Goal: Task Accomplishment & Management: Use online tool/utility

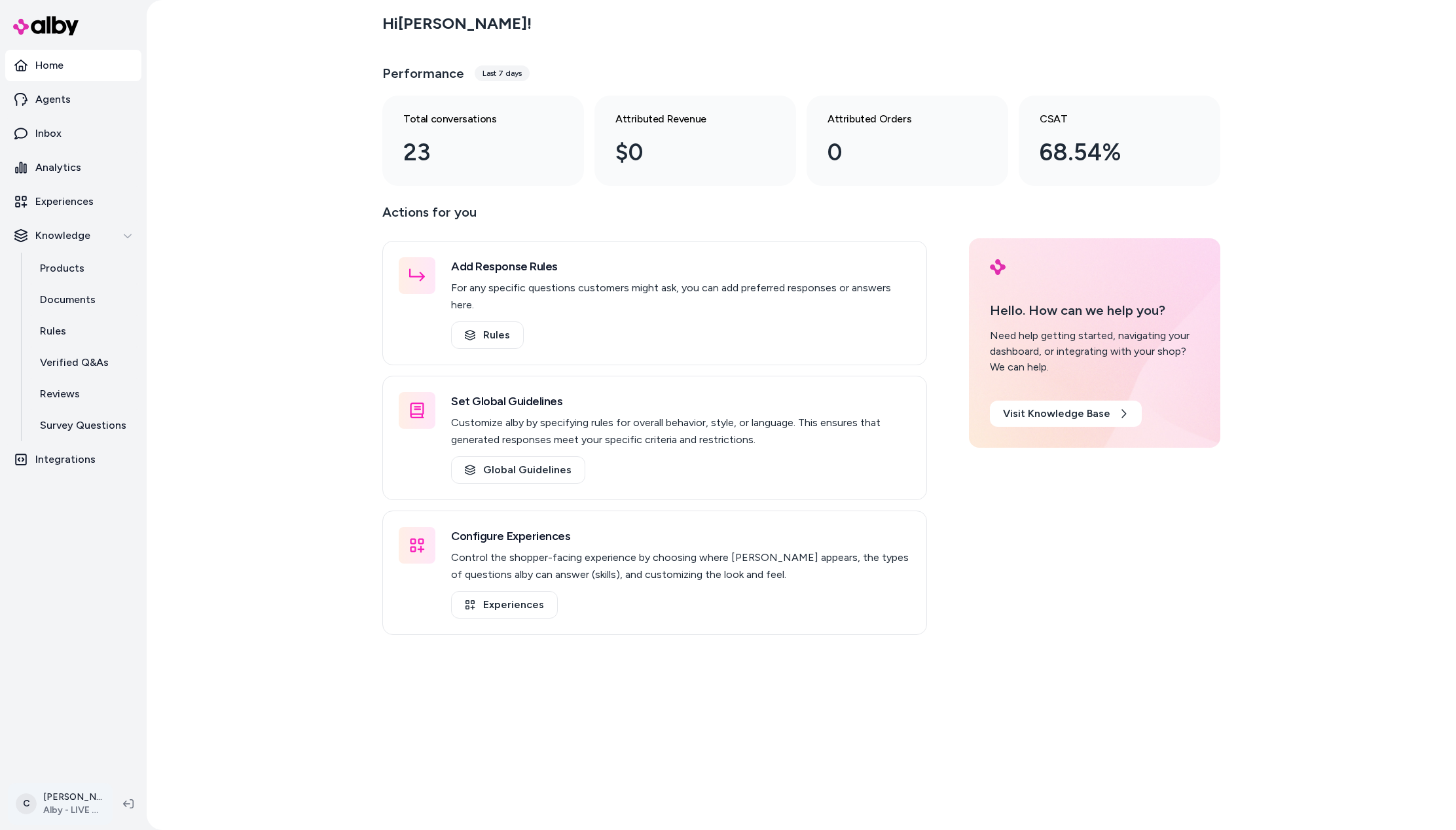
click at [62, 792] on html "2025.40.5 Home Agents Inbox Analytics Experiences Knowledge Products Documents …" at bounding box center [728, 415] width 1456 height 830
click at [99, 623] on div "Shortcuts ⌘K" at bounding box center [106, 616] width 185 height 32
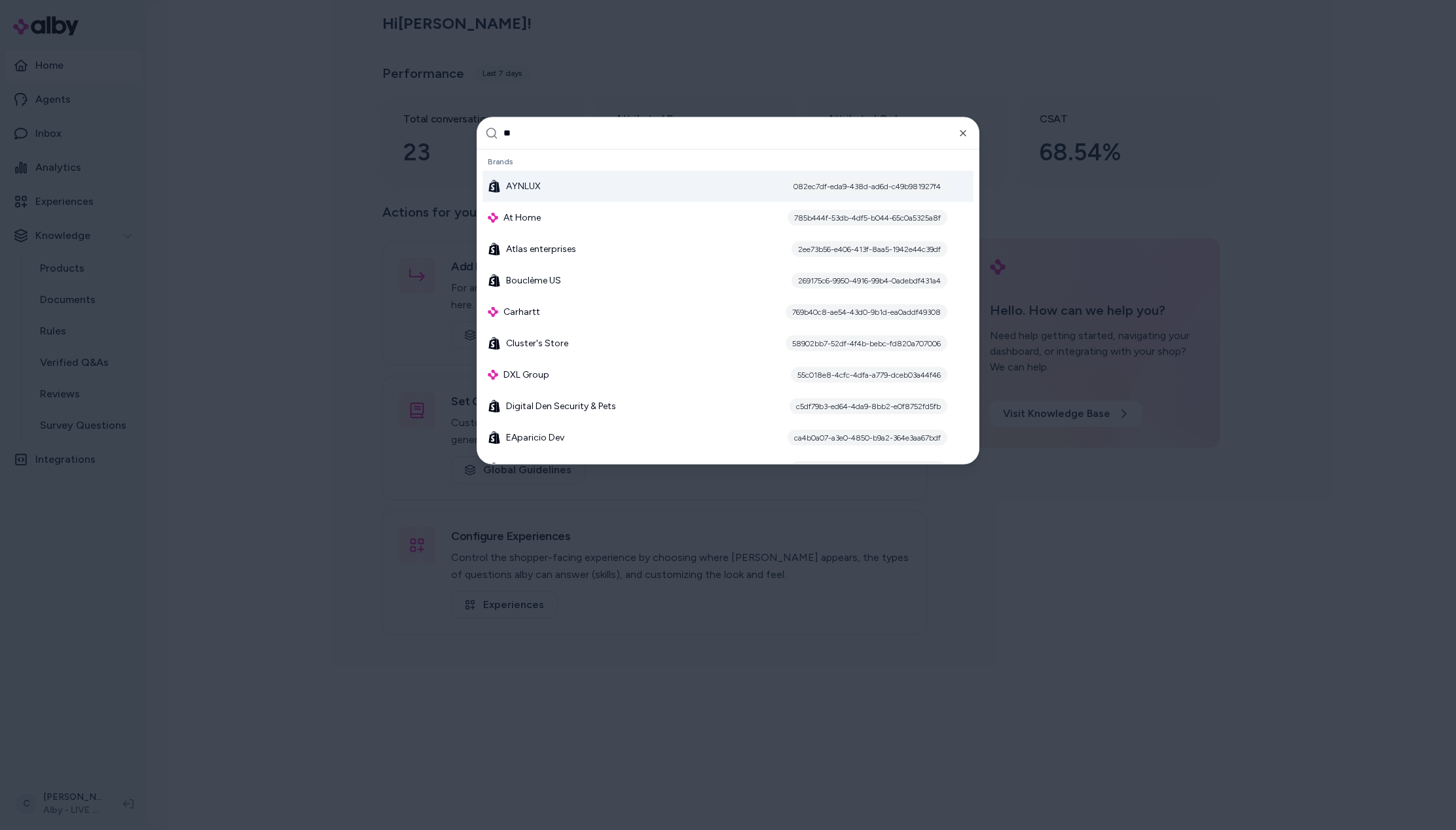
type input "*"
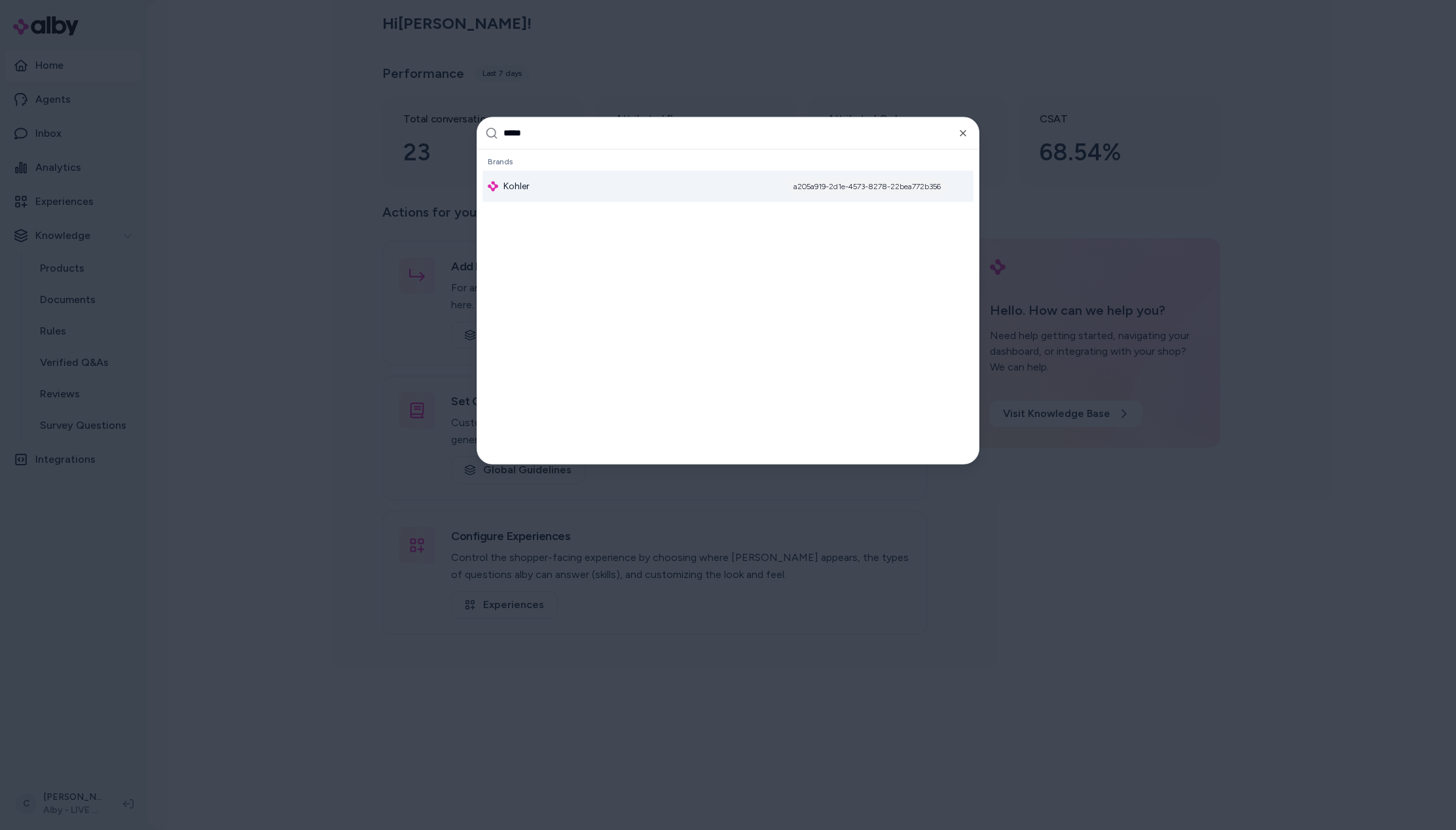
type input "******"
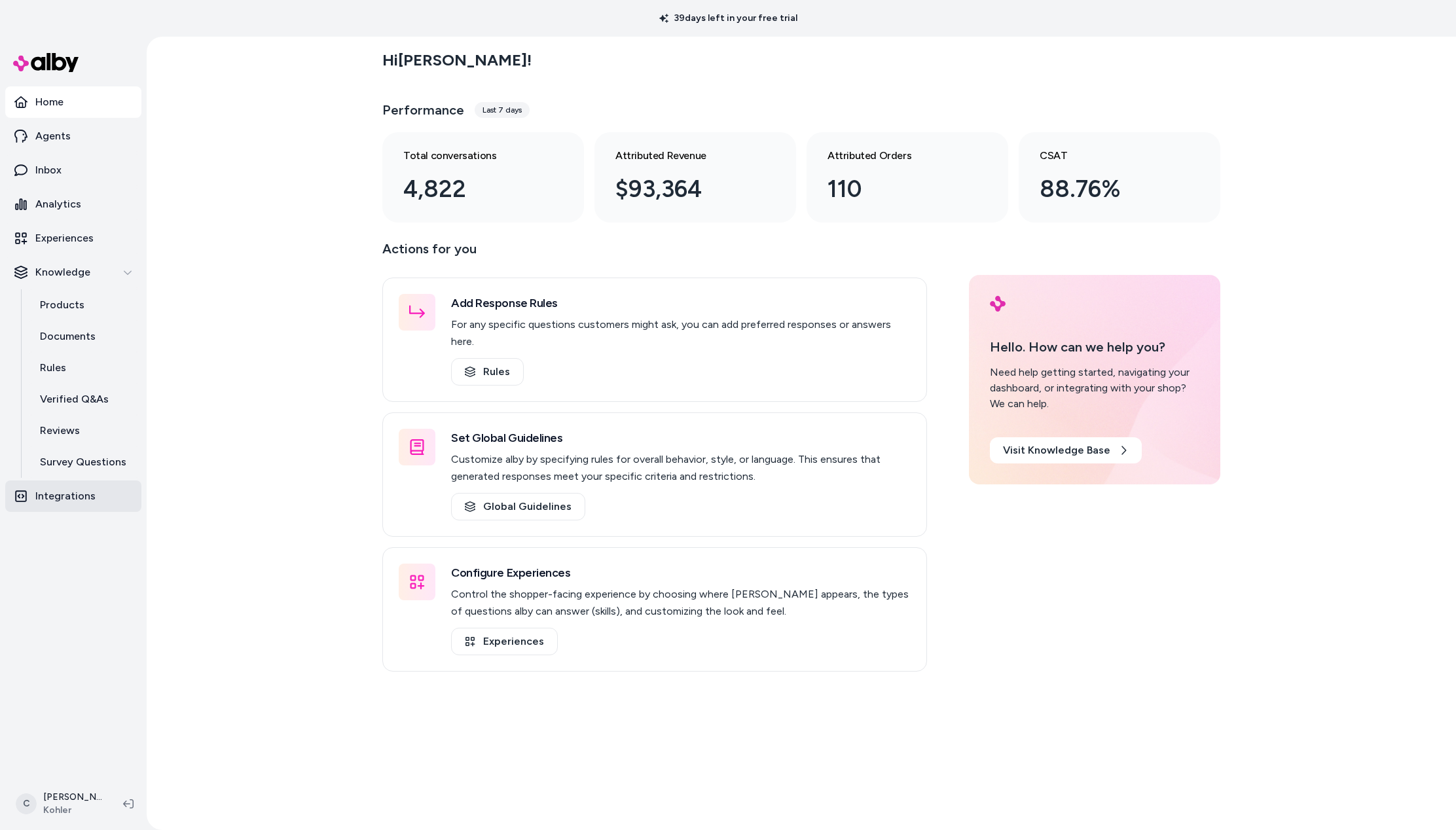
click at [80, 495] on p "Integrations" at bounding box center [66, 496] width 60 height 16
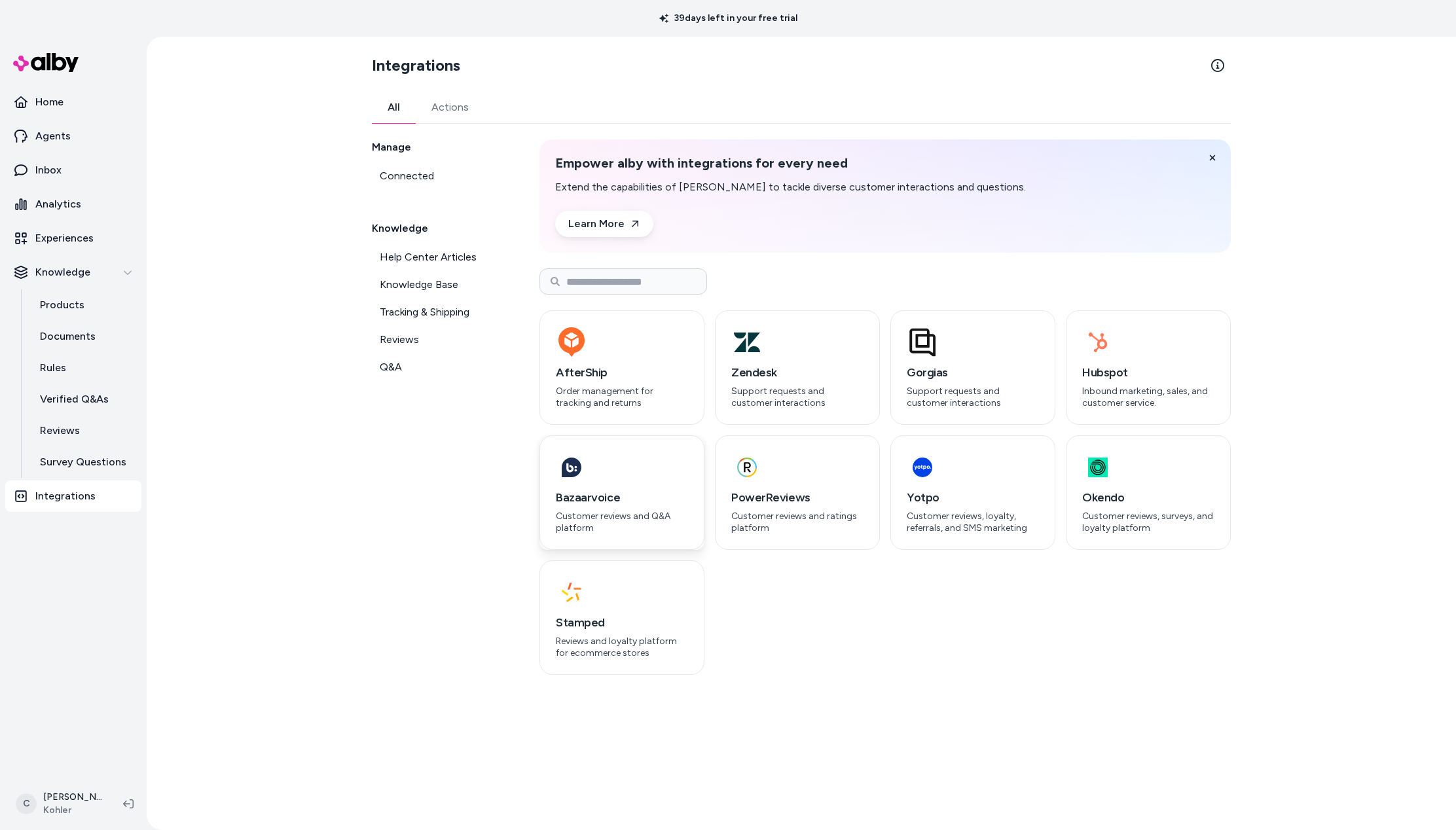
click at [629, 514] on p "Customer reviews and Q&A platform" at bounding box center [622, 522] width 133 height 23
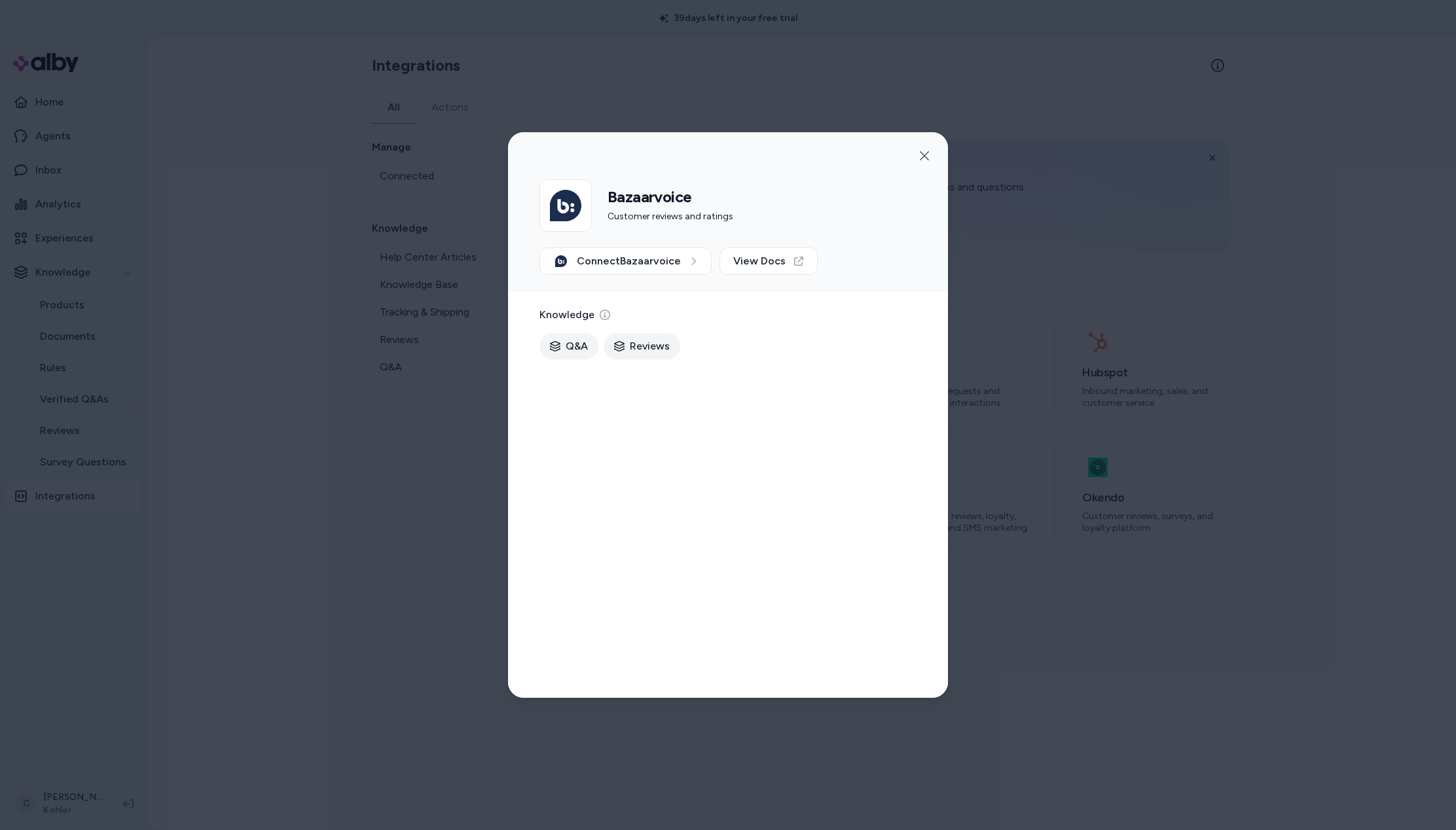
click at [664, 344] on span "Reviews" at bounding box center [649, 346] width 40 height 16
drag, startPoint x: 641, startPoint y: 342, endPoint x: 728, endPoint y: 292, distance: 100.3
click at [640, 342] on span "Reviews" at bounding box center [649, 346] width 40 height 16
click at [668, 267] on span "Connect Bazaarvoice" at bounding box center [629, 261] width 104 height 16
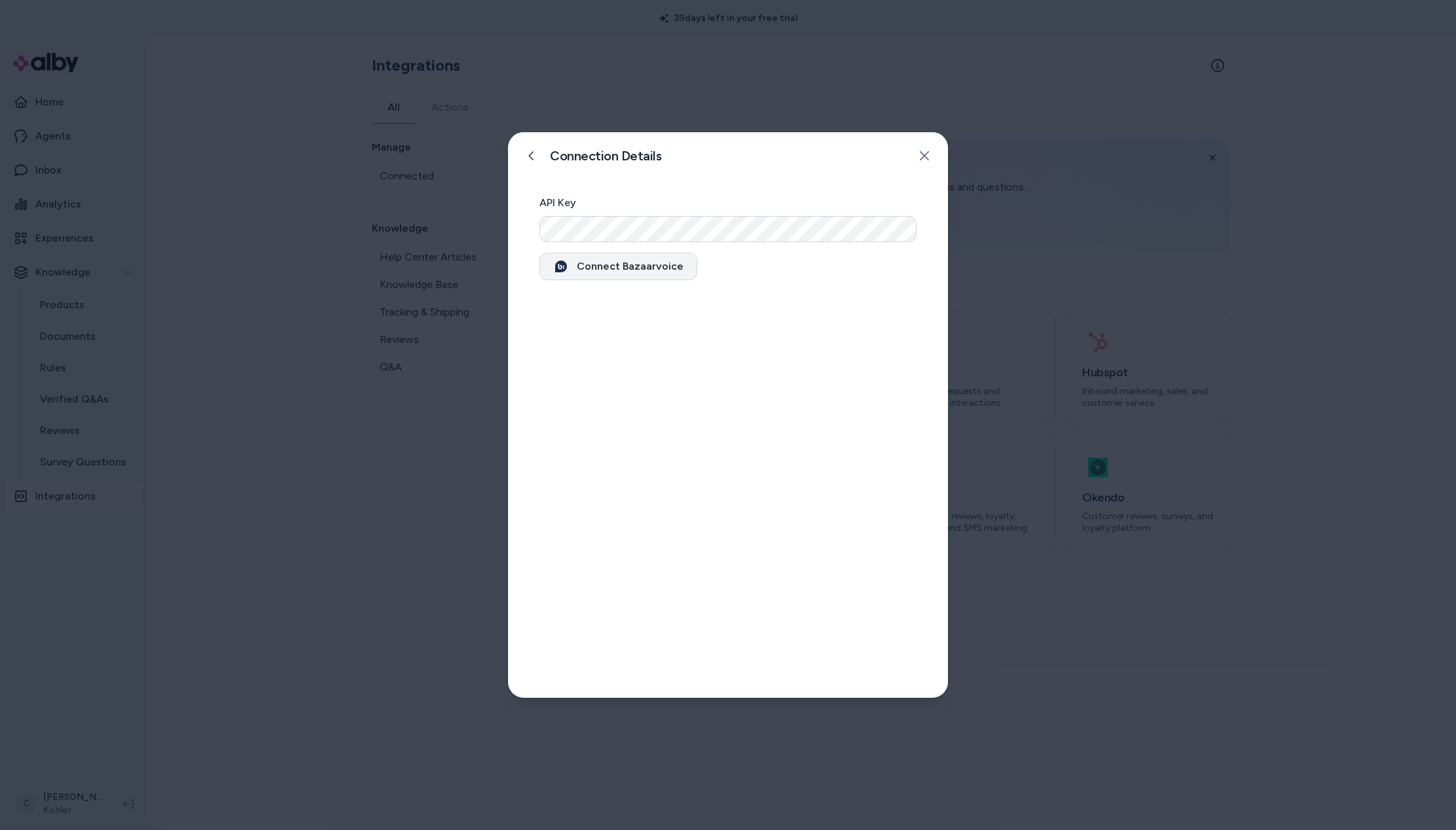
click at [655, 271] on button "Connect Bazaarvoice" at bounding box center [619, 266] width 158 height 28
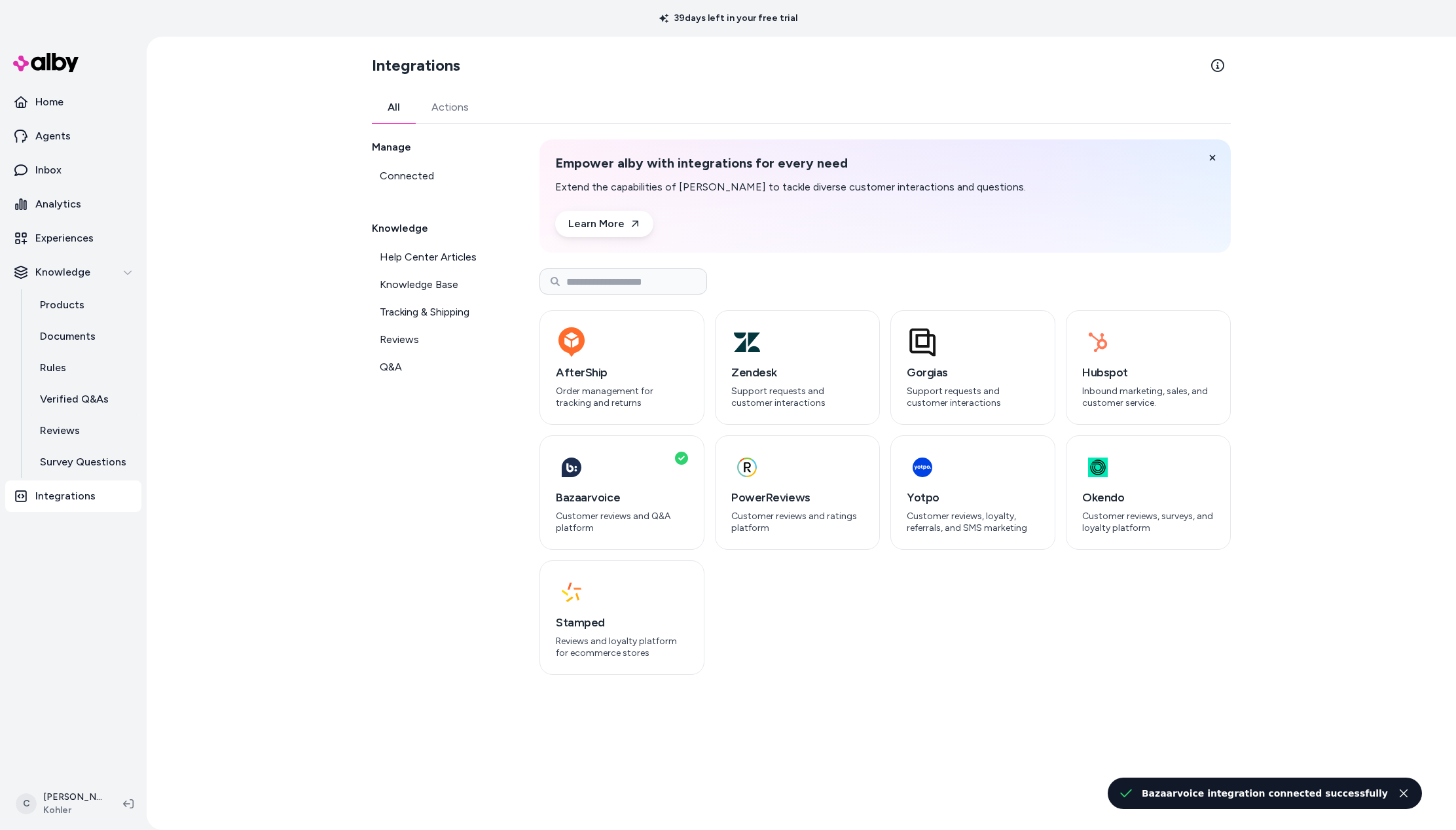
drag, startPoint x: 369, startPoint y: 547, endPoint x: 456, endPoint y: 555, distance: 87.4
click at [369, 545] on div "Integrations All Actions Manage Connected Knowledge Help Center Articles Knowle…" at bounding box center [801, 433] width 880 height 794
click at [634, 510] on div "Bazaarvoice Customer reviews and Q&A platform" at bounding box center [622, 510] width 133 height 45
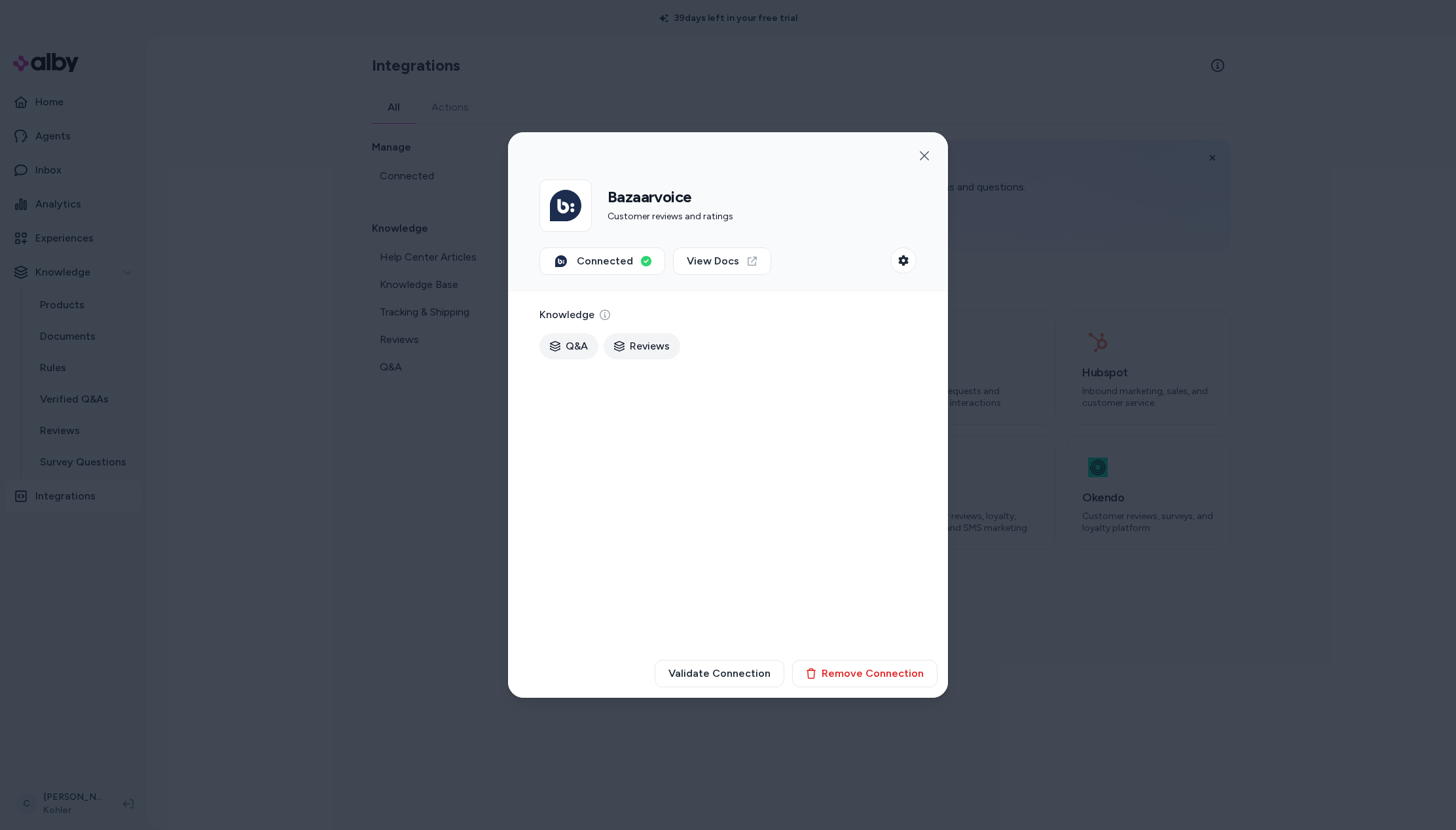
click at [410, 492] on div at bounding box center [728, 415] width 1456 height 830
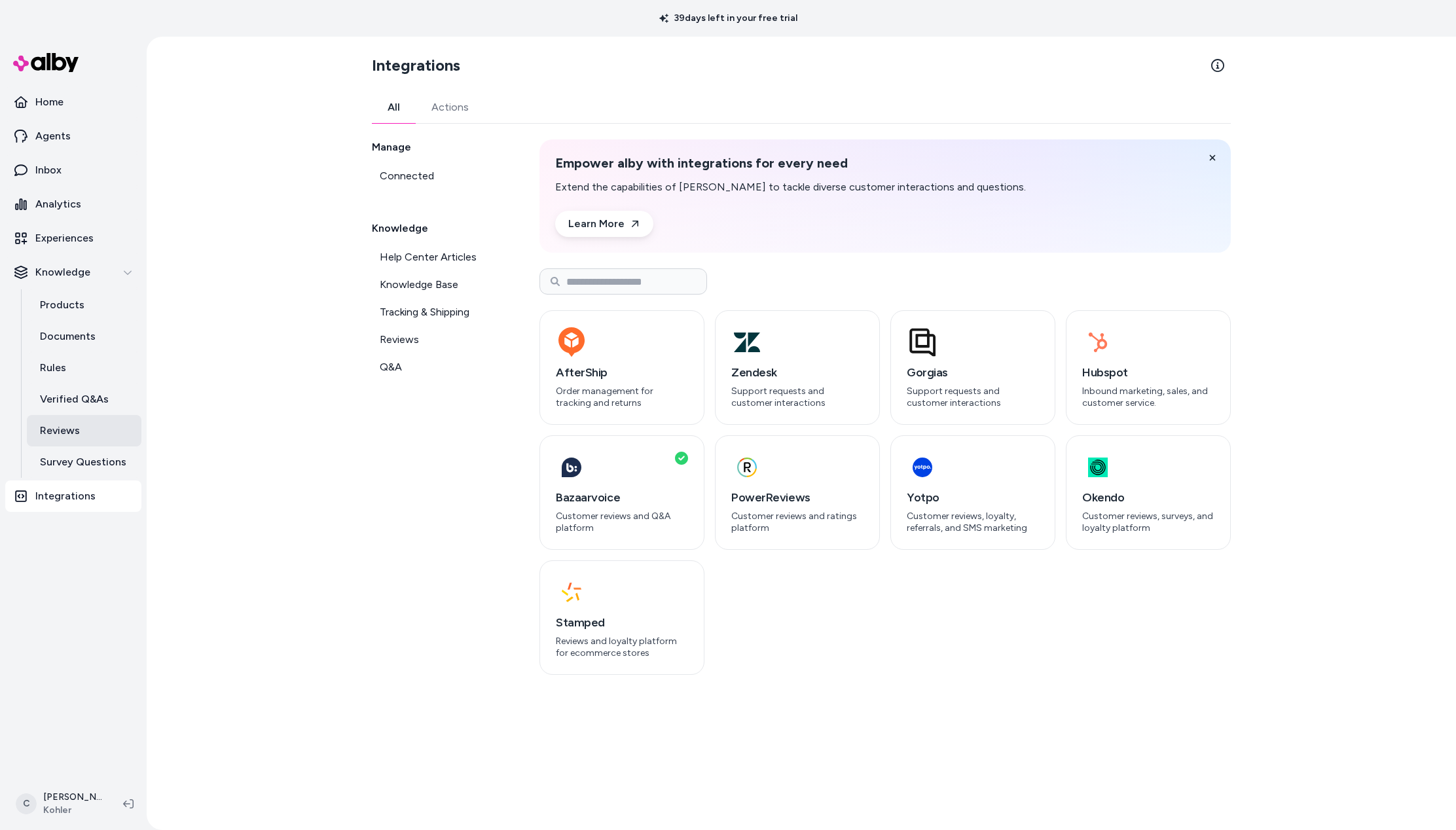
click at [71, 436] on p "Reviews" at bounding box center [60, 431] width 40 height 16
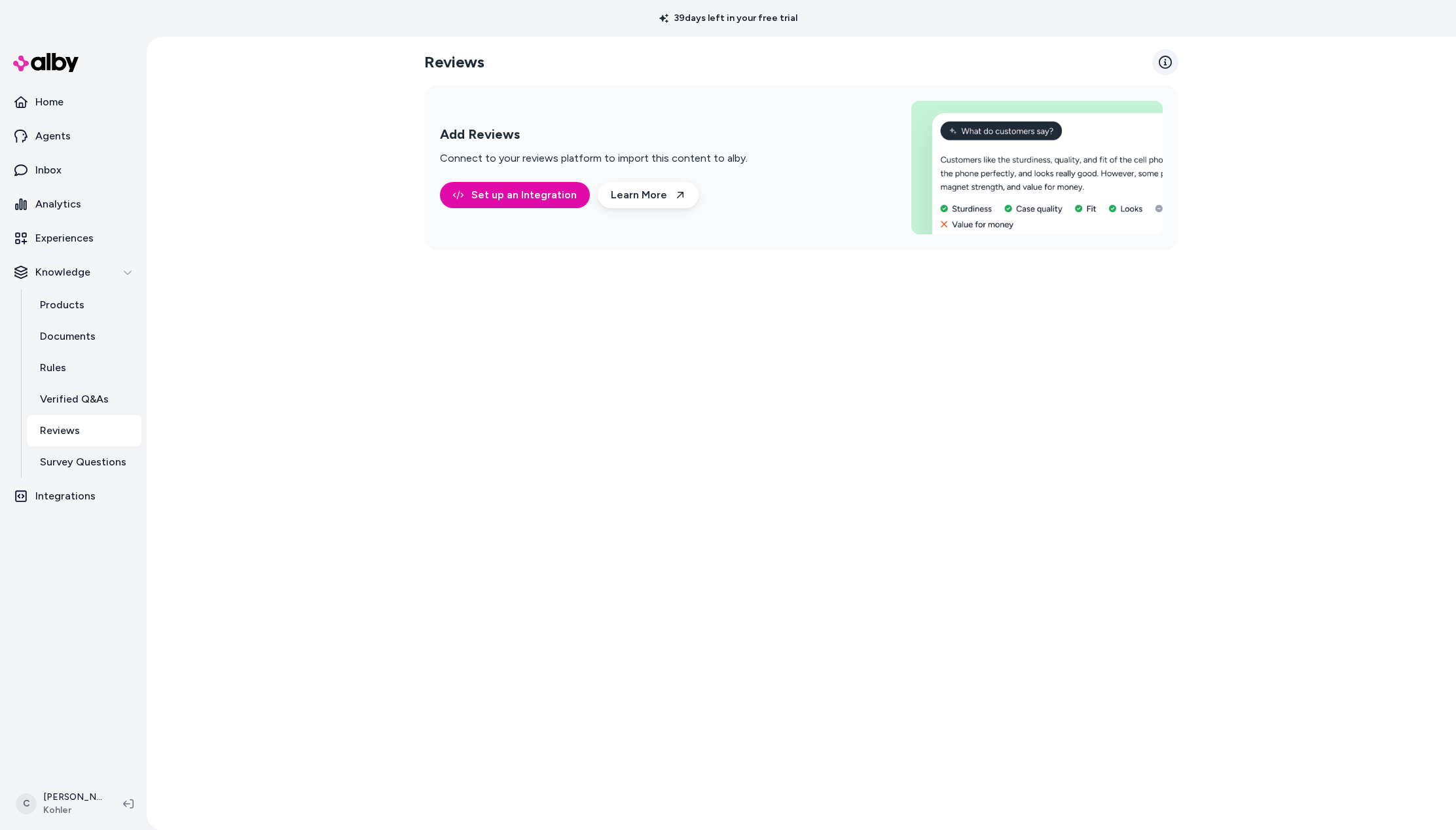
click at [1163, 58] on icon at bounding box center [1166, 62] width 13 height 13
click at [72, 490] on p "Integrations" at bounding box center [66, 496] width 60 height 16
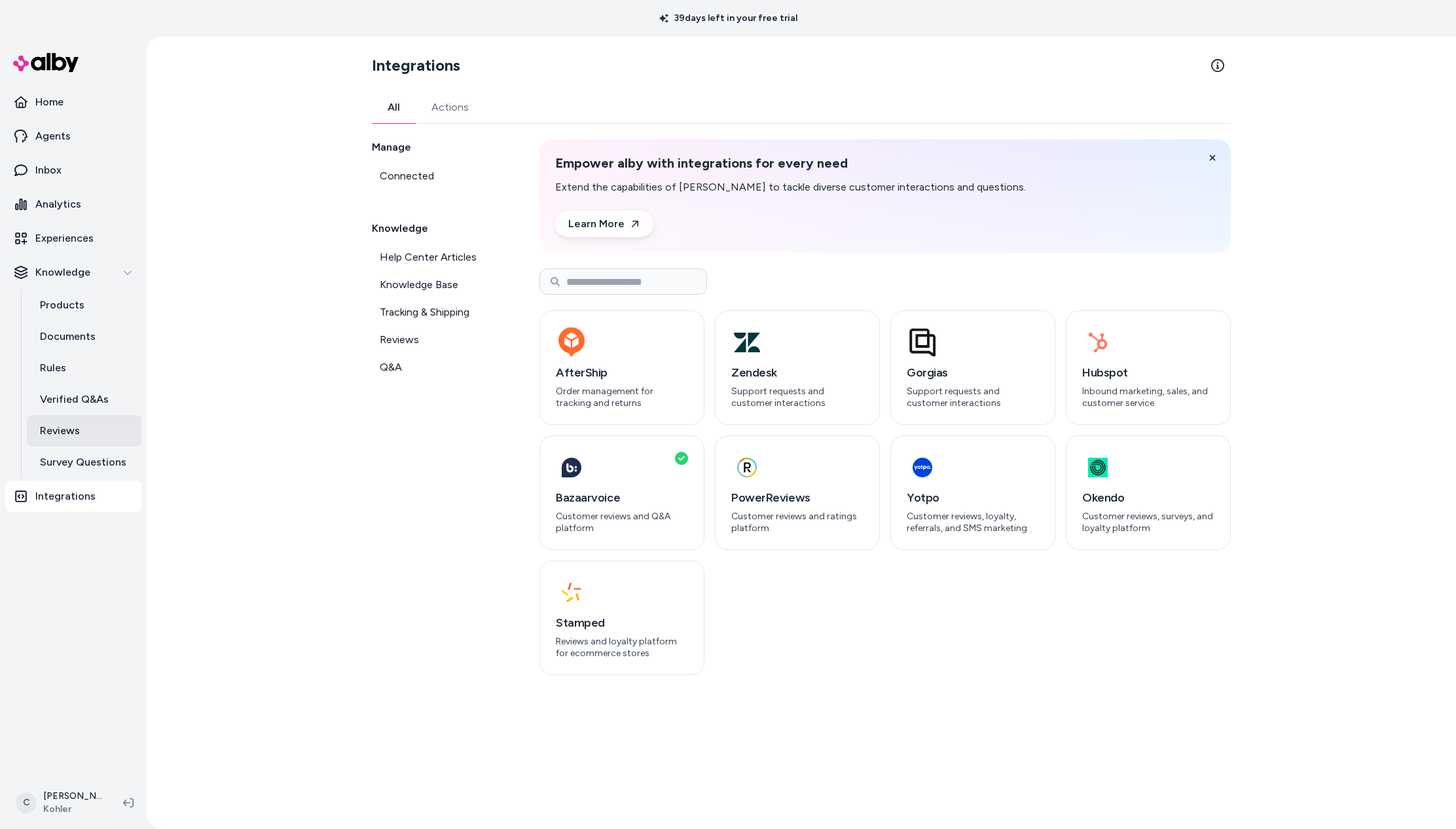
click at [74, 429] on p "Reviews" at bounding box center [60, 431] width 40 height 16
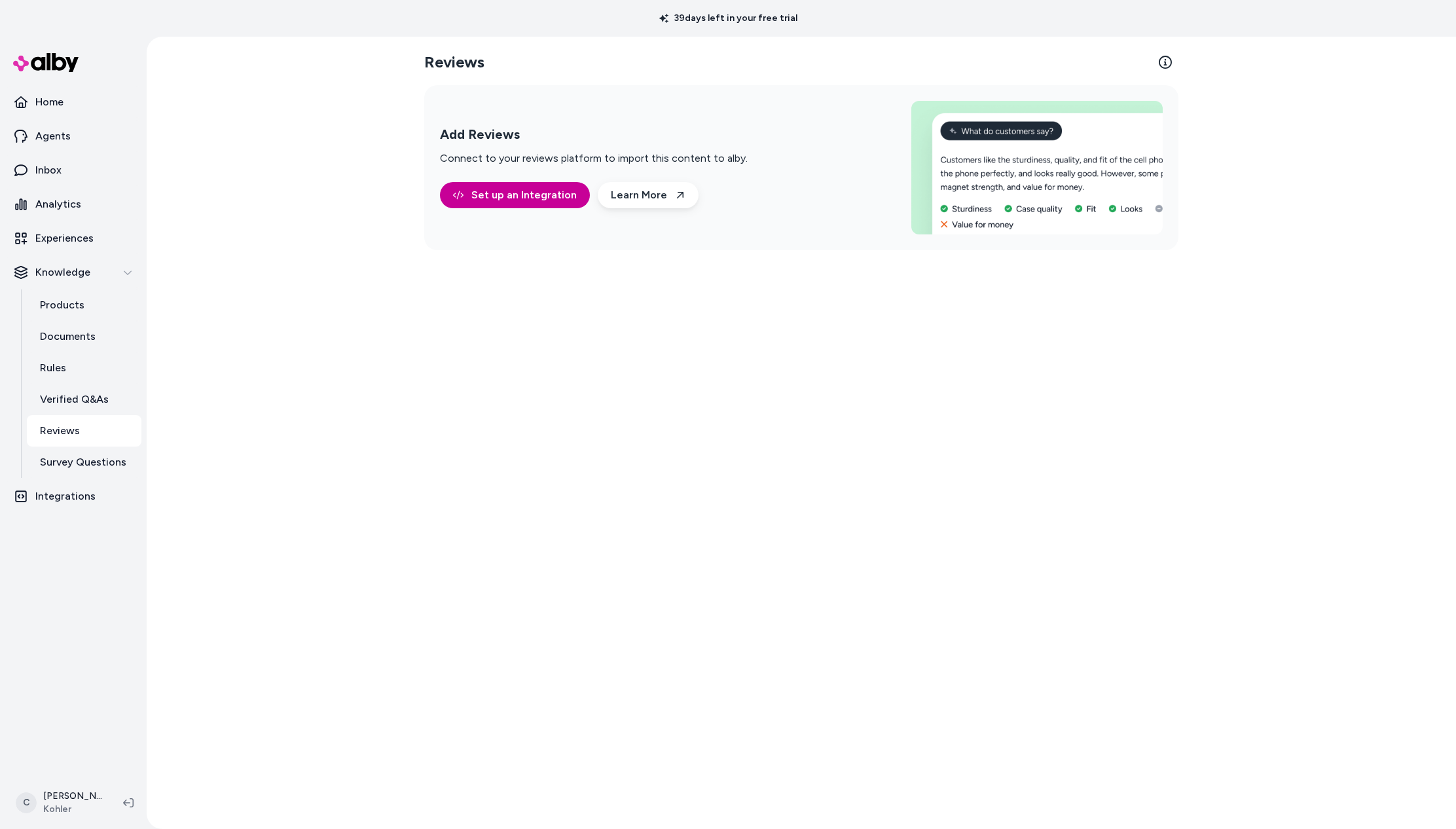
click at [545, 188] on link "Set up an Integration" at bounding box center [515, 195] width 150 height 26
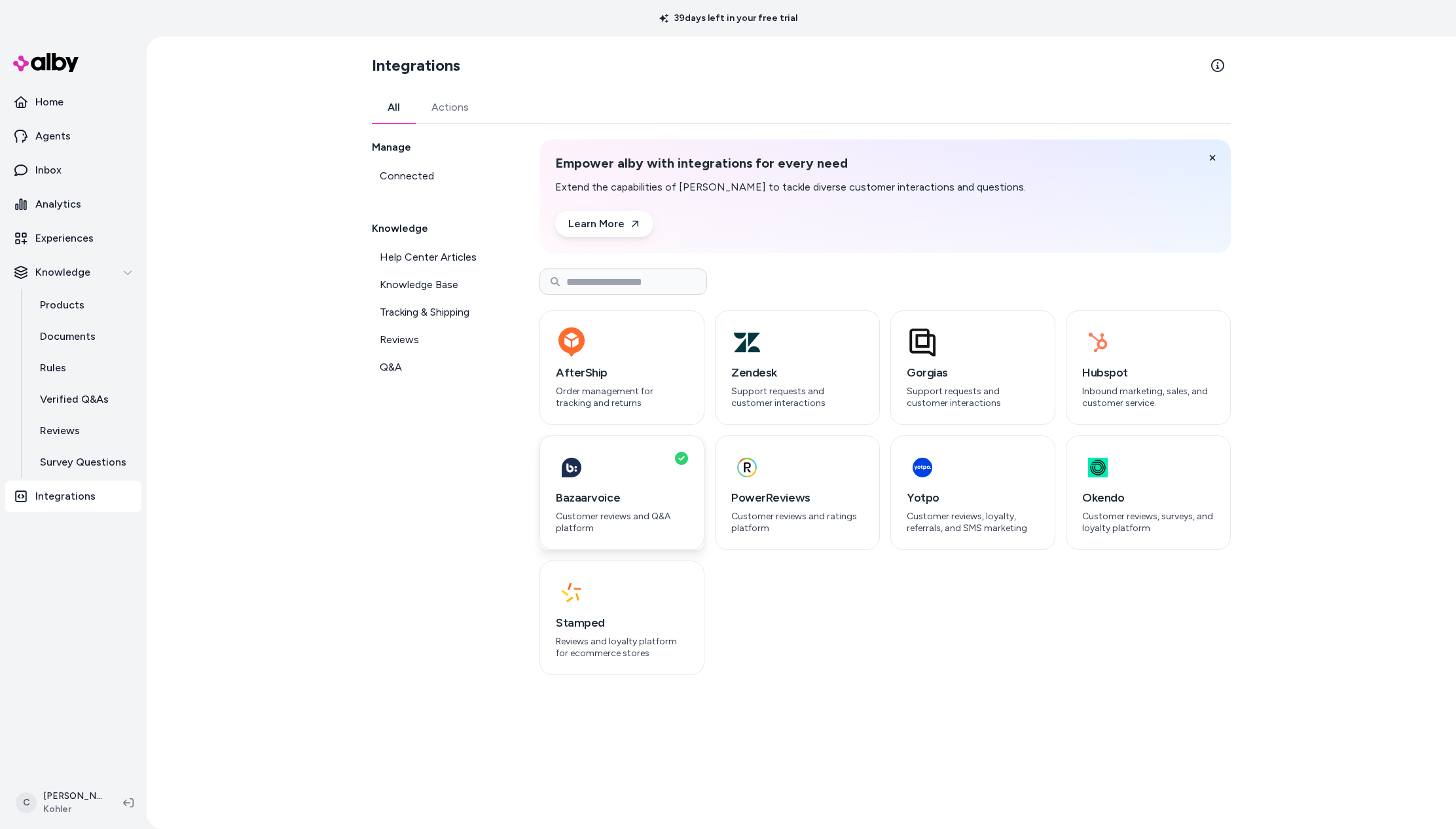
click at [613, 471] on div "button" at bounding box center [622, 468] width 133 height 32
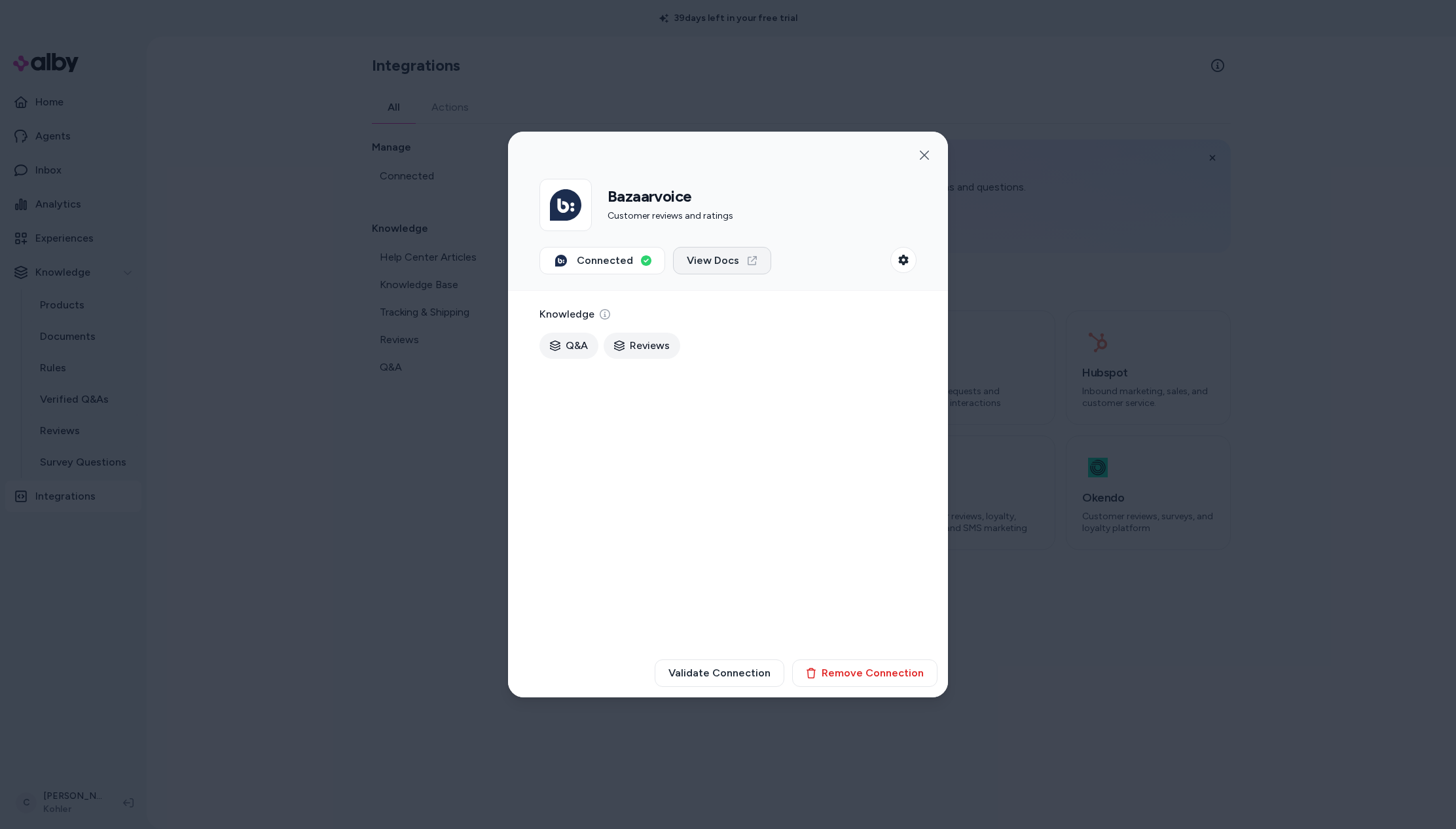
click at [719, 267] on span "View Docs" at bounding box center [713, 261] width 52 height 16
click at [408, 521] on div at bounding box center [728, 414] width 1456 height 829
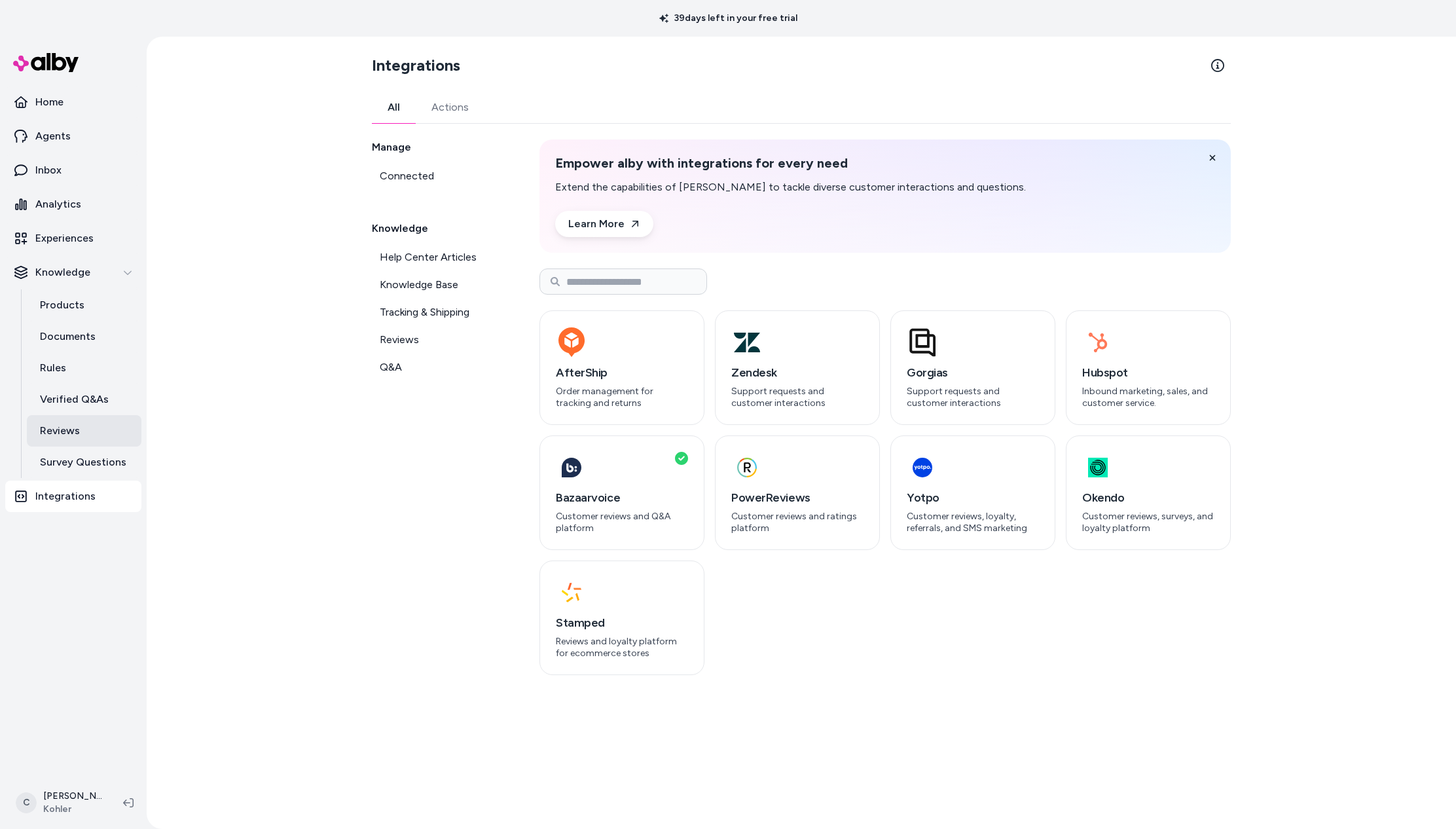
click at [111, 427] on link "Reviews" at bounding box center [84, 431] width 114 height 32
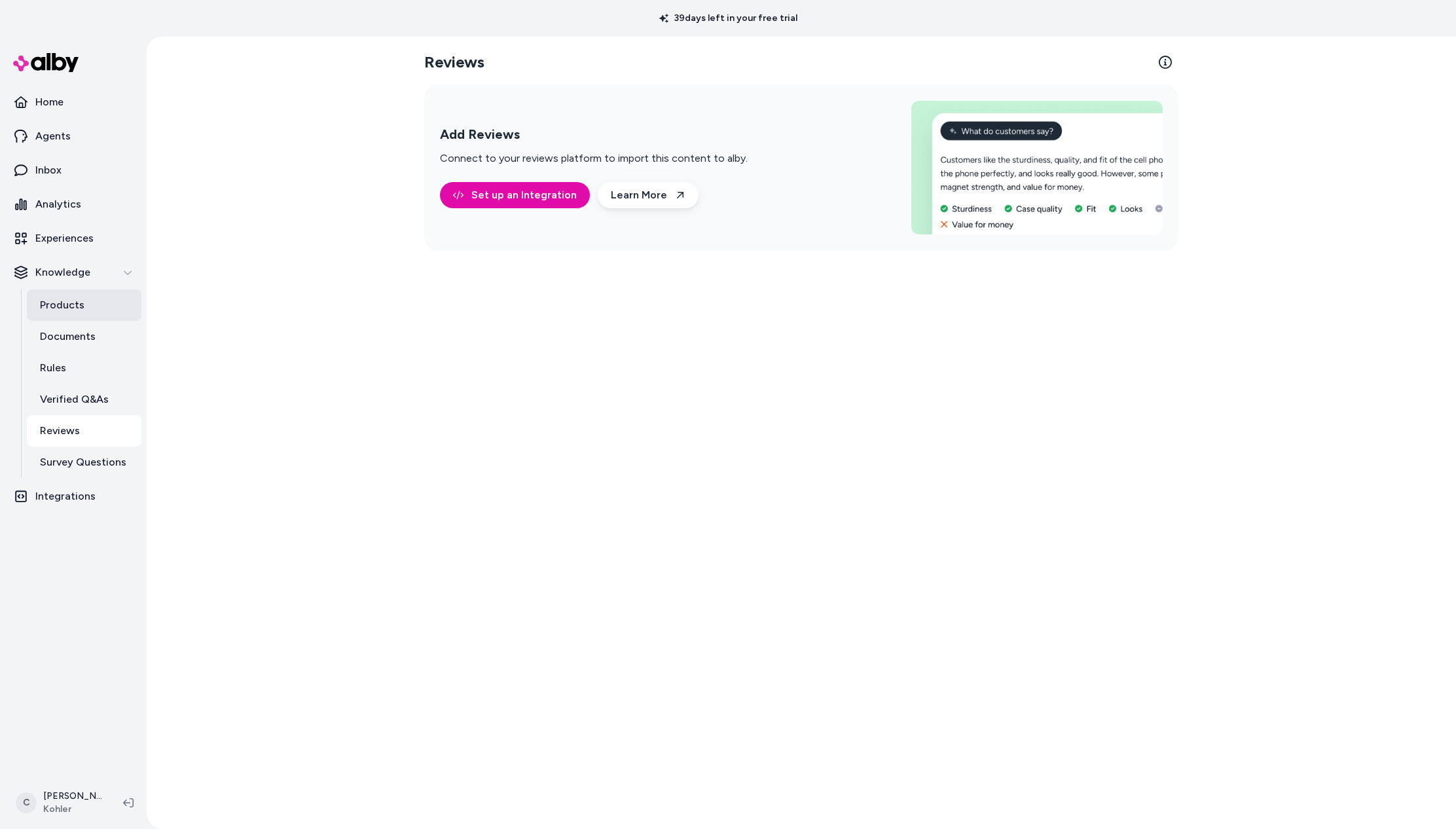
click at [71, 298] on p "Products" at bounding box center [62, 306] width 44 height 16
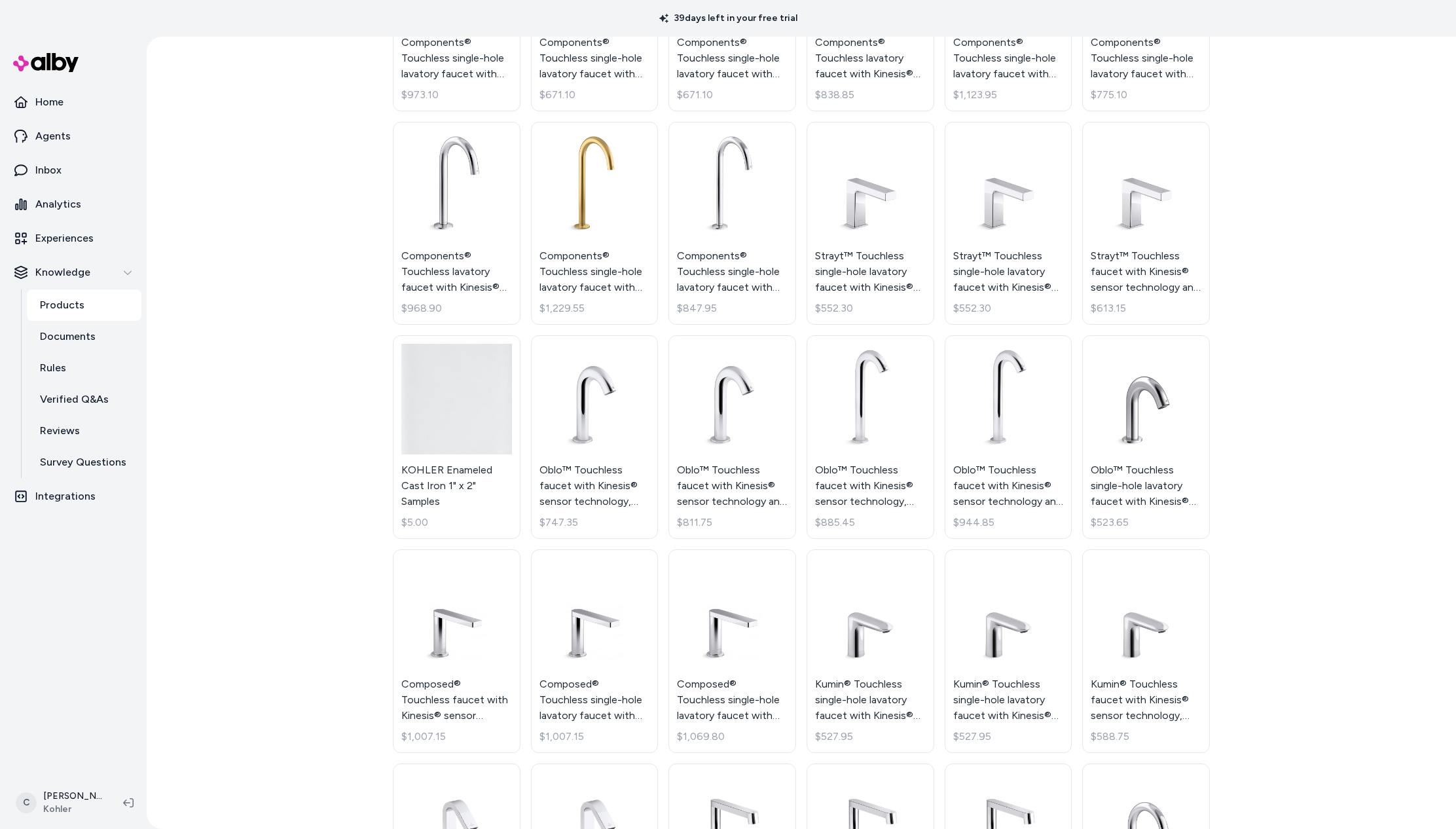
scroll to position [1614, 0]
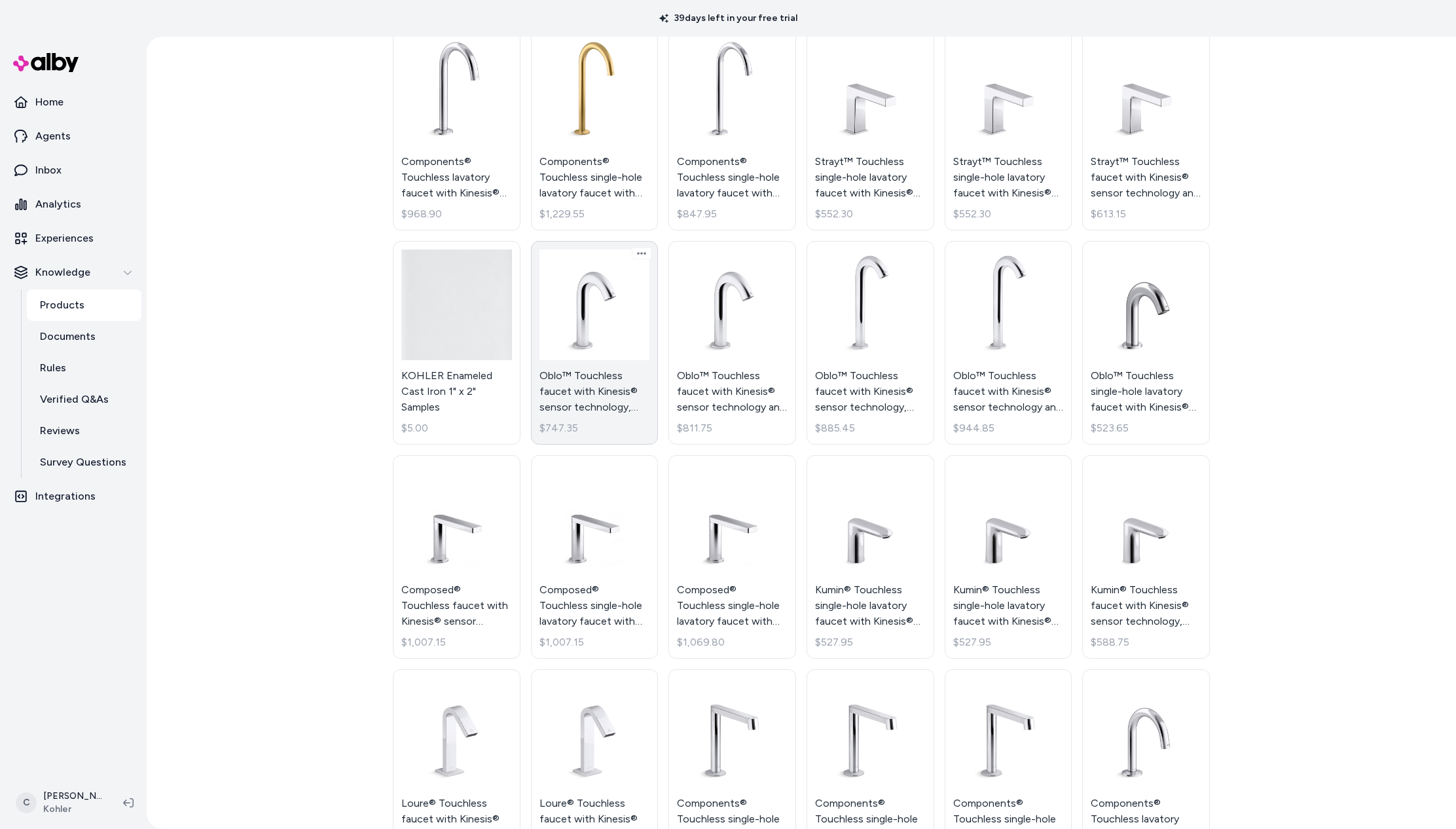
click at [598, 398] on link "Oblo™ Touchless faucet with Kinesis® sensor technology, DC-powered $747.35" at bounding box center [595, 343] width 128 height 204
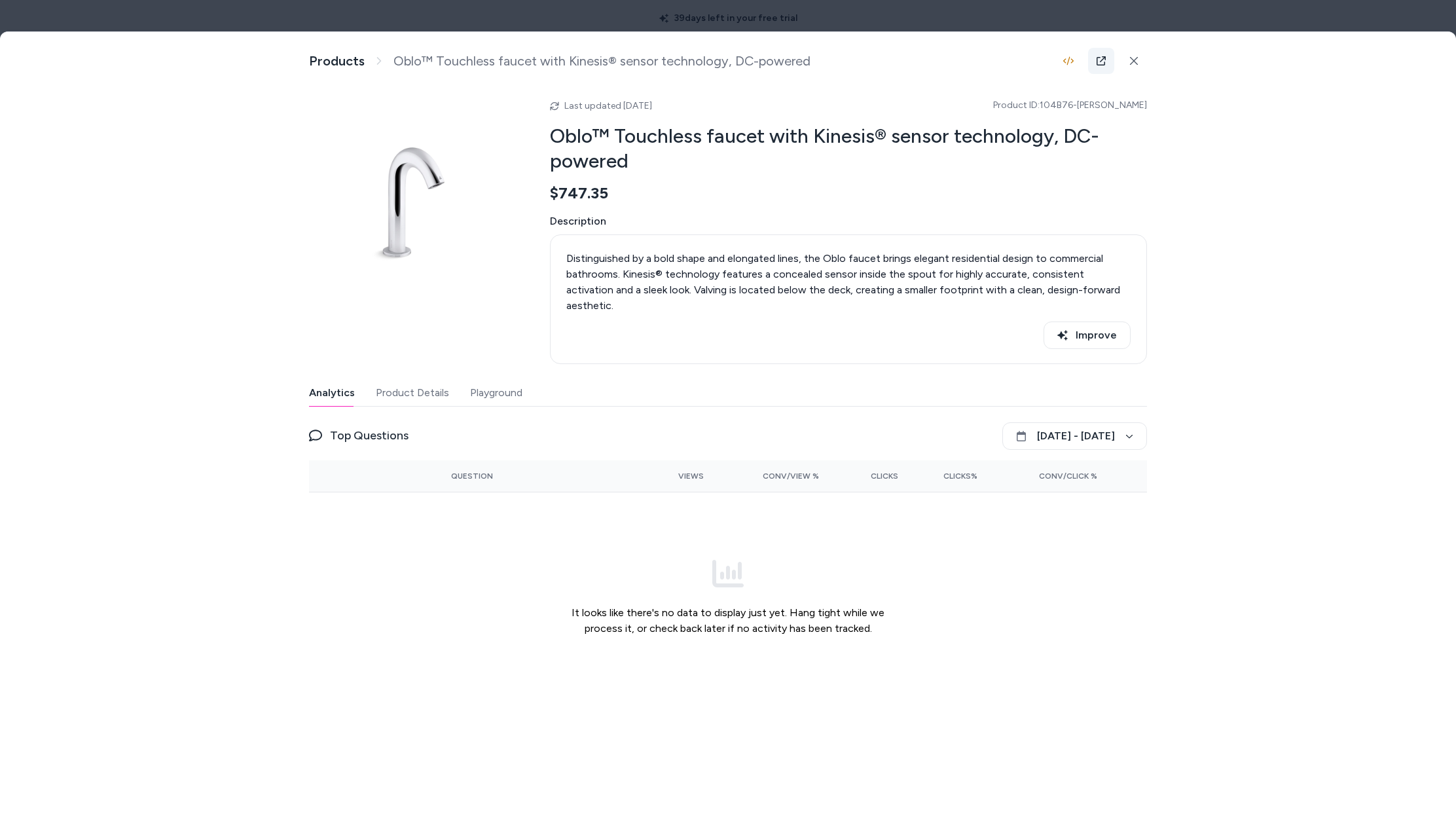
click at [1106, 65] on link at bounding box center [1101, 61] width 26 height 26
click at [145, 14] on div at bounding box center [728, 414] width 1456 height 829
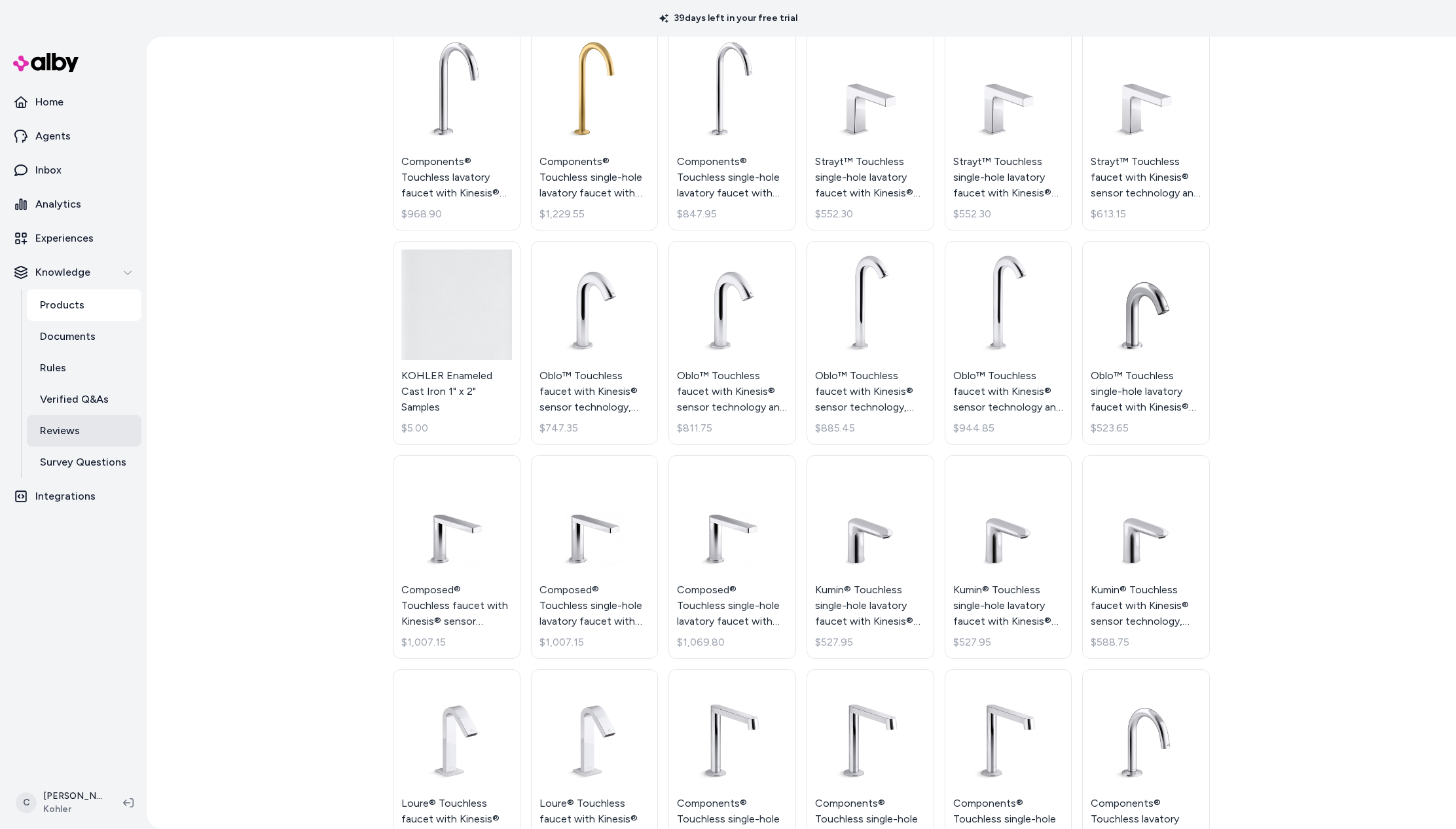
click at [67, 440] on link "Reviews" at bounding box center [84, 431] width 114 height 32
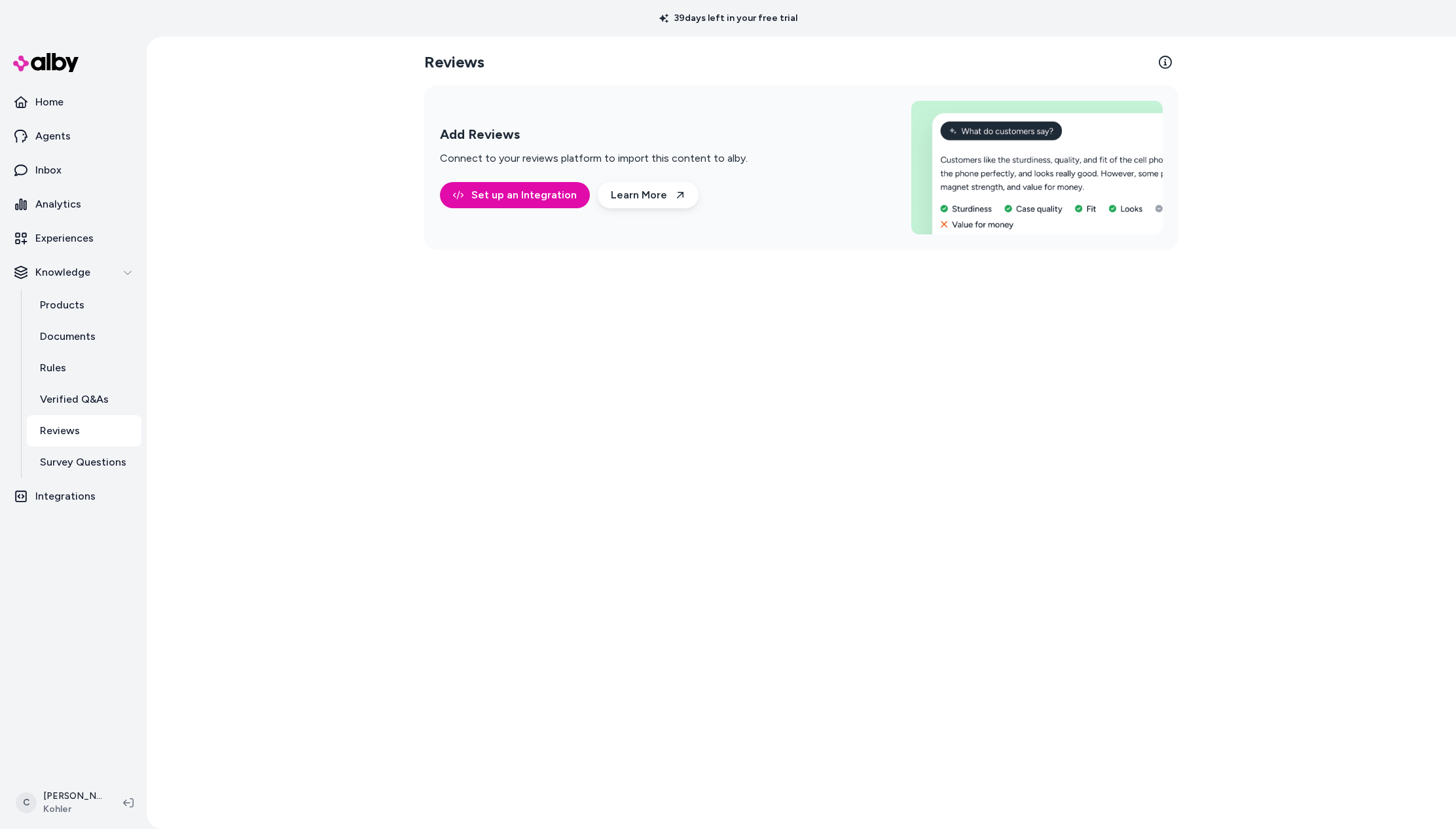
drag, startPoint x: 310, startPoint y: 358, endPoint x: 294, endPoint y: 329, distance: 33.1
click at [303, 344] on div "Reviews Add Reviews Connect to your reviews platform to import this content to …" at bounding box center [802, 433] width 1310 height 793
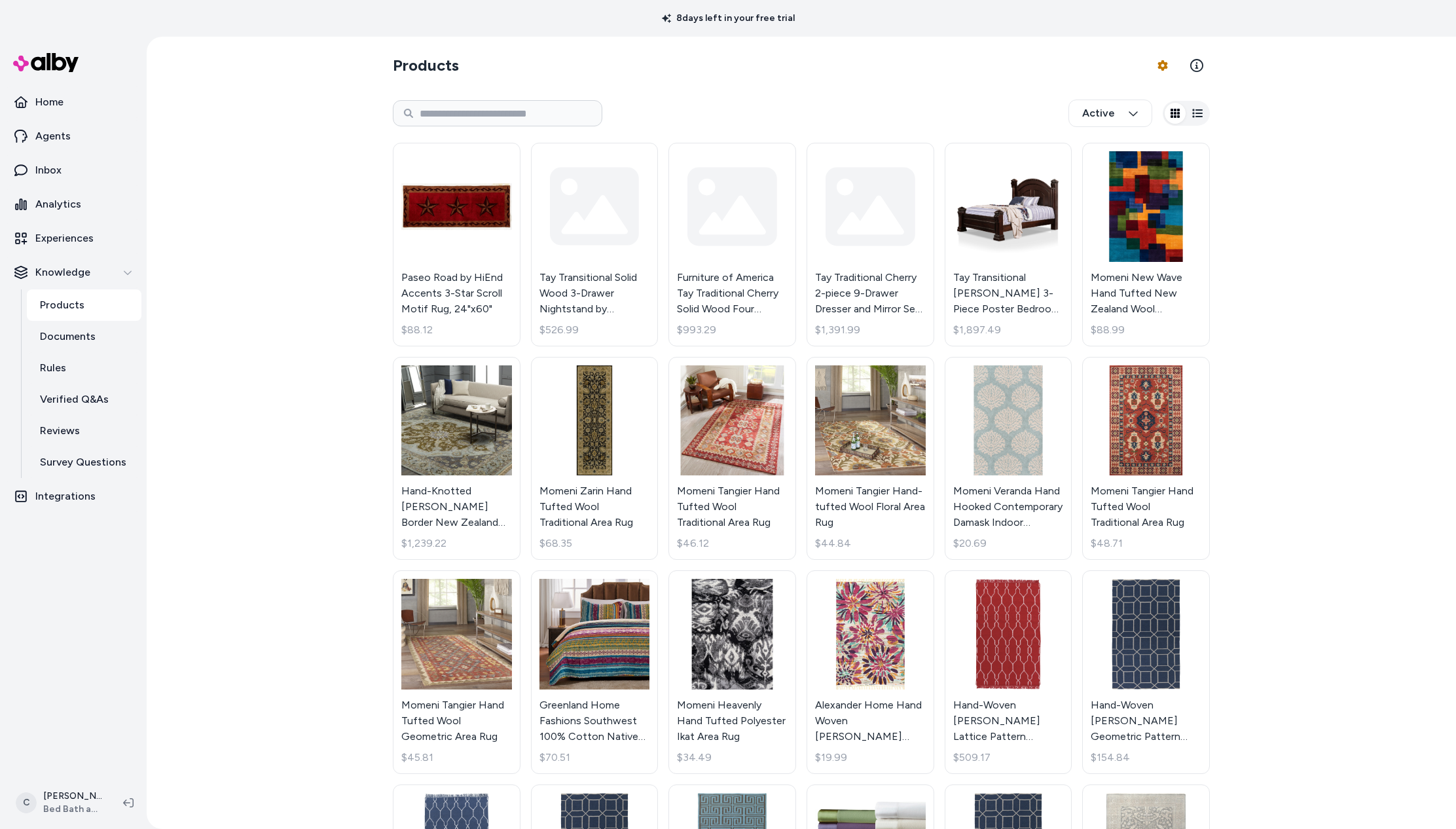
drag, startPoint x: 335, startPoint y: 306, endPoint x: 336, endPoint y: 280, distance: 26.0
click at [335, 306] on div "Products Product Feed Options Active Paseo Road by HiEnd Accents 3-Star Scroll …" at bounding box center [802, 433] width 1310 height 793
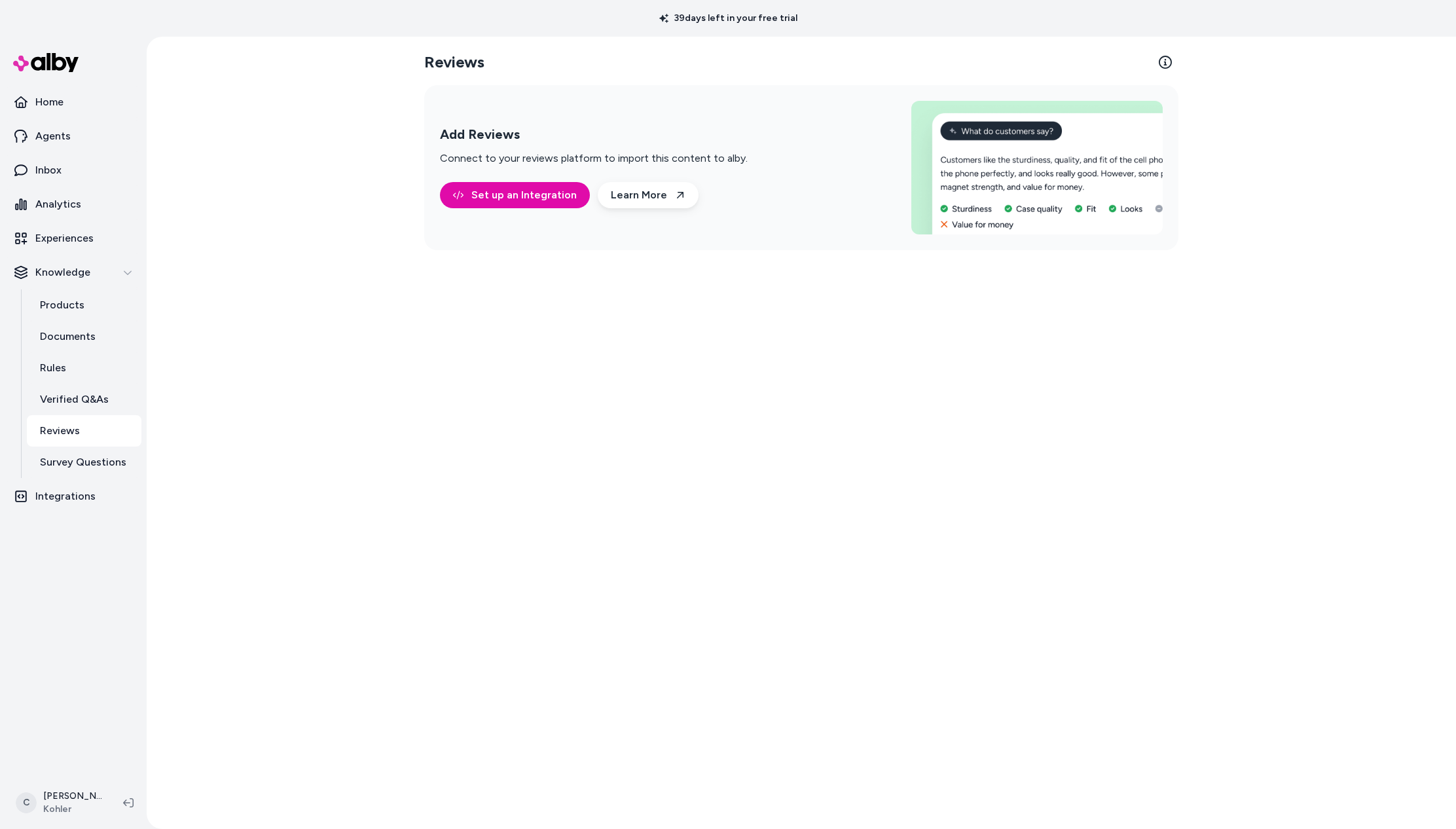
click at [72, 410] on link "Verified Q&As" at bounding box center [84, 399] width 114 height 32
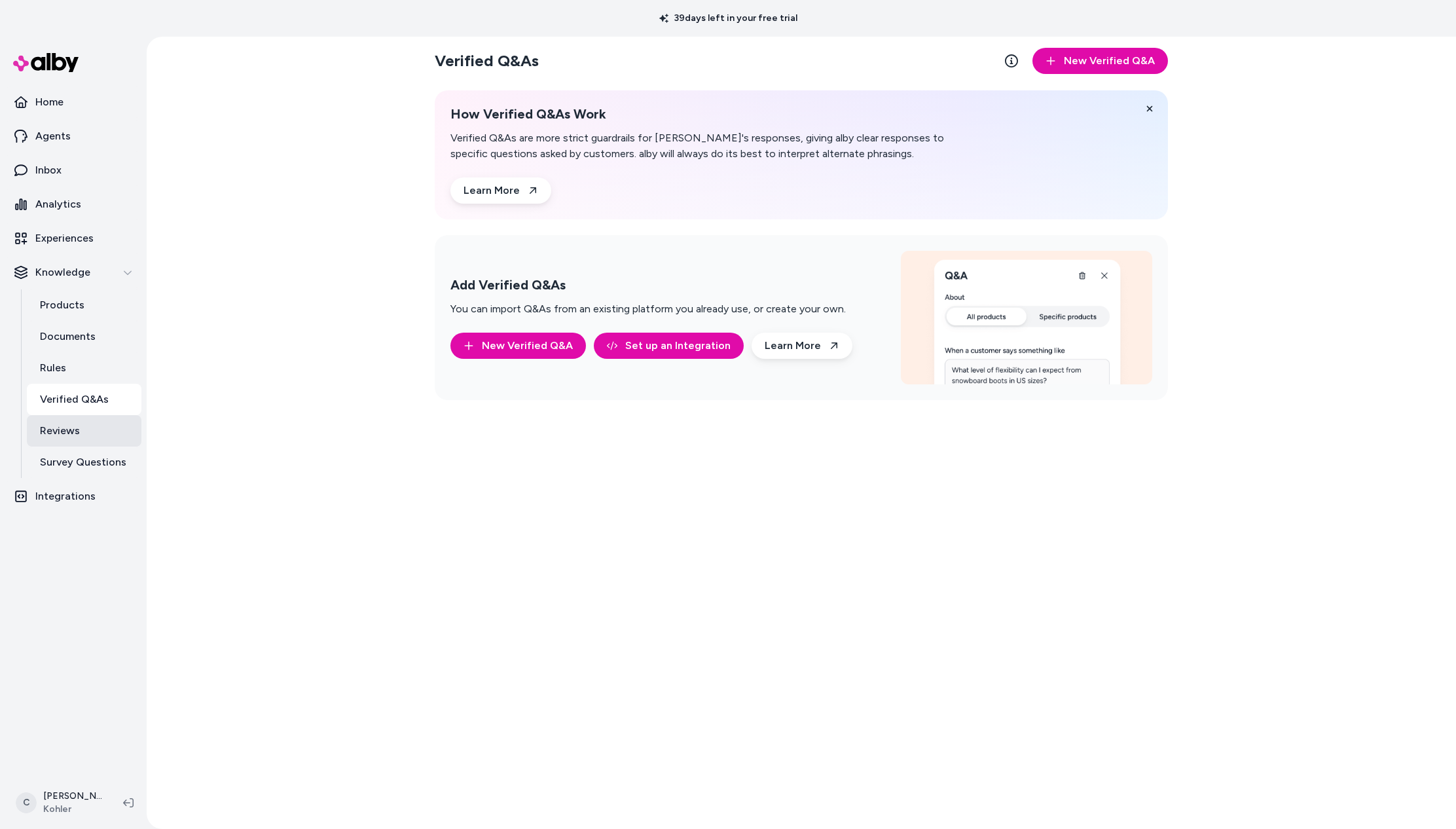
click at [82, 430] on link "Reviews" at bounding box center [84, 431] width 114 height 32
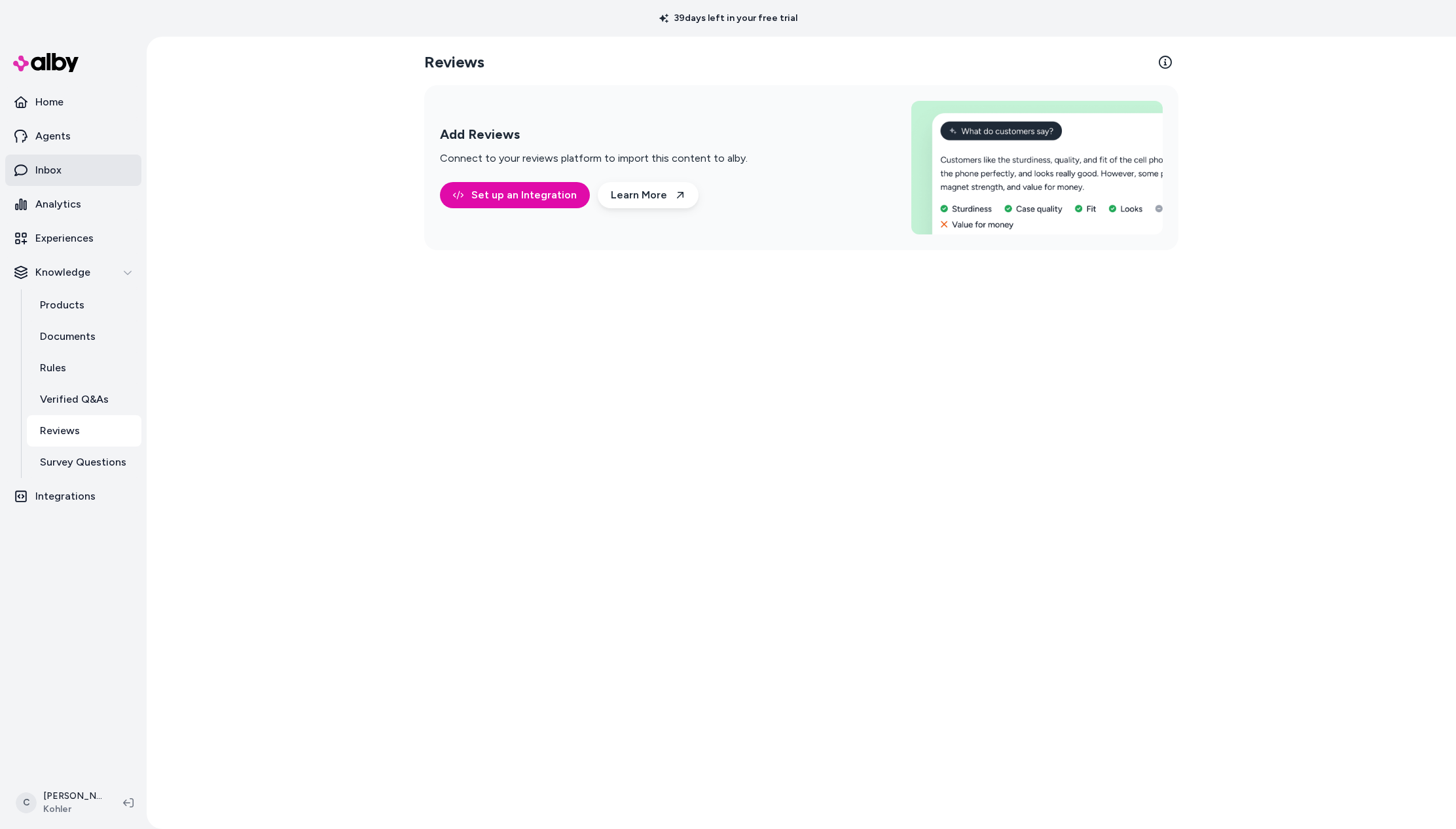
click at [63, 169] on link "Inbox" at bounding box center [73, 171] width 137 height 32
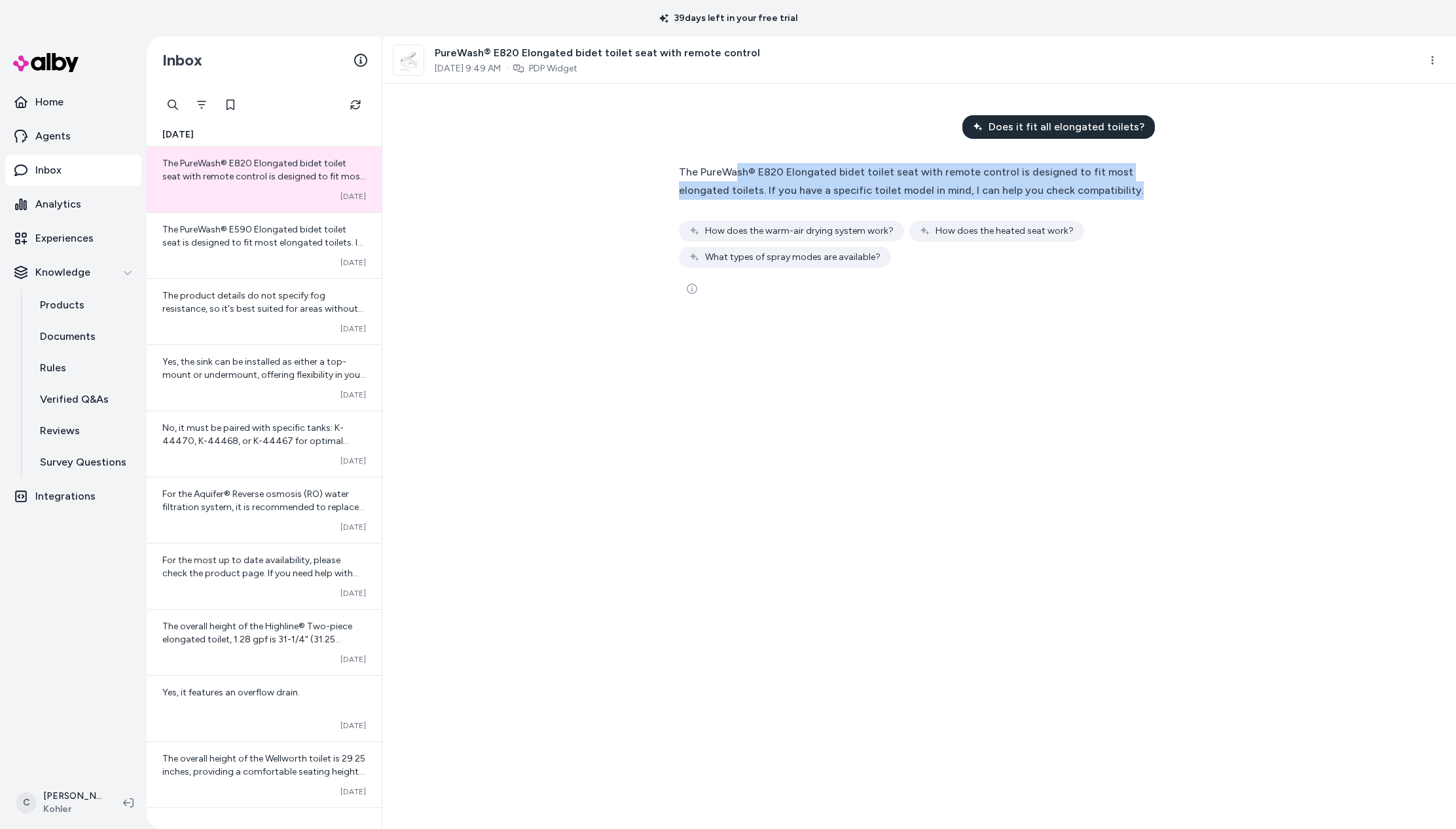
drag, startPoint x: 735, startPoint y: 179, endPoint x: 963, endPoint y: 202, distance: 229.2
click at [963, 202] on div "The PureWash® E820 Elongated bidet toilet seat with remote control is designed …" at bounding box center [919, 216] width 481 height 105
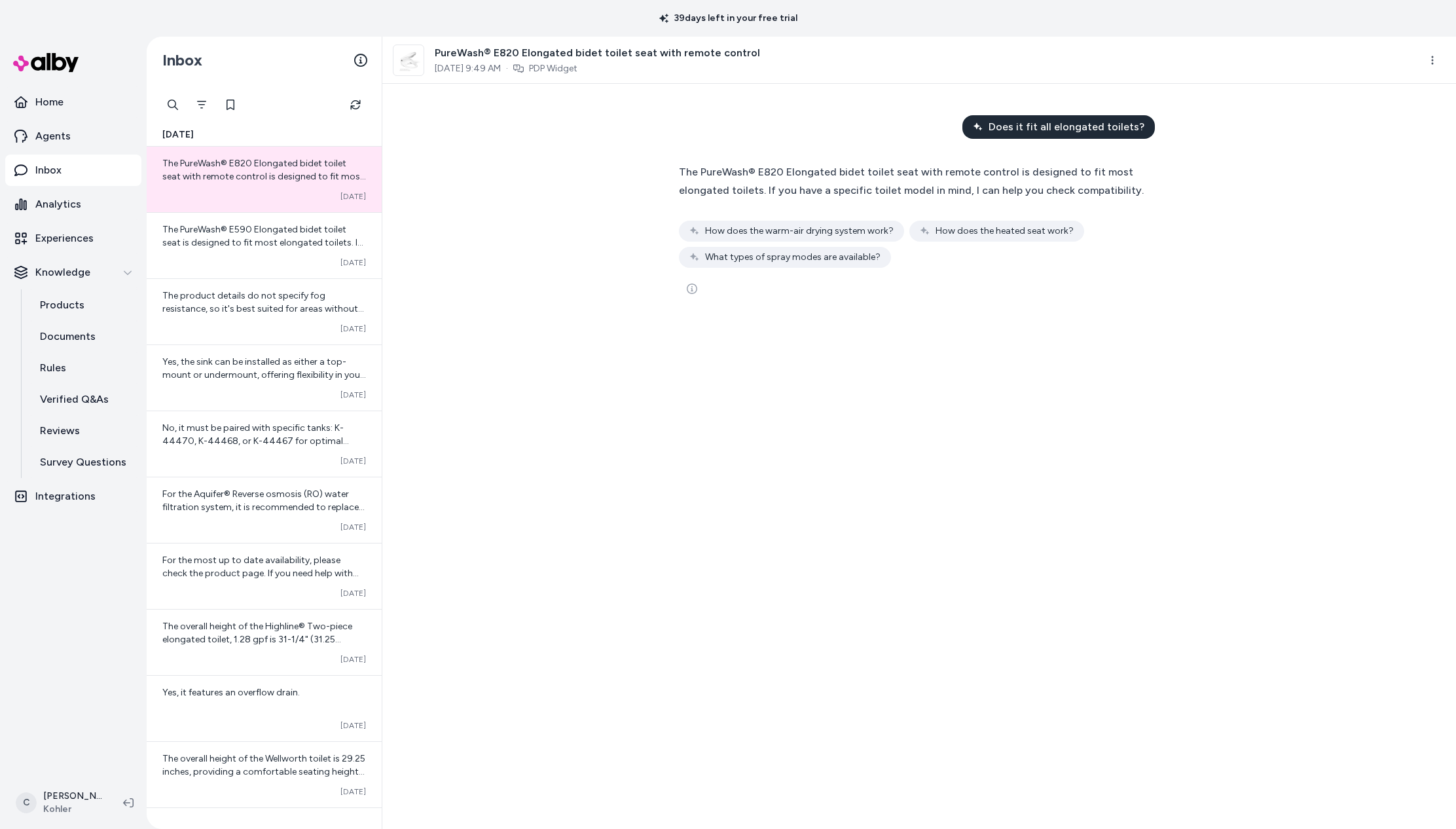
drag, startPoint x: 979, startPoint y: 197, endPoint x: 938, endPoint y: 201, distance: 41.2
click at [913, 217] on div "The PureWash® E820 Elongated bidet toilet seat with remote control is designed …" at bounding box center [919, 216] width 481 height 105
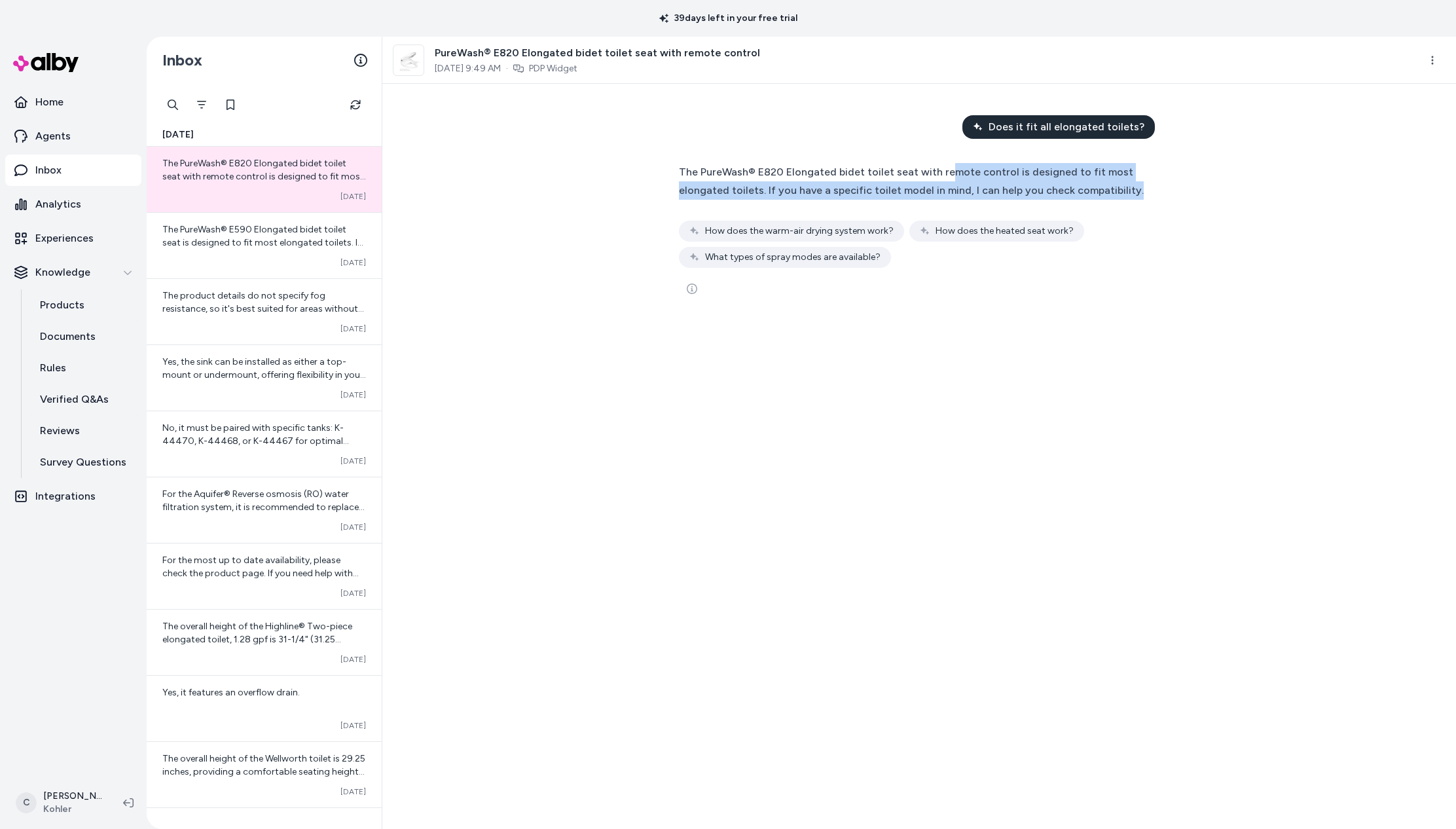
click at [941, 206] on div "The PureWash® E820 Elongated bidet toilet seat with remote control is designed …" at bounding box center [919, 216] width 481 height 105
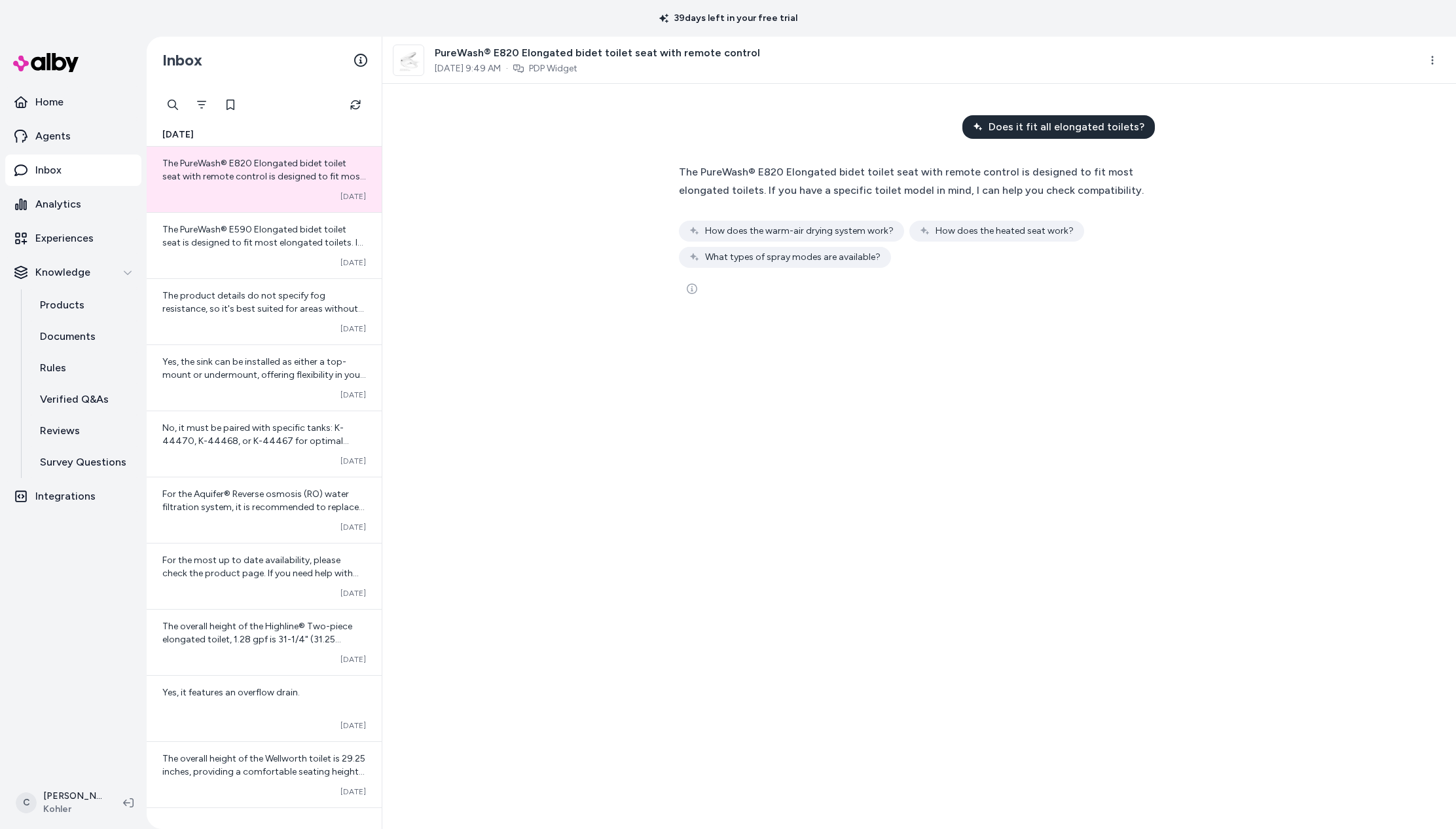
click at [936, 194] on span "The PureWash® E820 Elongated bidet toilet seat with remote control is designed …" at bounding box center [911, 181] width 465 height 31
click at [923, 174] on span "The PureWash® E820 Elongated bidet toilet seat with remote control is designed …" at bounding box center [911, 181] width 465 height 31
click at [67, 144] on p "Agents" at bounding box center [53, 137] width 36 height 16
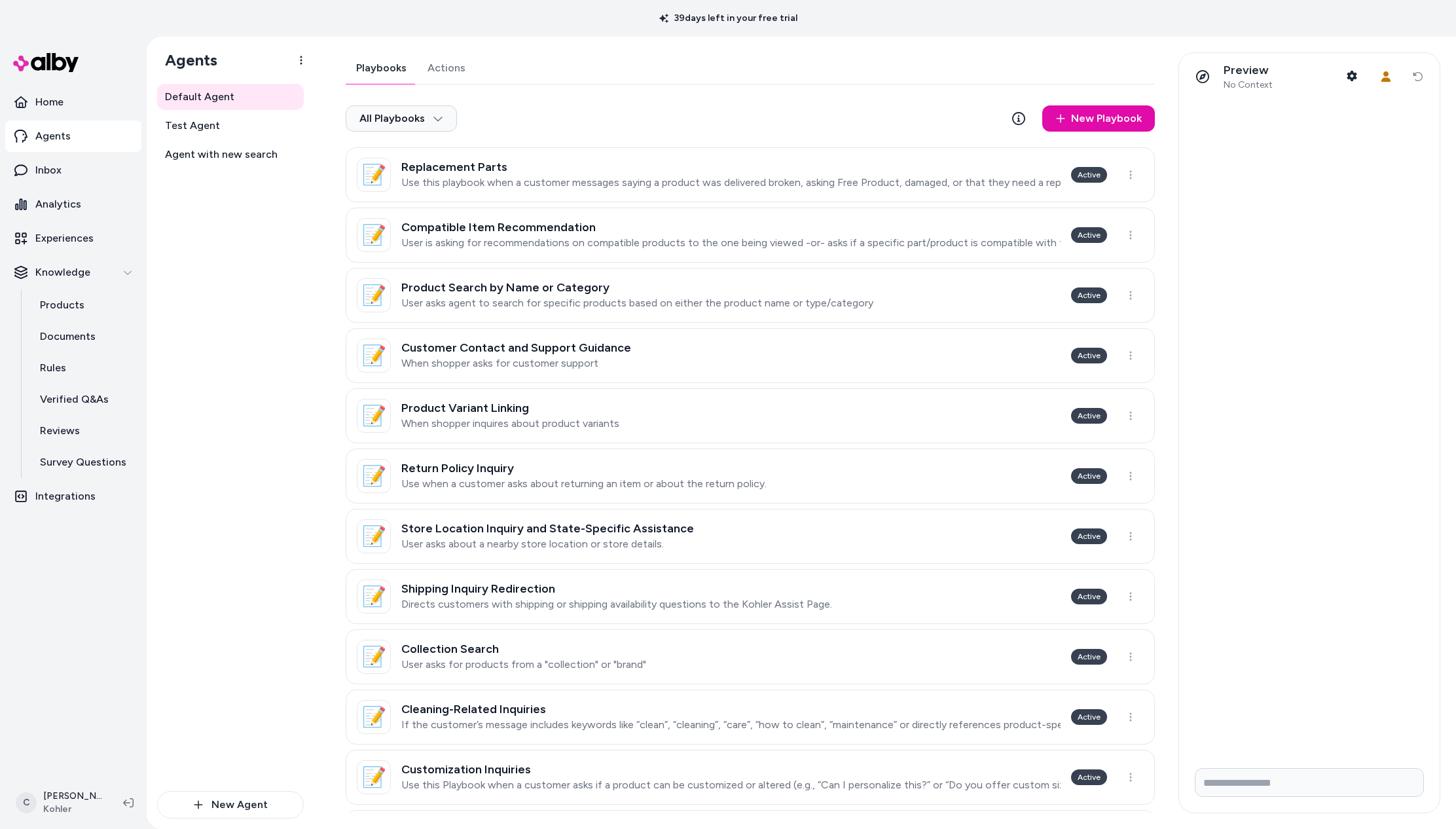
click at [429, 62] on div "Playbooks Actions All Playbooks New Playbook 📝 Replacement Parts Use this playb…" at bounding box center [750, 549] width 810 height 994
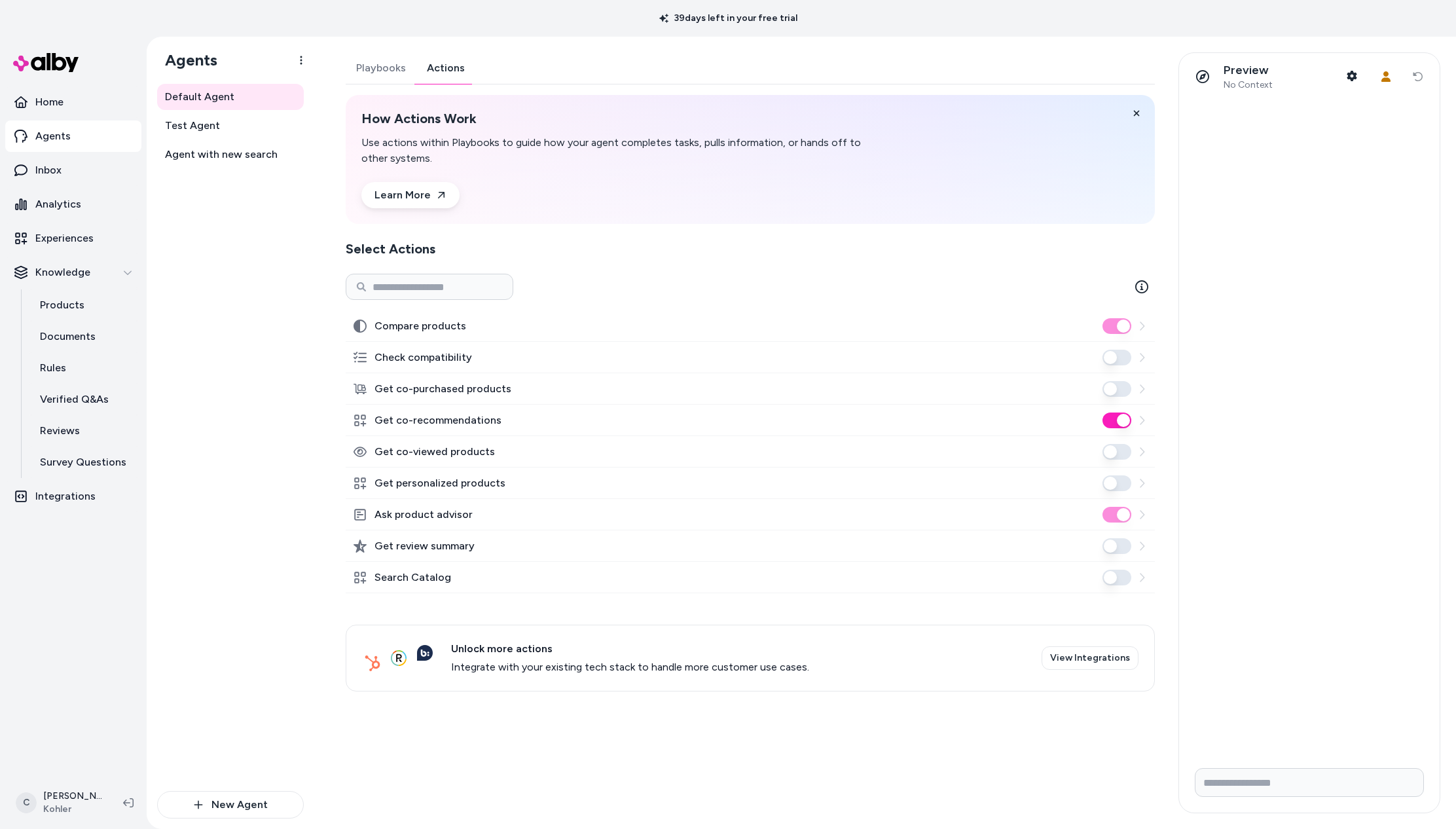
click at [1105, 550] on button "Get review summary" at bounding box center [1117, 546] width 29 height 16
click at [358, 65] on button "Playbooks" at bounding box center [381, 68] width 71 height 32
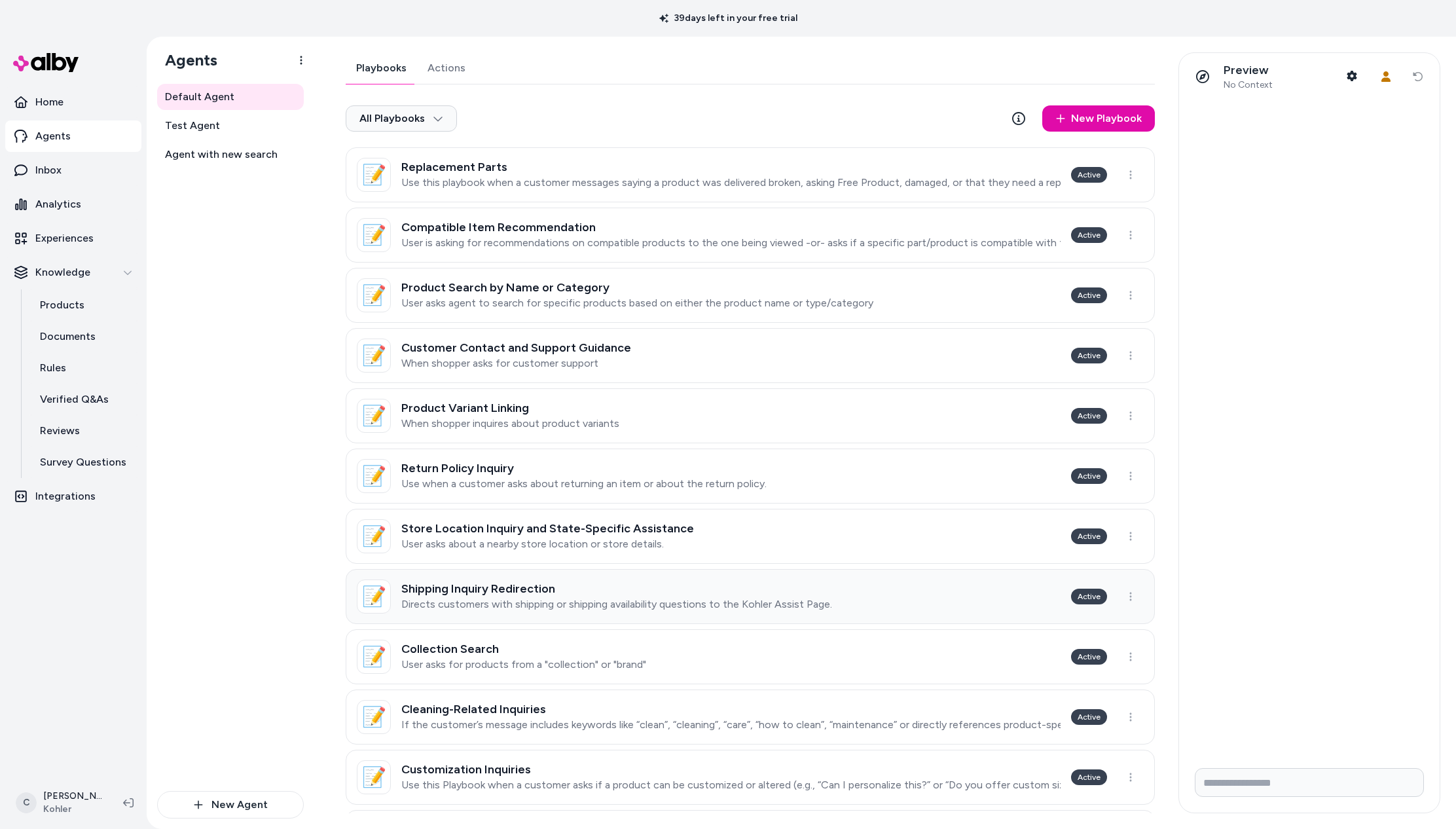
scroll to position [248, 0]
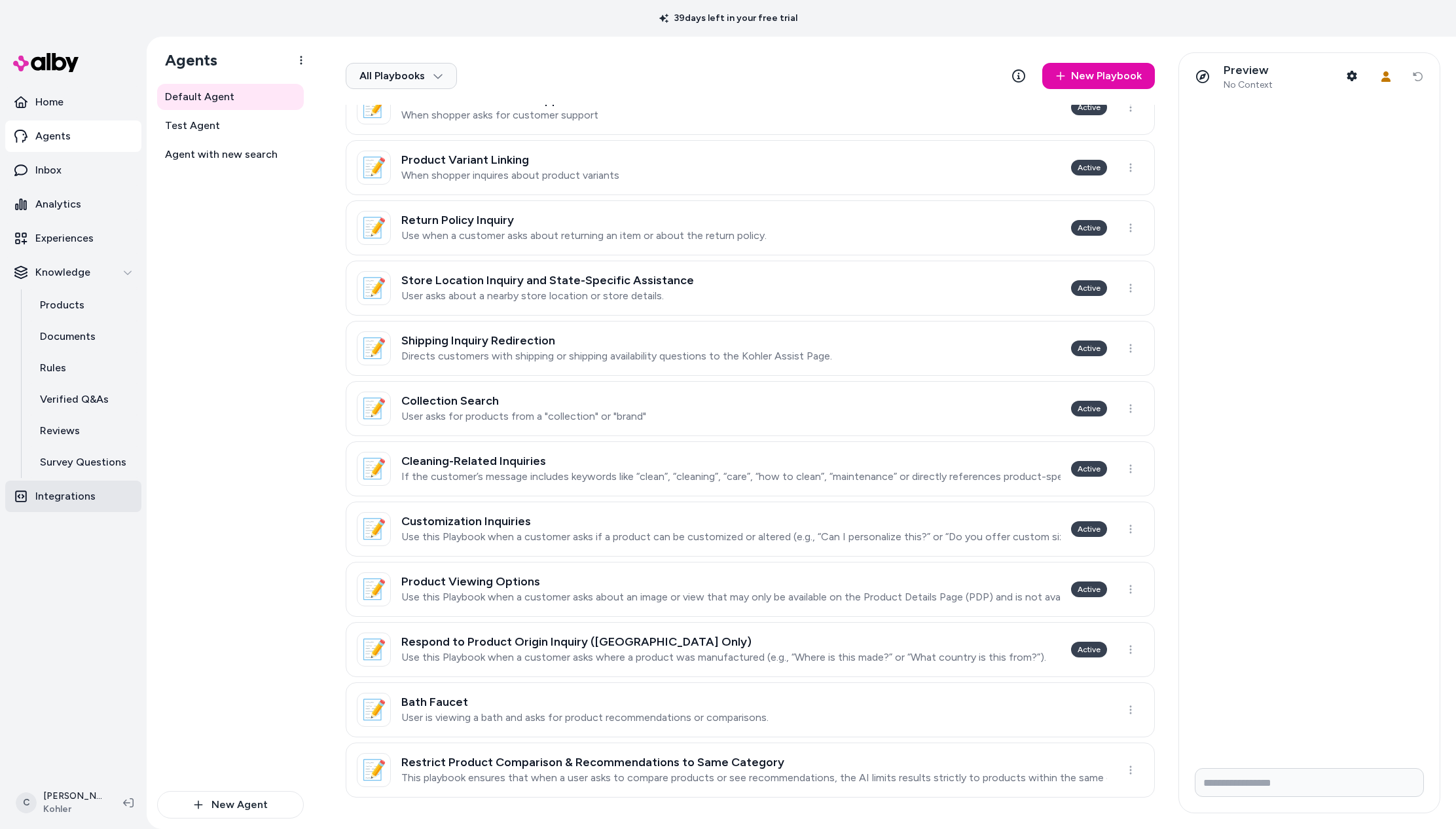
click at [83, 494] on p "Integrations" at bounding box center [66, 497] width 60 height 16
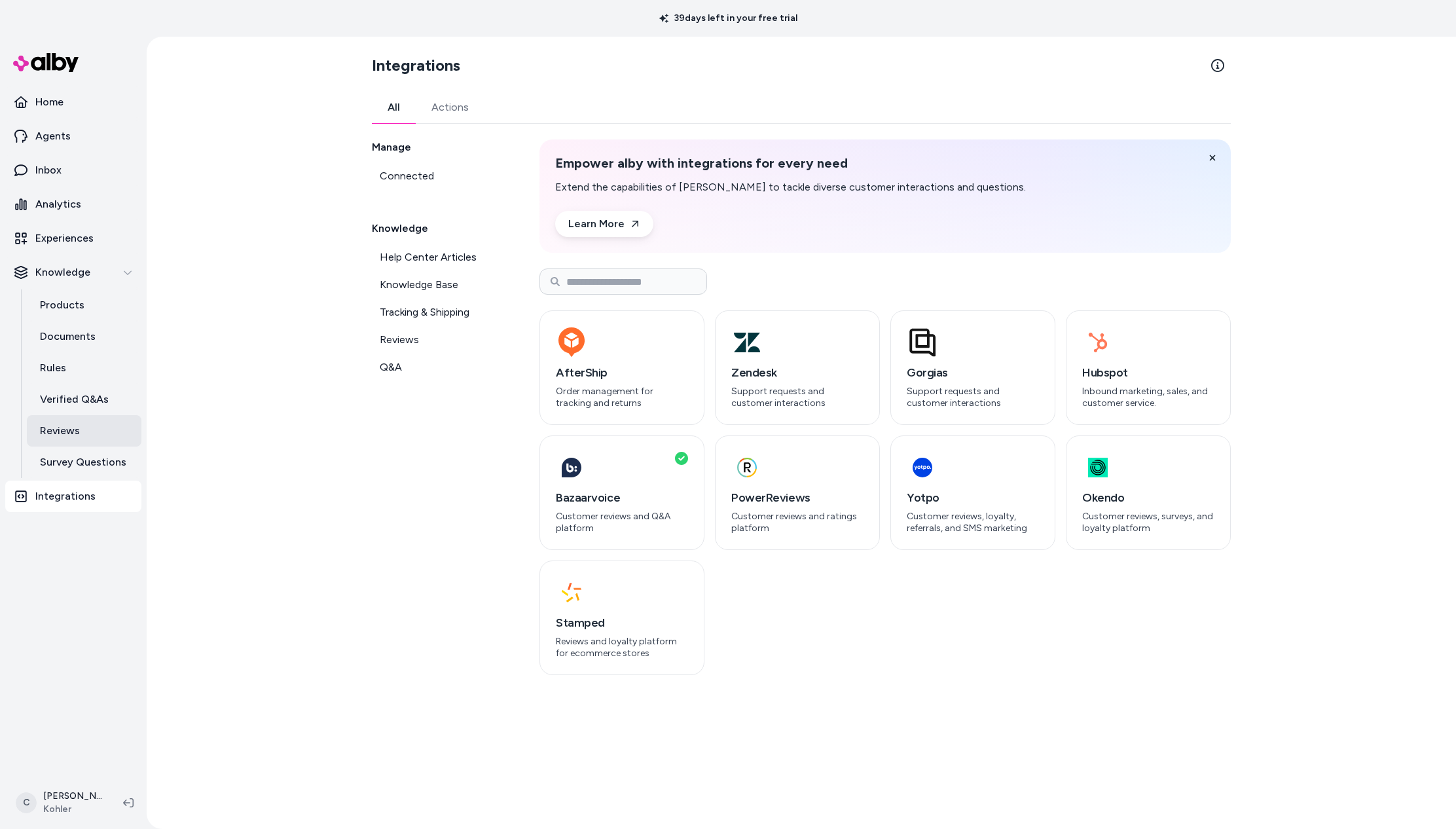
click at [104, 422] on link "Reviews" at bounding box center [84, 431] width 114 height 32
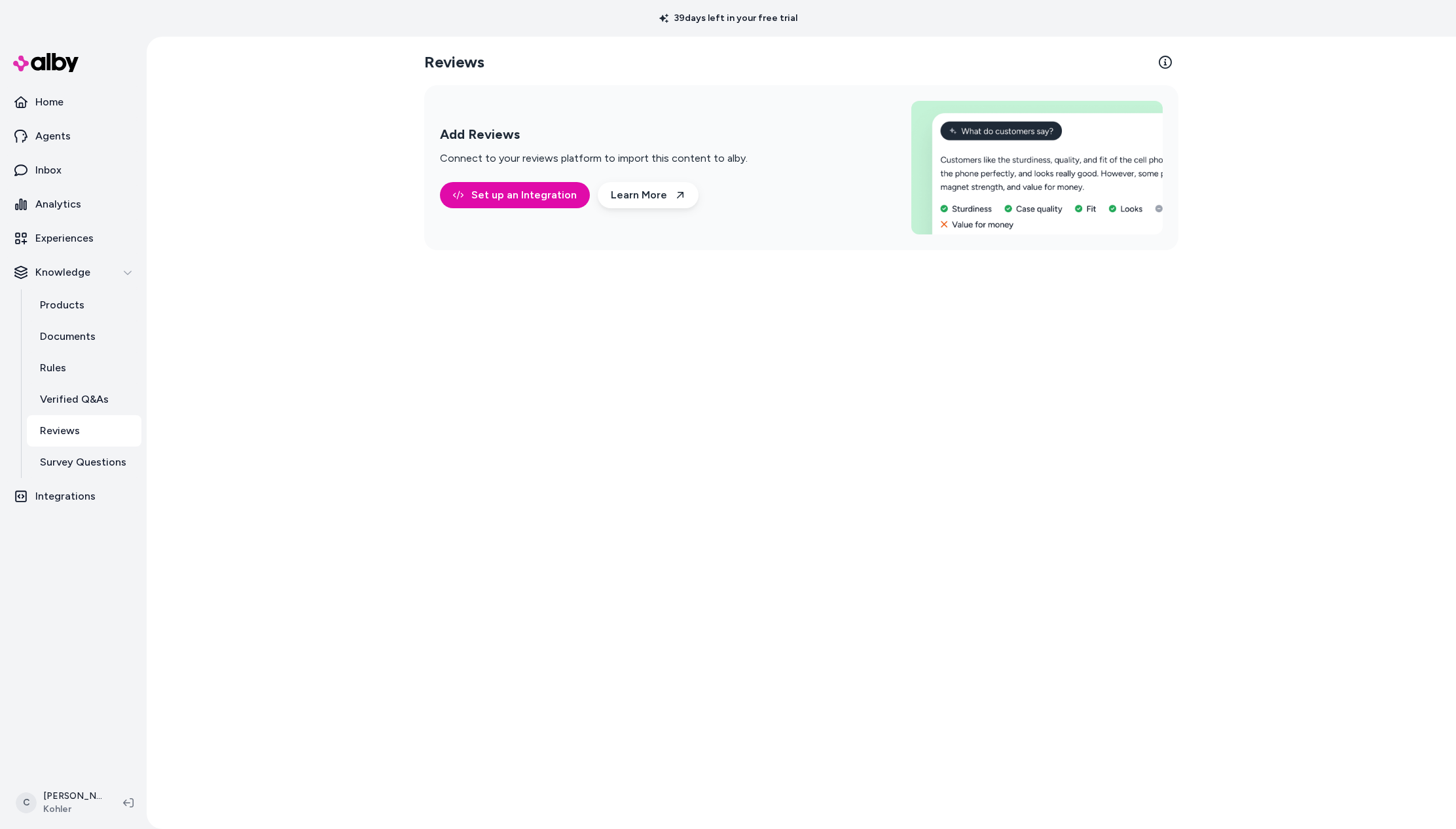
drag, startPoint x: 606, startPoint y: 414, endPoint x: 613, endPoint y: 413, distance: 7.1
click at [613, 413] on div "Reviews Add Reviews Connect to your reviews platform to import this content to …" at bounding box center [802, 433] width 838 height 793
click at [83, 797] on html "39 days left in your free trial Home Agents Inbox Analytics Experiences Knowled…" at bounding box center [728, 414] width 1456 height 829
click at [68, 629] on div "Shortcuts ⌘K" at bounding box center [86, 615] width 145 height 32
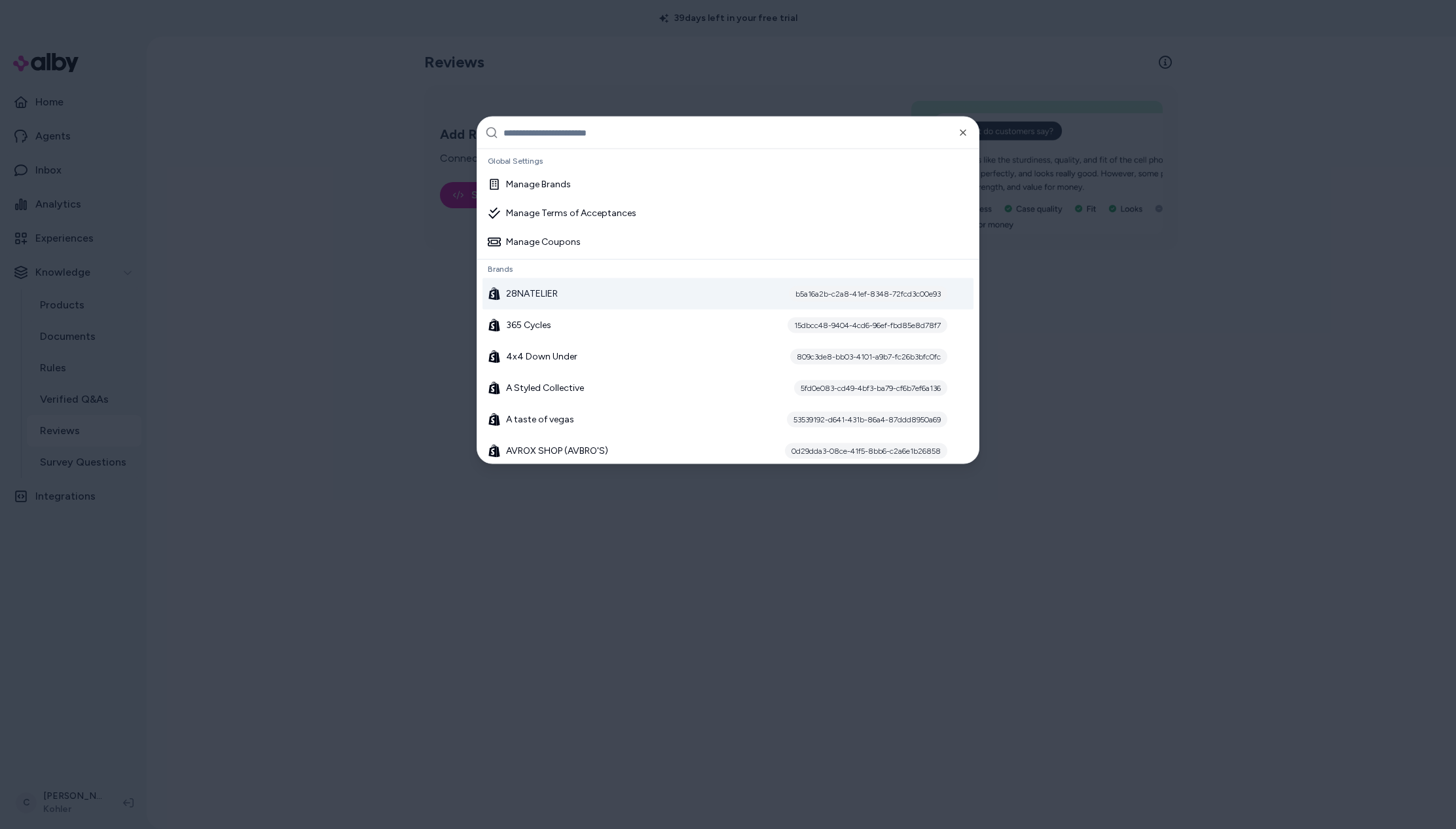
click at [578, 303] on div "28NATELIER b5a16a2b-c2a8-41ef-8348-72fcd3c00e93" at bounding box center [728, 294] width 491 height 32
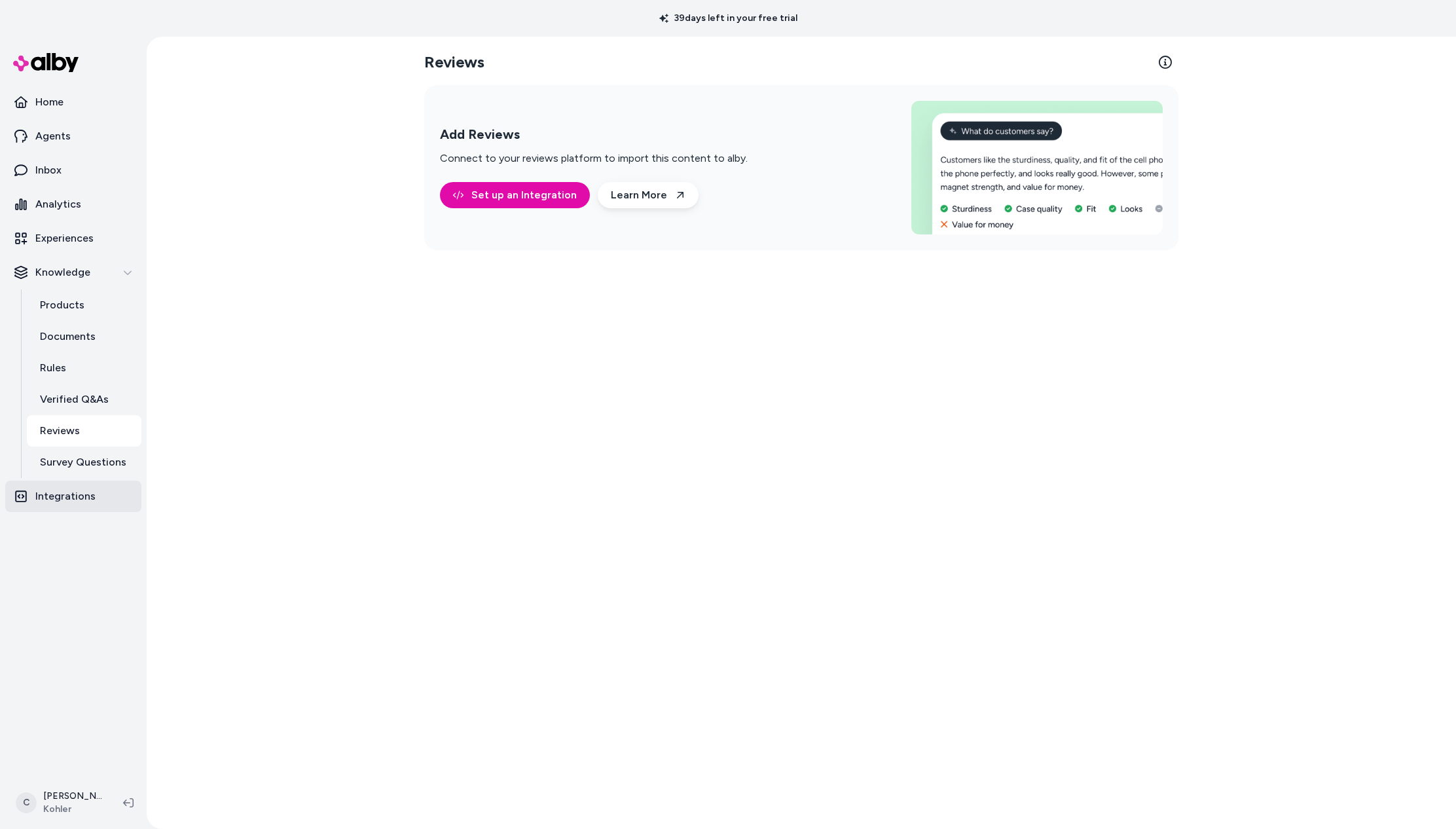
click at [73, 504] on p "Integrations" at bounding box center [66, 497] width 60 height 16
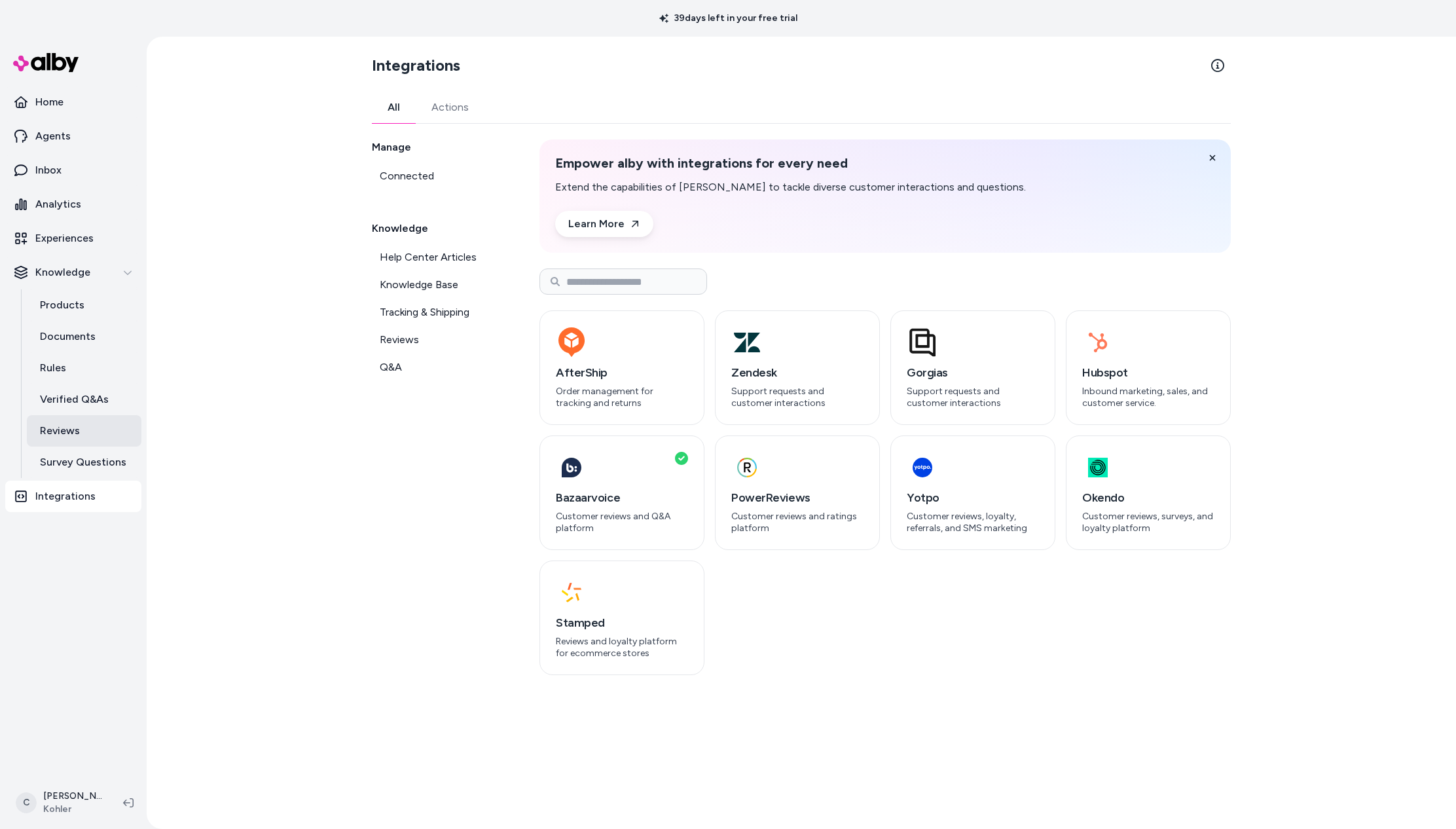
drag, startPoint x: 77, startPoint y: 406, endPoint x: 84, endPoint y: 418, distance: 13.9
click at [77, 406] on p "Verified Q&As" at bounding box center [74, 399] width 69 height 16
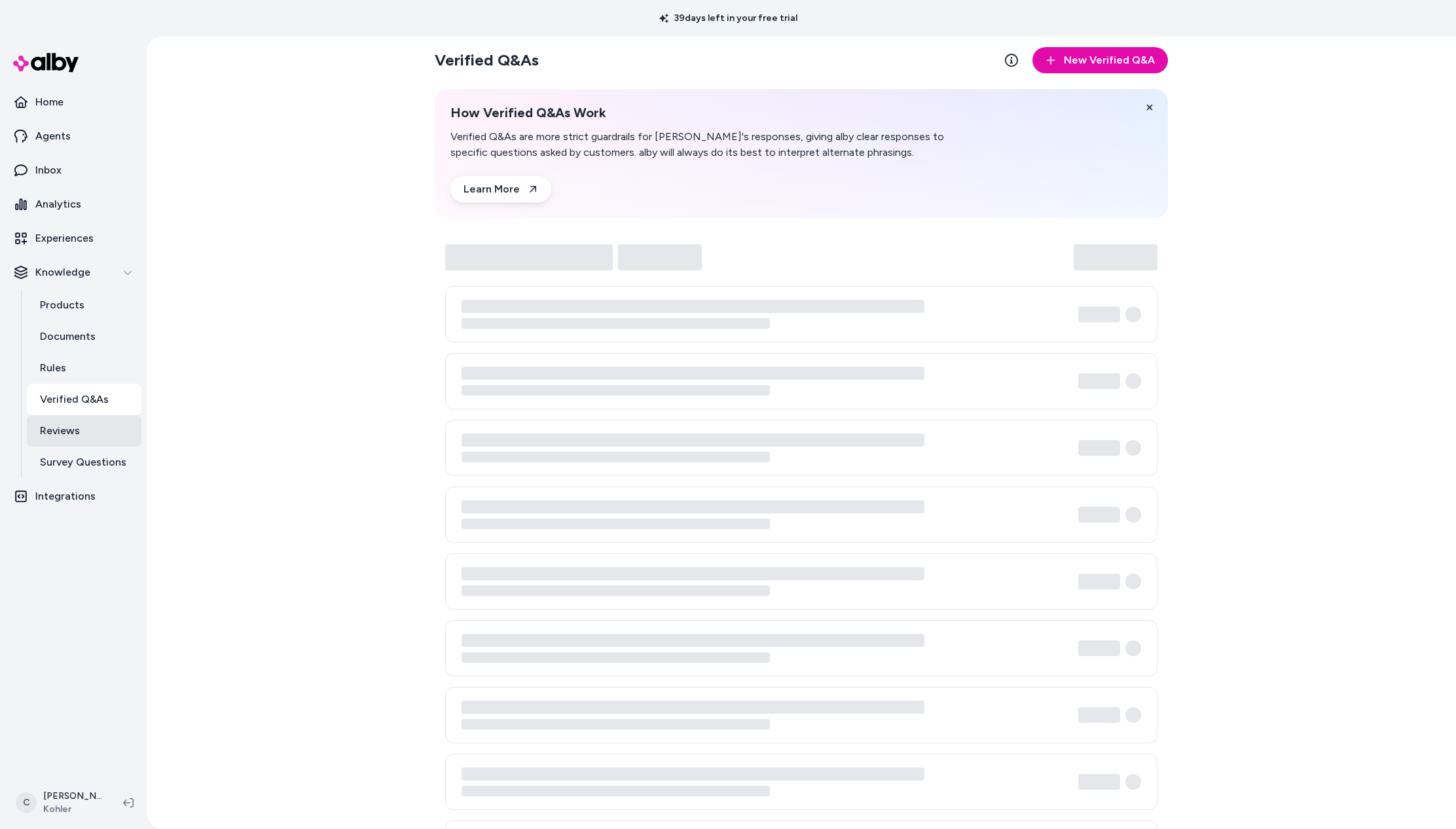
click at [93, 439] on link "Reviews" at bounding box center [84, 431] width 114 height 32
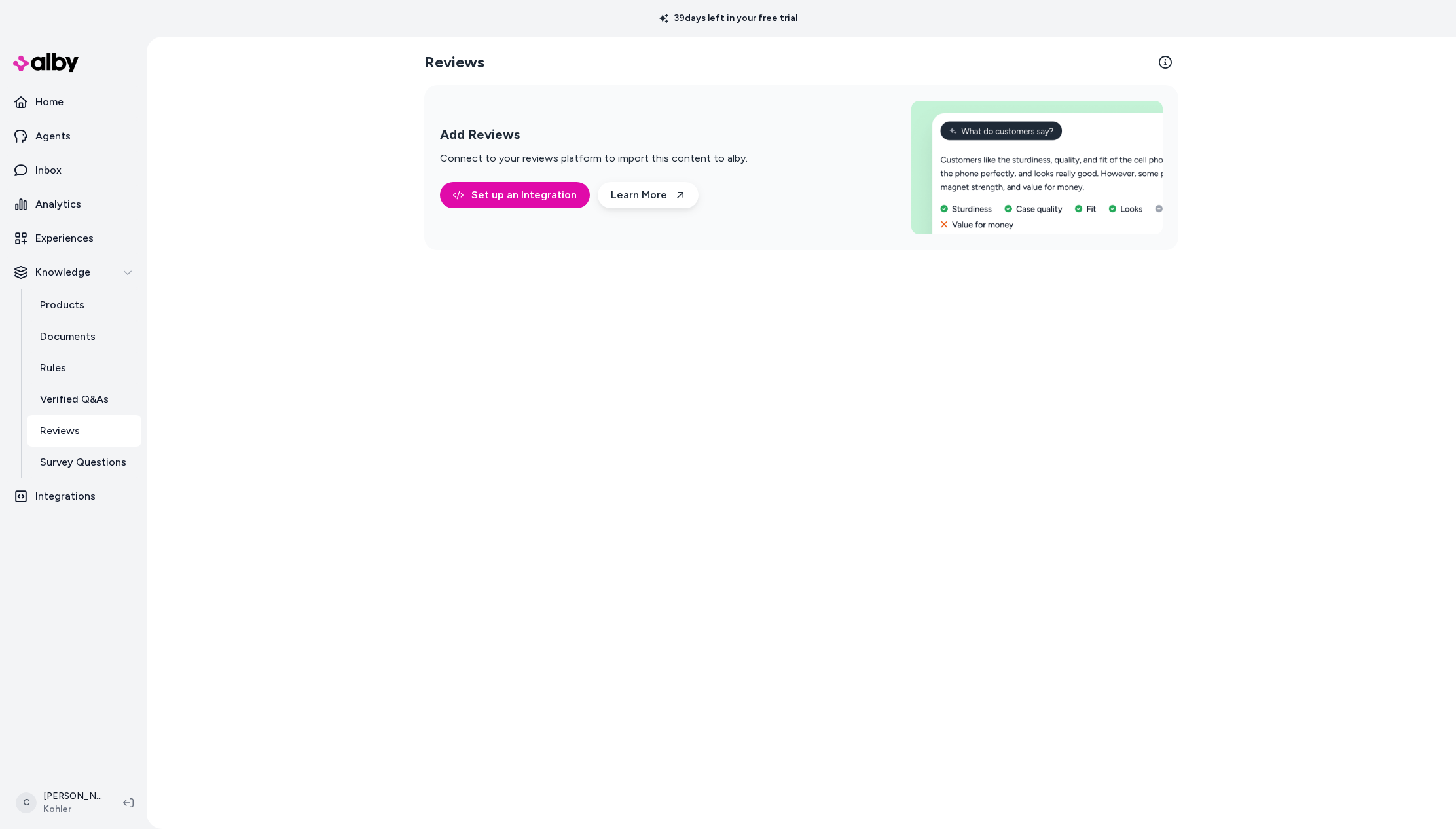
drag, startPoint x: 2, startPoint y: 710, endPoint x: 67, endPoint y: 559, distance: 164.4
click at [3, 706] on div "Home Agents Inbox Analytics Experiences Knowledge Products Documents Rules Veri…" at bounding box center [73, 407] width 147 height 741
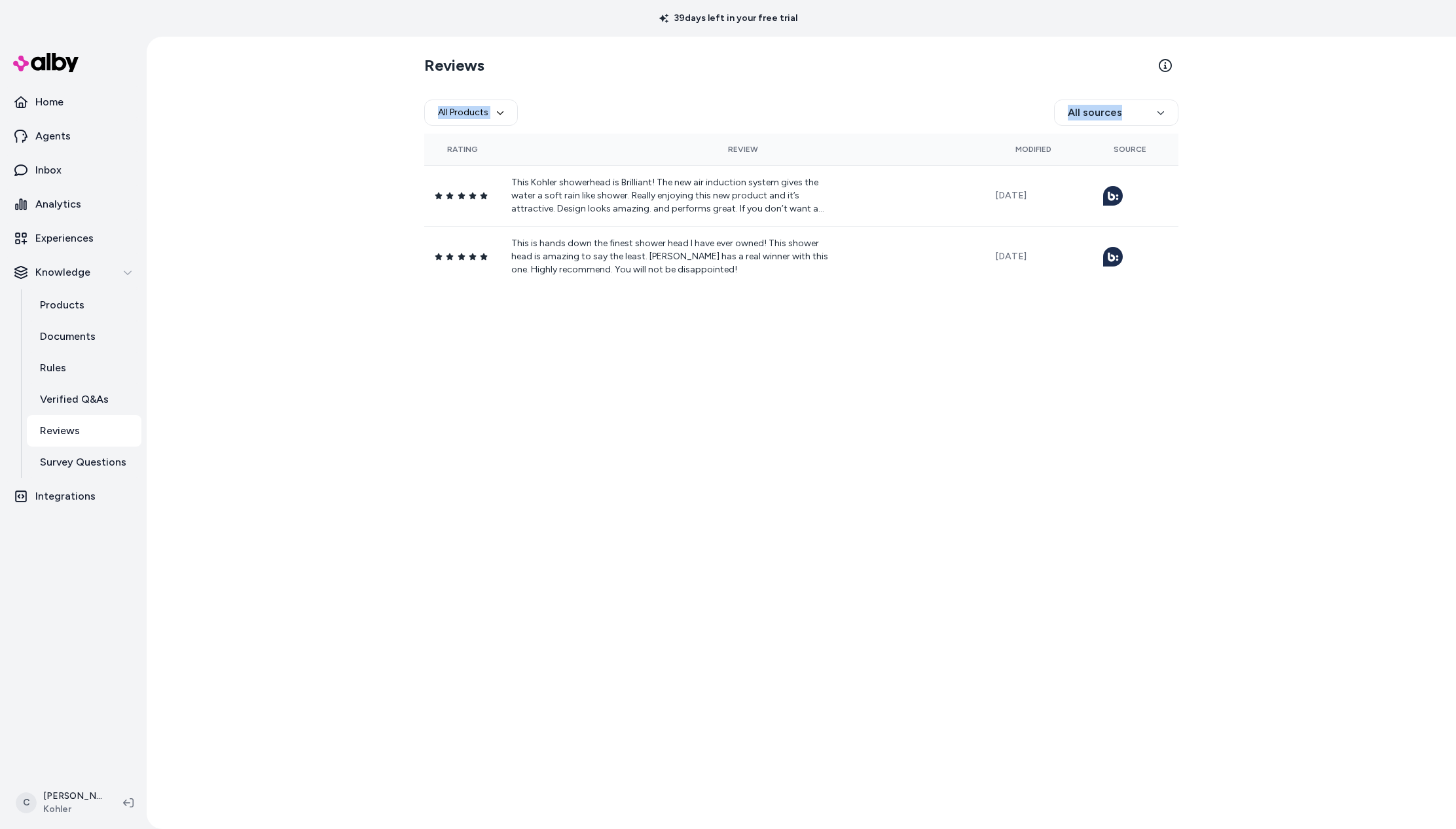
drag, startPoint x: 704, startPoint y: 98, endPoint x: 644, endPoint y: 346, distance: 255.2
click at [644, 346] on div "Reviews All Products All sources Rating Review Modified Source This Kohler show…" at bounding box center [802, 433] width 838 height 793
drag, startPoint x: 732, startPoint y: 333, endPoint x: 729, endPoint y: 326, distance: 7.6
click at [732, 333] on div "Reviews All Products All sources Rating Review Modified Source This Kohler show…" at bounding box center [802, 433] width 838 height 793
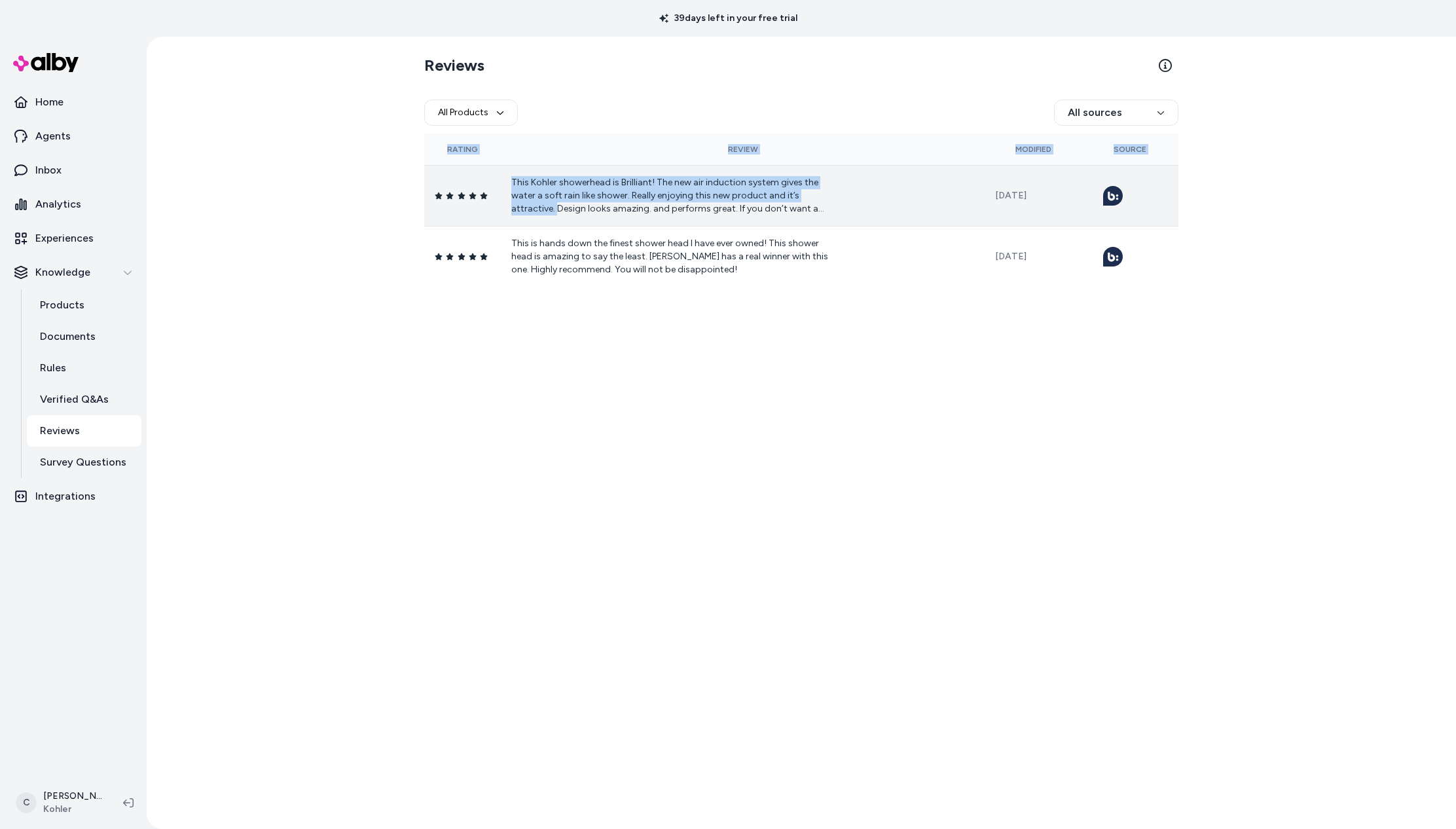
drag, startPoint x: 699, startPoint y: 281, endPoint x: 501, endPoint y: 209, distance: 210.7
click at [497, 212] on div "Reviews All Products All sources Rating Review Modified Source This Kohler show…" at bounding box center [802, 433] width 838 height 793
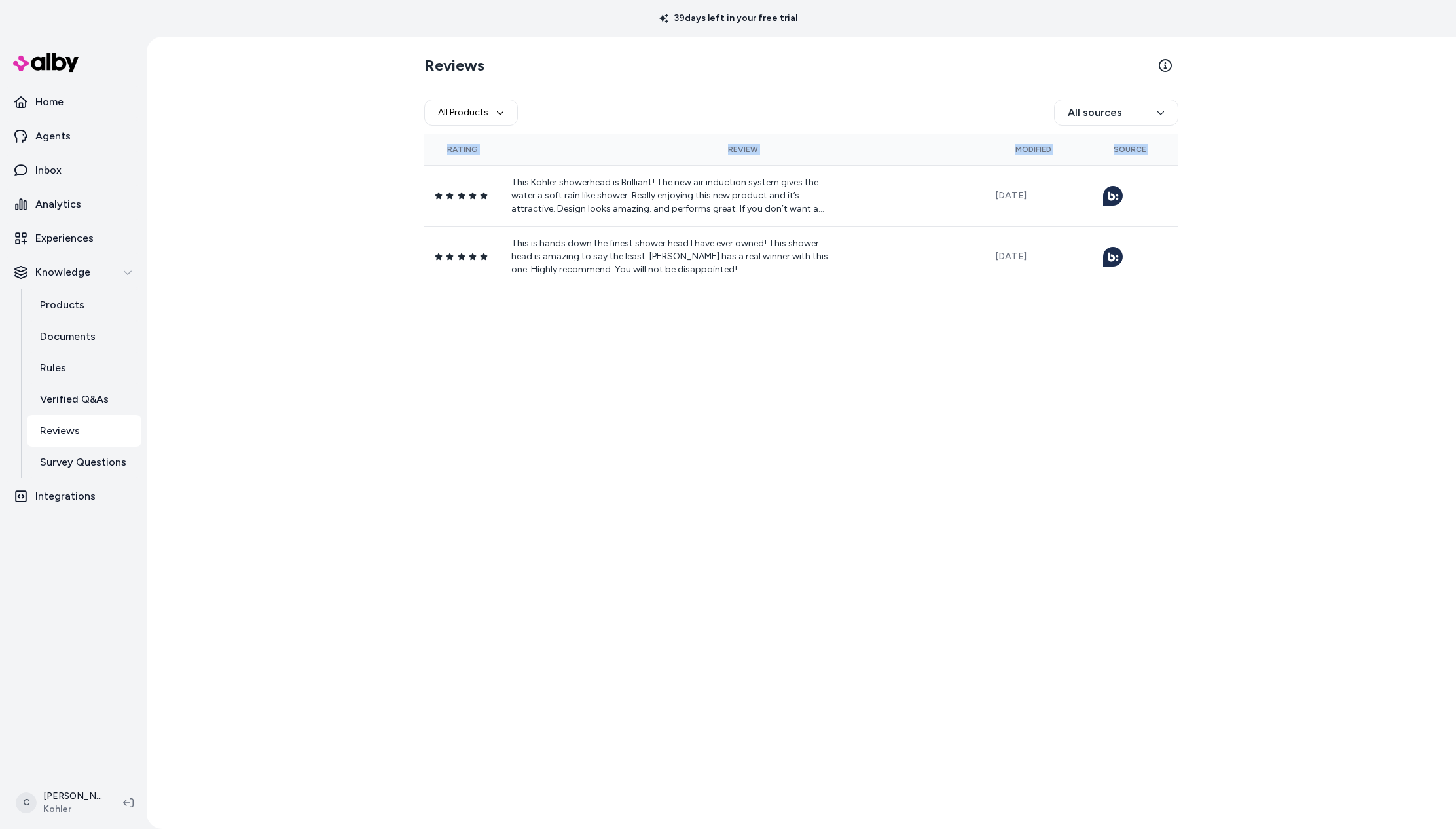
click at [687, 317] on div "Reviews All Products All sources Rating Review Modified Source This Kohler show…" at bounding box center [802, 433] width 838 height 793
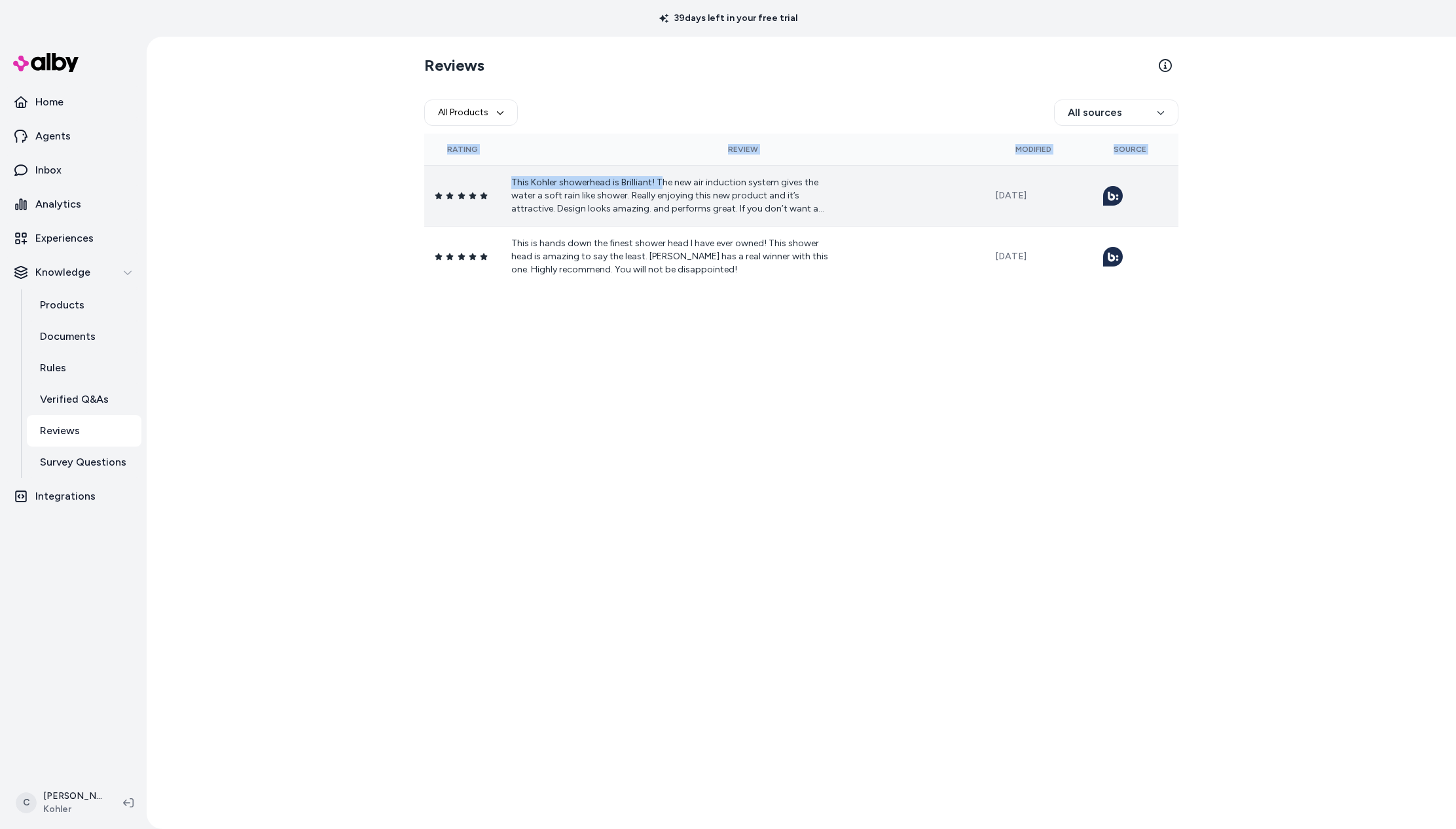
drag, startPoint x: 865, startPoint y: 217, endPoint x: 660, endPoint y: 182, distance: 208.0
click at [658, 183] on tbody "This Kohler showerhead is Brilliant! The new air induction system gives the wat…" at bounding box center [802, 226] width 754 height 122
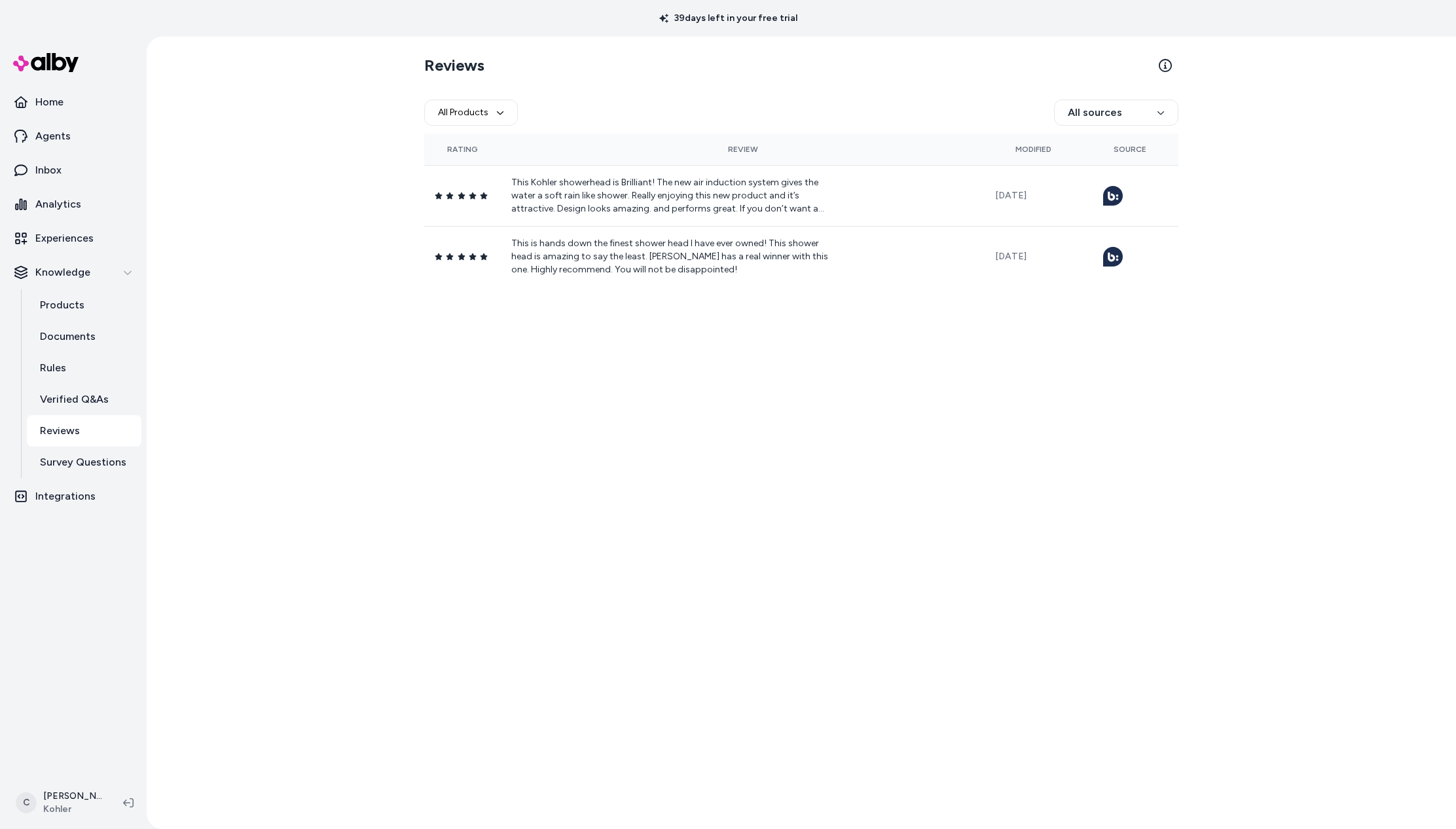
click at [586, 90] on div "Reviews All Products All sources Rating Review Modified Source This Kohler show…" at bounding box center [802, 167] width 754 height 240
click at [487, 106] on button "All Products" at bounding box center [471, 112] width 94 height 26
click at [753, 471] on div "Reviews All Products All sources Rating Review Modified Source This Kohler show…" at bounding box center [802, 433] width 838 height 793
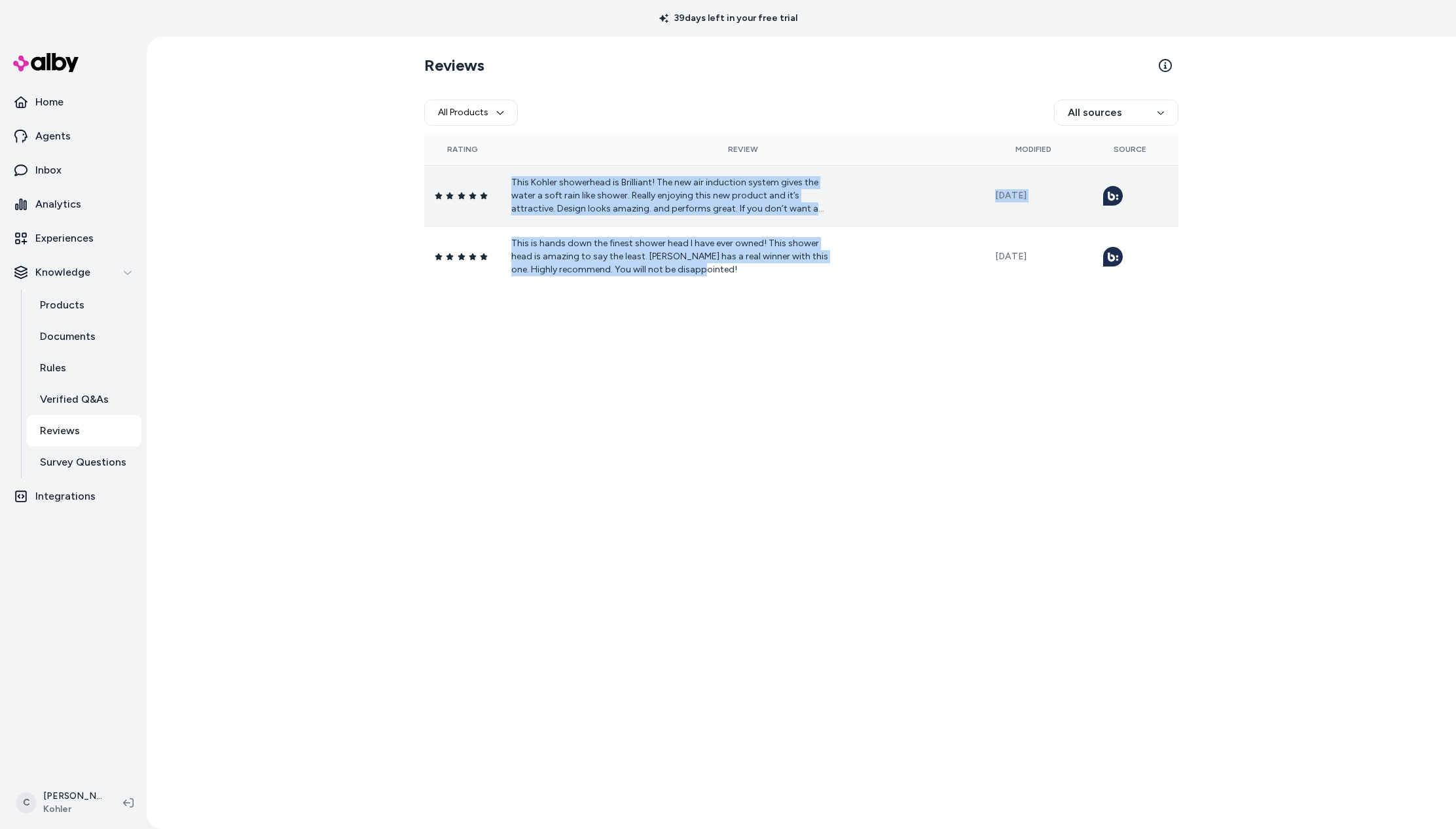
drag, startPoint x: 645, startPoint y: 253, endPoint x: 474, endPoint y: 200, distance: 179.0
click at [474, 207] on tbody "This Kohler showerhead is Brilliant! The new air induction system gives the wat…" at bounding box center [802, 226] width 754 height 122
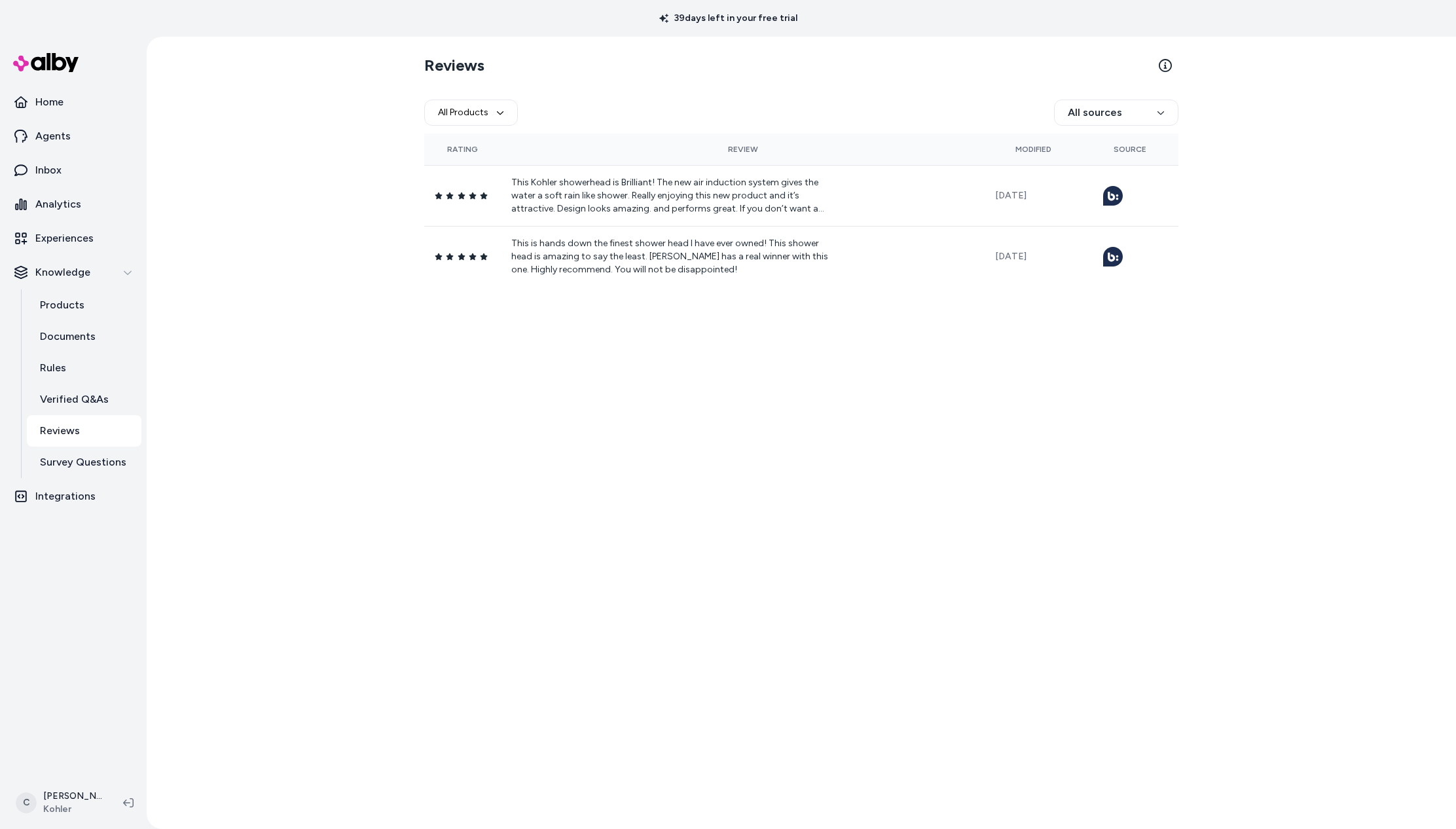
click at [490, 542] on div "Reviews All Products All sources Rating Review Modified Source This Kohler show…" at bounding box center [802, 433] width 838 height 793
drag, startPoint x: 265, startPoint y: 491, endPoint x: 214, endPoint y: 291, distance: 206.4
click at [264, 490] on div "Reviews All Products All sources Rating Review Modified Source This Kohler show…" at bounding box center [802, 433] width 1310 height 793
click at [717, 339] on div "Reviews All Products All sources Rating Review Modified Source This Kohler show…" at bounding box center [802, 433] width 838 height 793
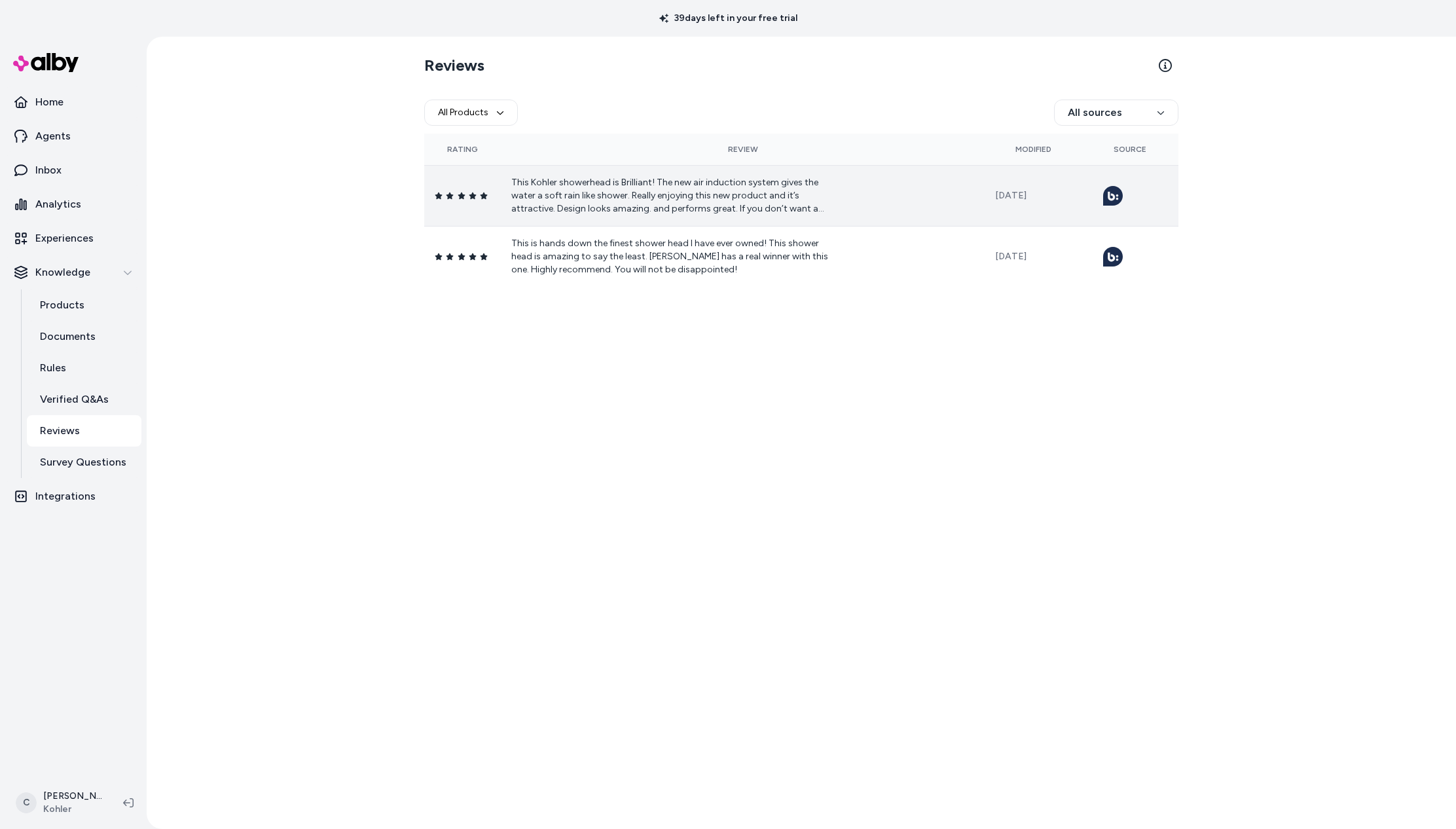
click at [648, 219] on td "This Kohler showerhead is Brilliant! The new air induction system gives the wat…" at bounding box center [743, 195] width 484 height 61
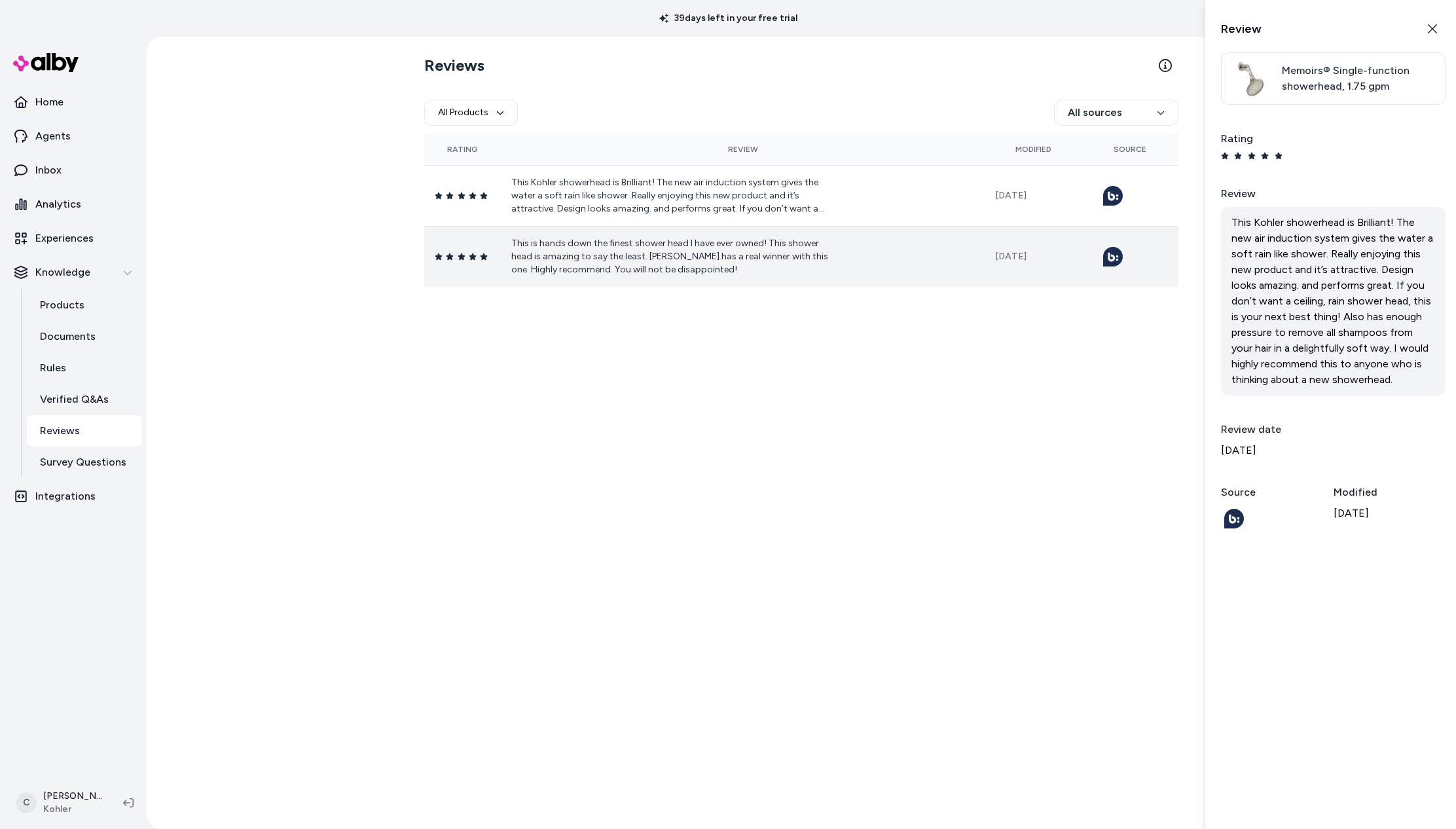
drag, startPoint x: 561, startPoint y: 294, endPoint x: 610, endPoint y: 285, distance: 49.8
click at [560, 294] on div "Reviews All Products All sources Rating Review Modified Source This Kohler show…" at bounding box center [802, 433] width 838 height 793
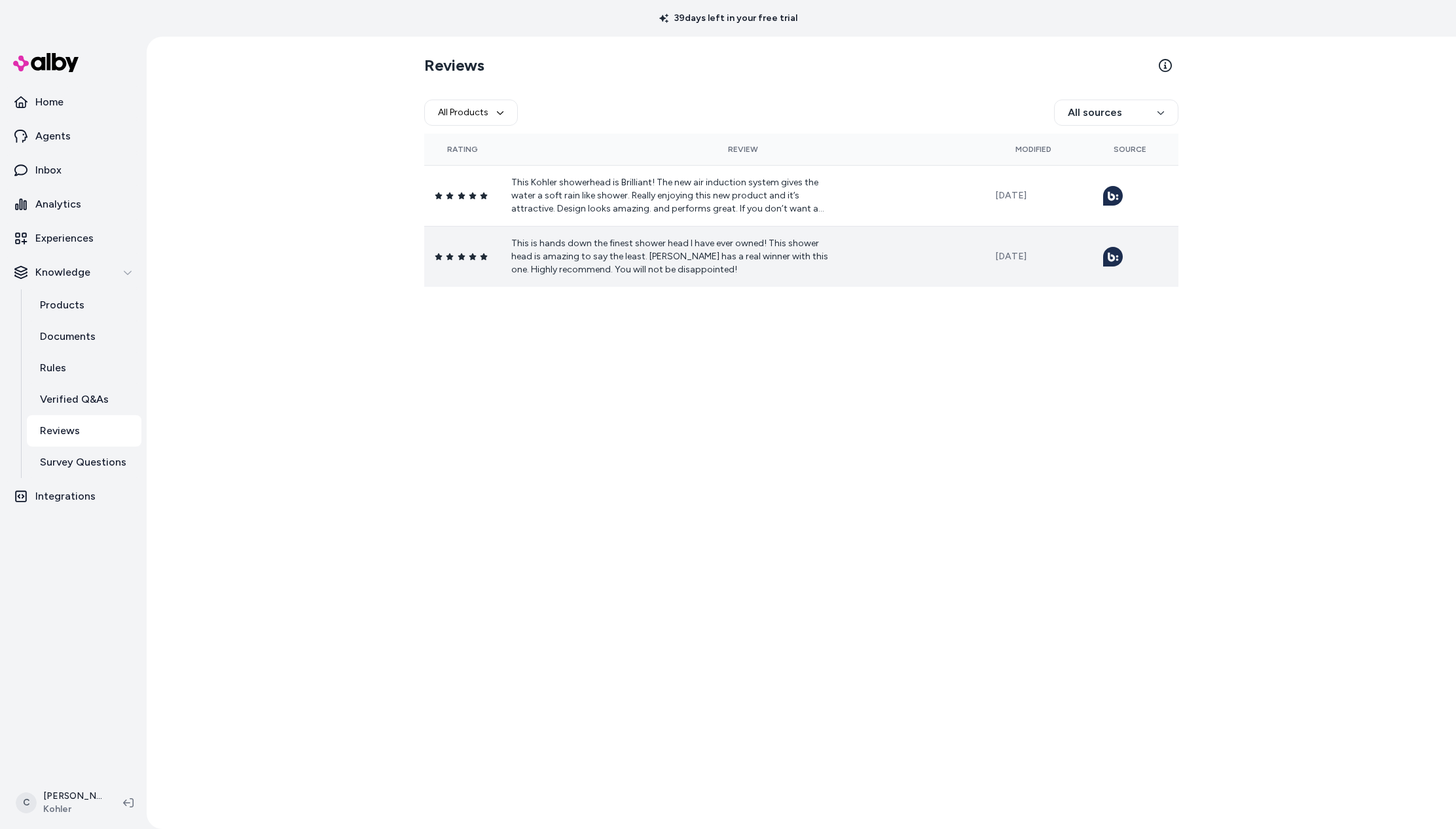
click at [656, 270] on p "This is hands down the finest shower head I have ever owned! This shower head i…" at bounding box center [675, 257] width 328 height 39
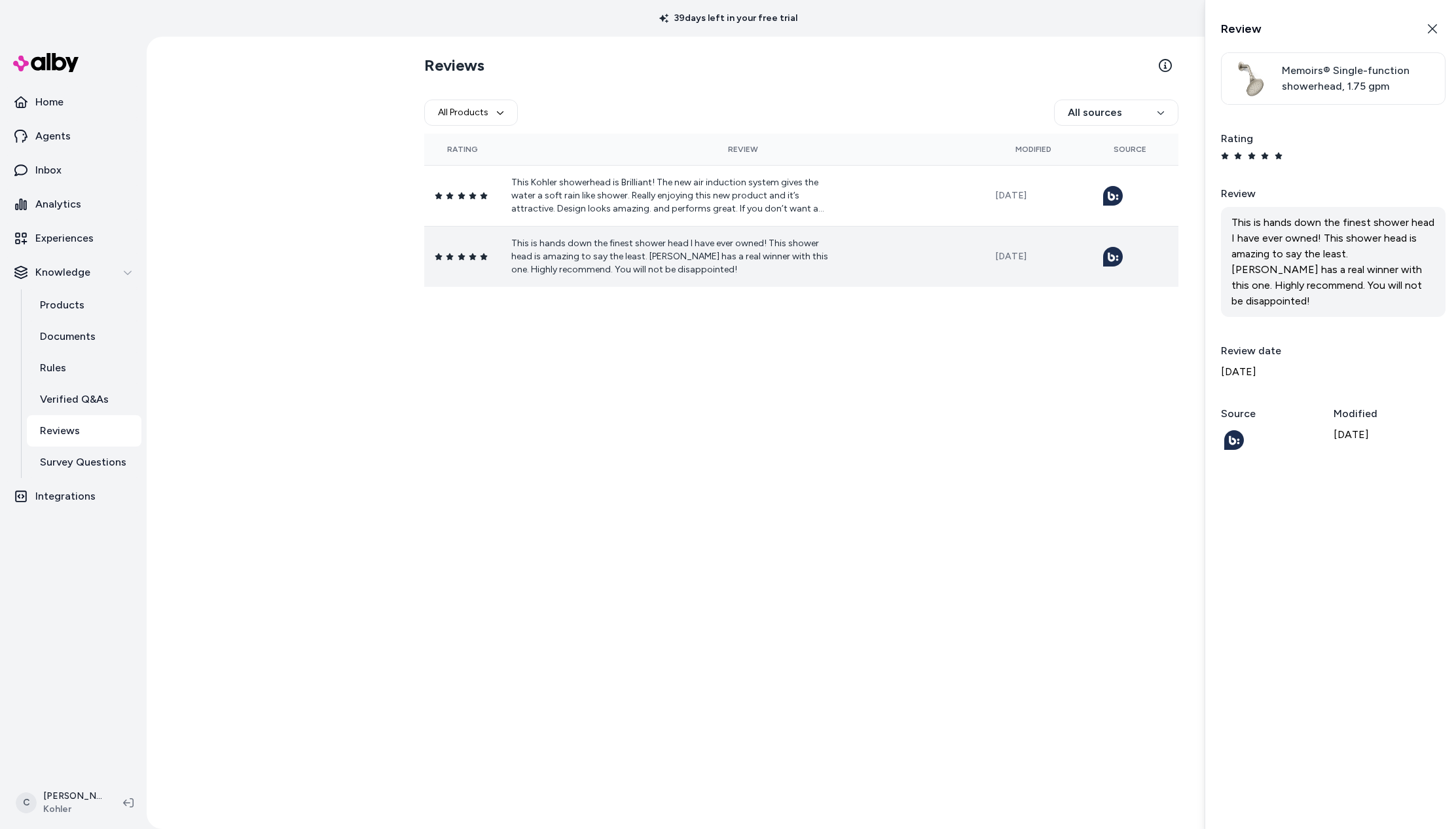
drag, startPoint x: 626, startPoint y: 341, endPoint x: 376, endPoint y: 399, distance: 256.6
click at [619, 343] on div "Reviews All Products All sources Rating Review Modified Source This Kohler show…" at bounding box center [802, 433] width 838 height 793
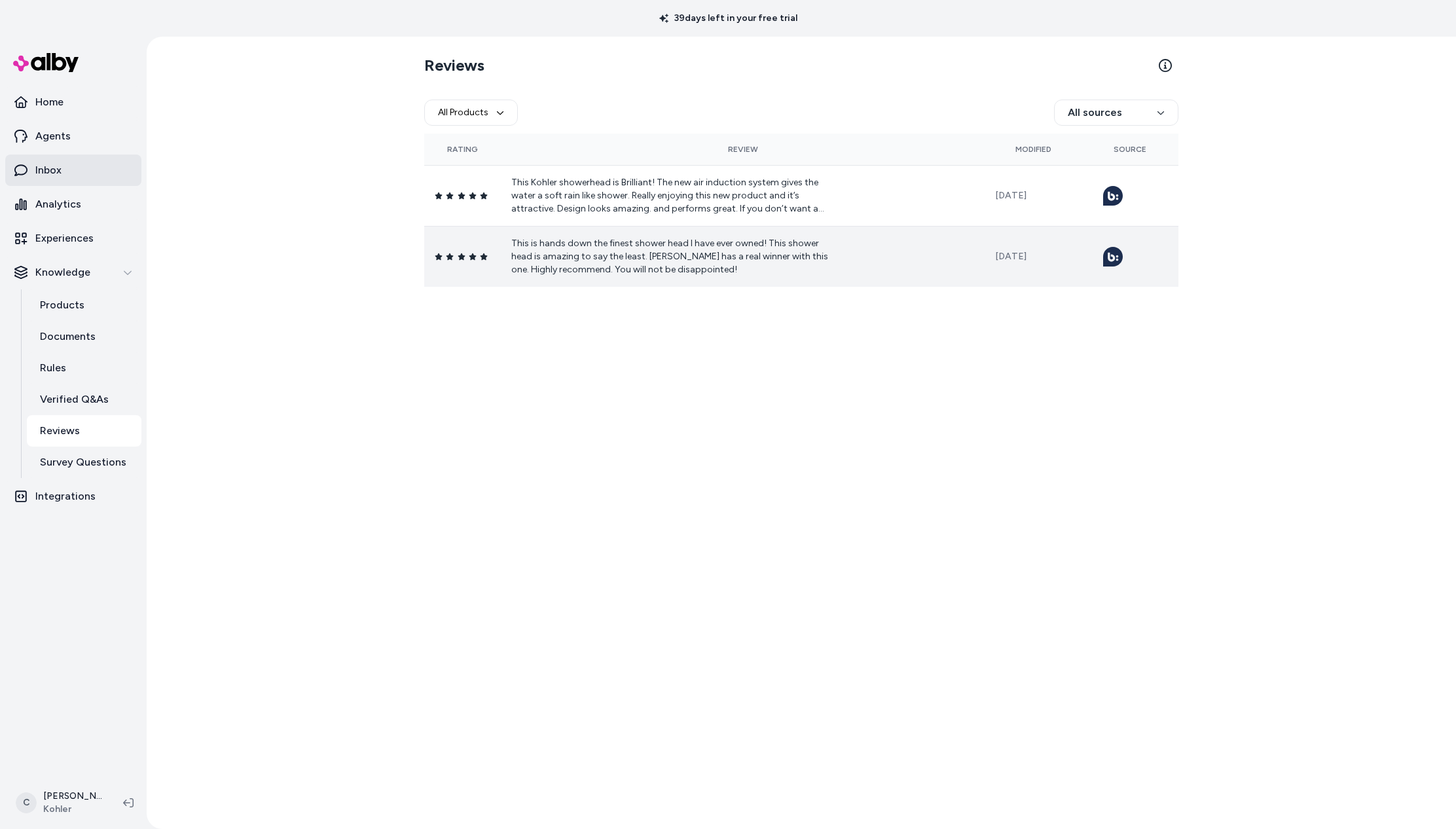
click at [77, 182] on link "Inbox" at bounding box center [73, 171] width 137 height 32
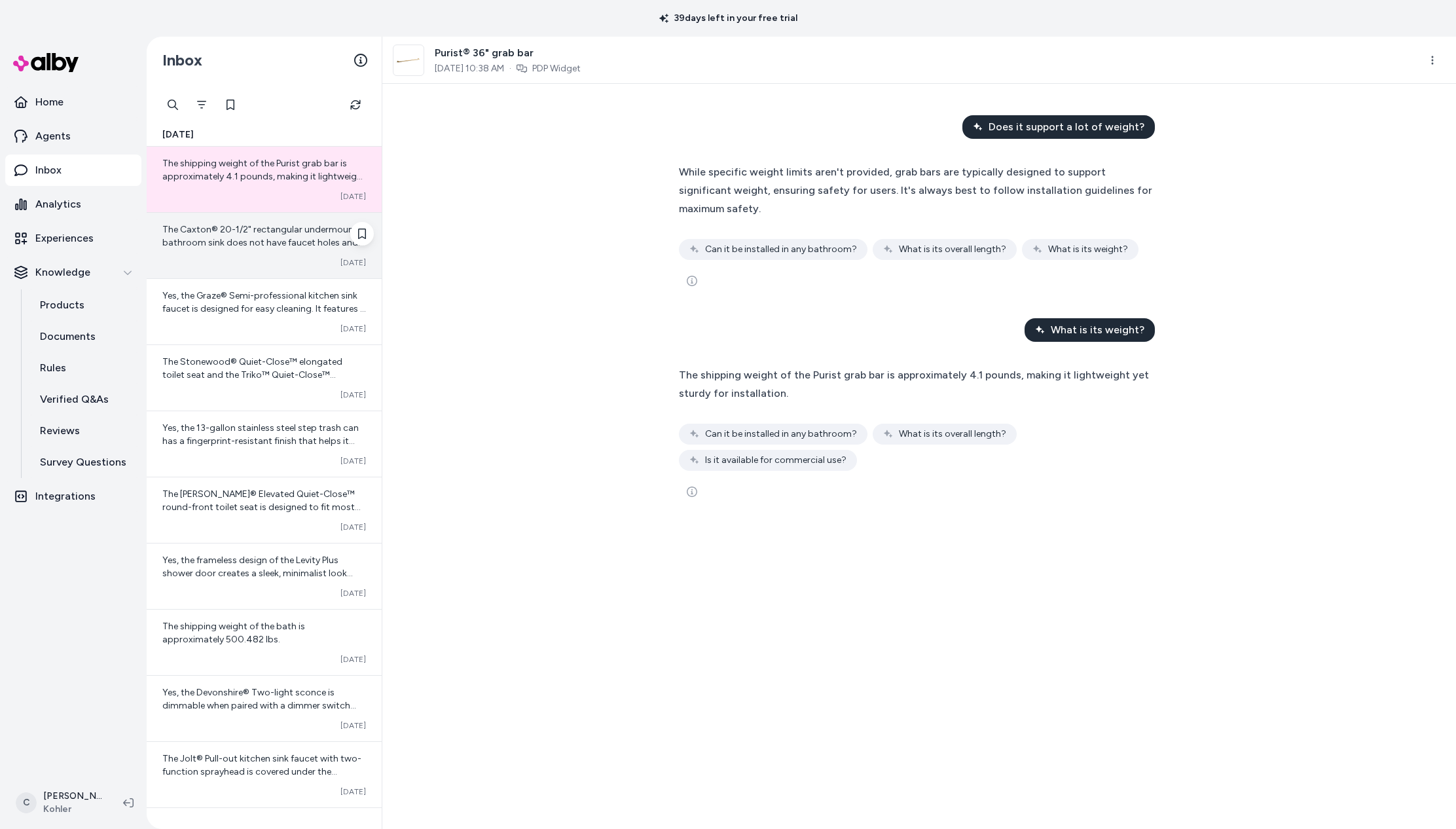
click at [271, 242] on span "The Caxton® 20-1/2" rectangular undermount bathroom sink does not have faucet h…" at bounding box center [264, 276] width 202 height 103
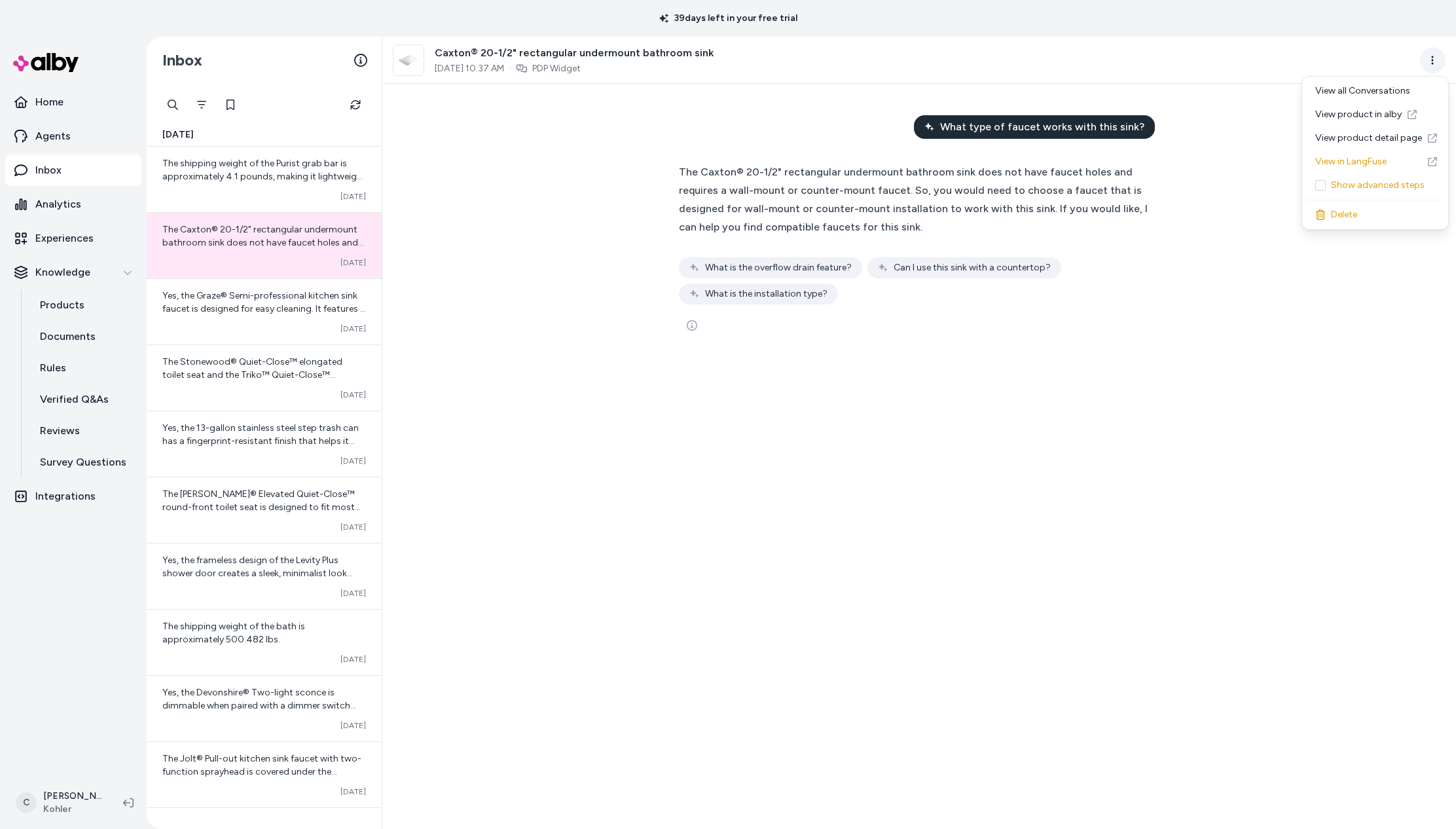
click at [1433, 56] on html "39 days left in your free trial Home Agents Inbox Analytics Experiences Knowled…" at bounding box center [728, 414] width 1456 height 829
drag, startPoint x: 1167, startPoint y: 360, endPoint x: 1156, endPoint y: 377, distance: 20.2
click at [1163, 359] on html "39 days left in your free trial Home Agents Inbox Analytics Experiences Knowled…" at bounding box center [728, 414] width 1456 height 829
drag, startPoint x: 510, startPoint y: 70, endPoint x: 409, endPoint y: 84, distance: 102.0
click at [399, 84] on div "Caxton® 20-1/2" rectangular undermount bathroom sink Oct 06, 2025 10:37 AM · PD…" at bounding box center [919, 433] width 1074 height 793
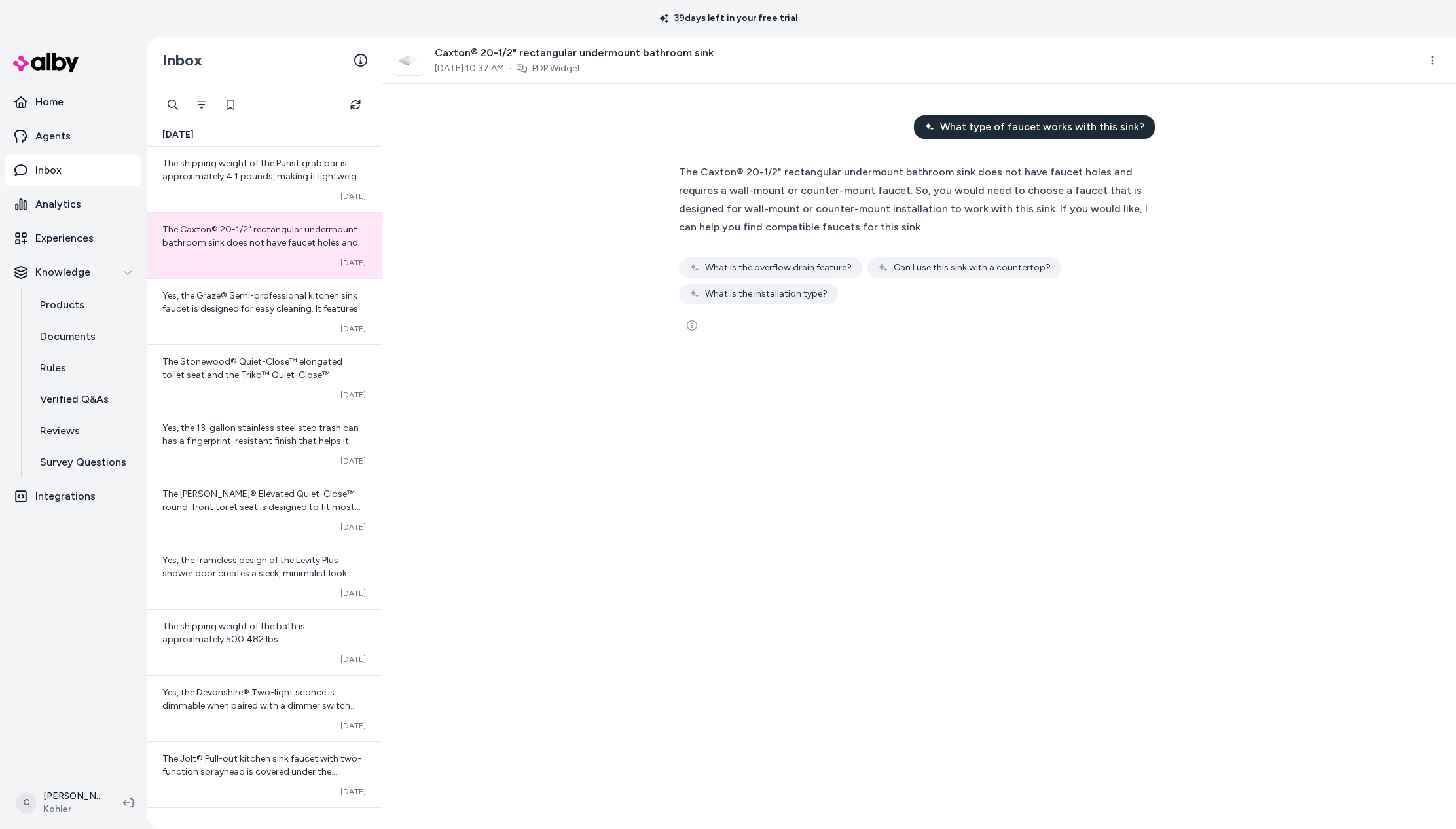
click at [541, 155] on div "What type of faucet works with this sink? The Caxton® 20-1/2" rectangular under…" at bounding box center [919, 456] width 1074 height 745
drag, startPoint x: 526, startPoint y: 68, endPoint x: 478, endPoint y: 68, distance: 48.0
click at [478, 68] on span "Oct 06, 2025 10:37 AM" at bounding box center [470, 69] width 69 height 13
drag, startPoint x: 478, startPoint y: 68, endPoint x: 530, endPoint y: 141, distance: 89.6
click at [478, 69] on span "Oct 06, 2025 10:37 AM" at bounding box center [470, 69] width 69 height 13
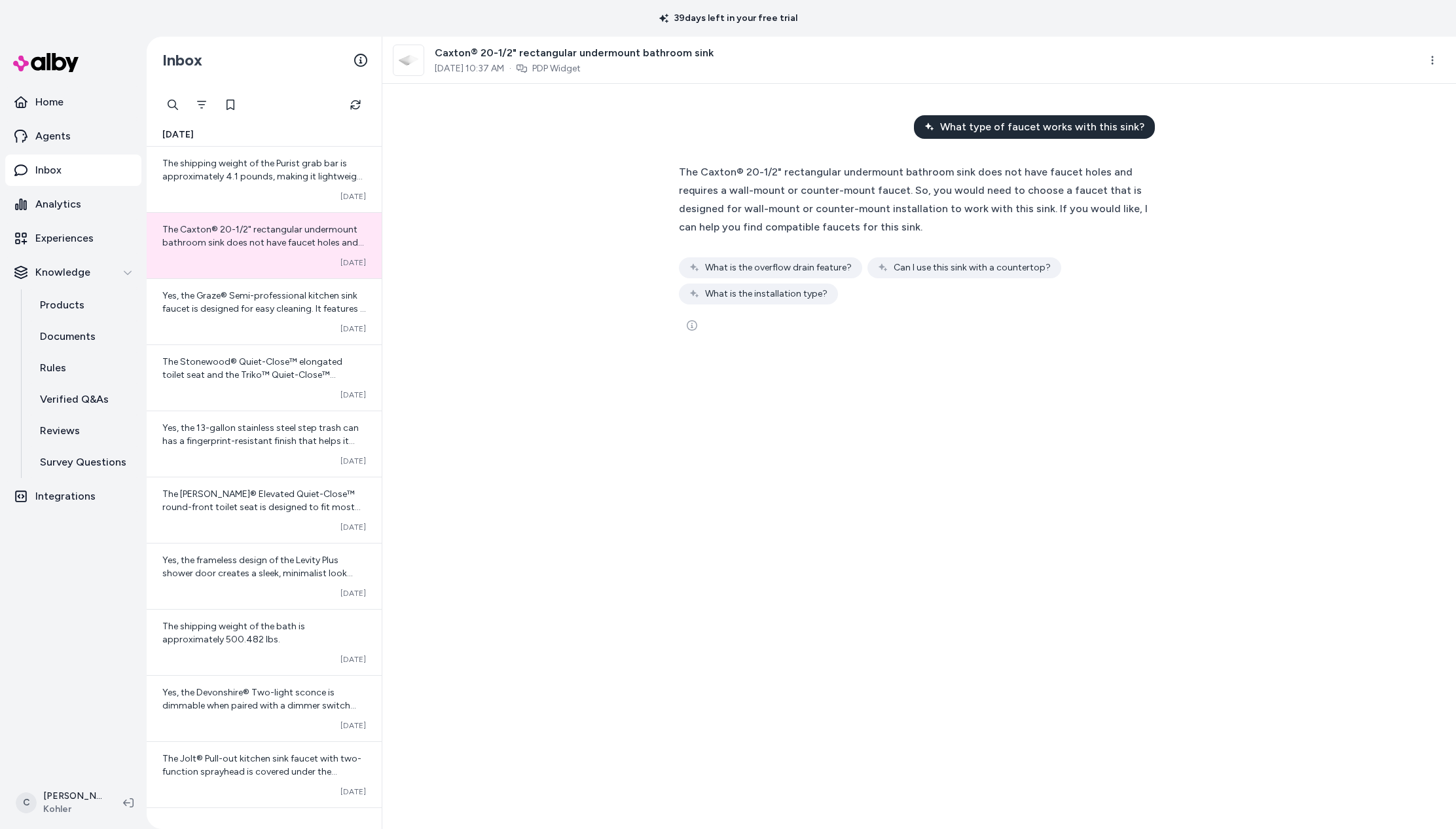
click at [1425, 66] on html "39 days left in your free trial Home Agents Inbox Analytics Experiences Knowled…" at bounding box center [728, 414] width 1456 height 829
click at [1383, 121] on link "View product in alby" at bounding box center [1376, 114] width 140 height 24
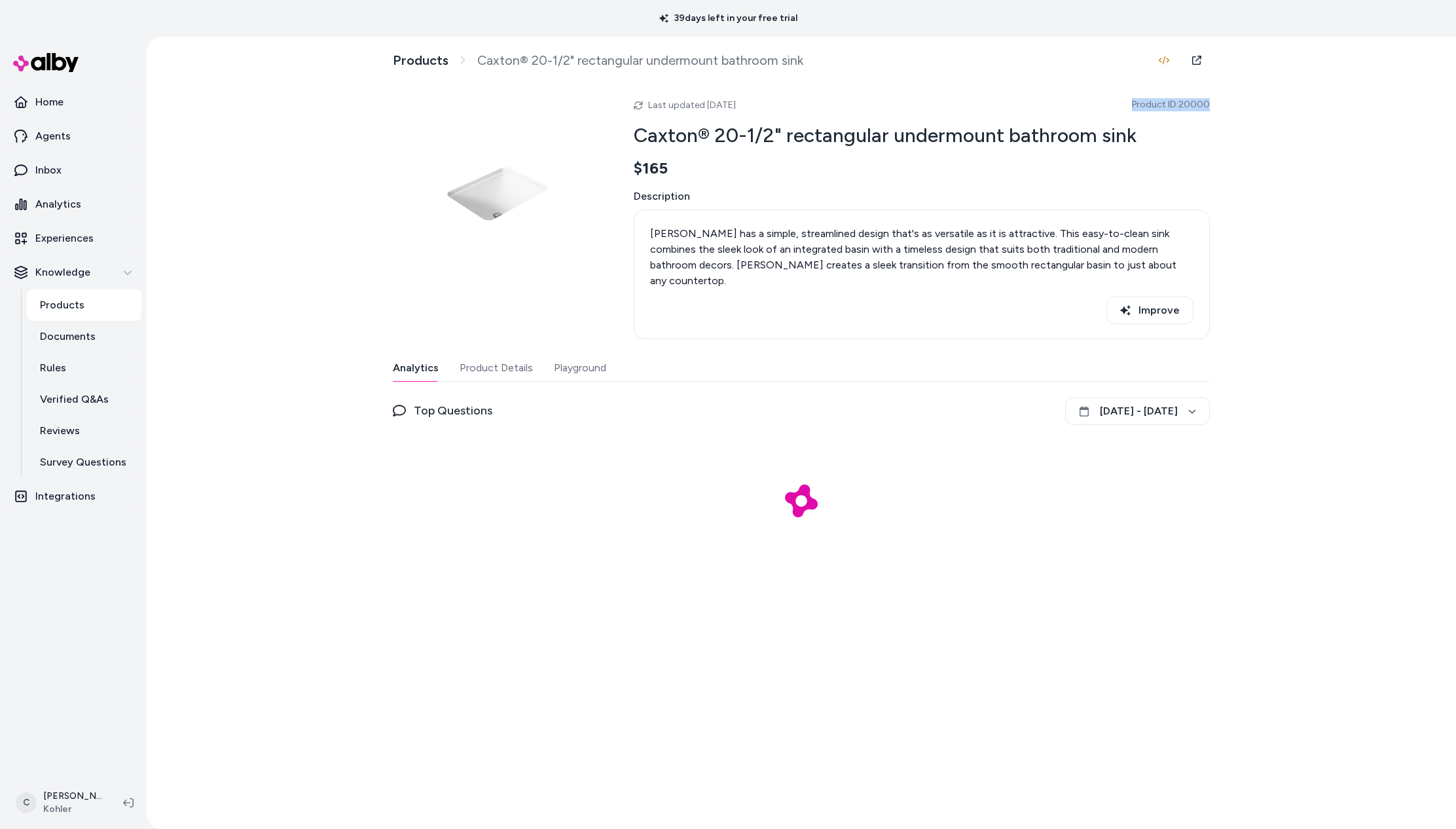
drag, startPoint x: 1095, startPoint y: 98, endPoint x: 1001, endPoint y: 122, distance: 97.0
click at [973, 122] on div "Products Caxton® 20-1/2" rectangular undermount bathroom sink Last updated [DAT…" at bounding box center [802, 433] width 1310 height 793
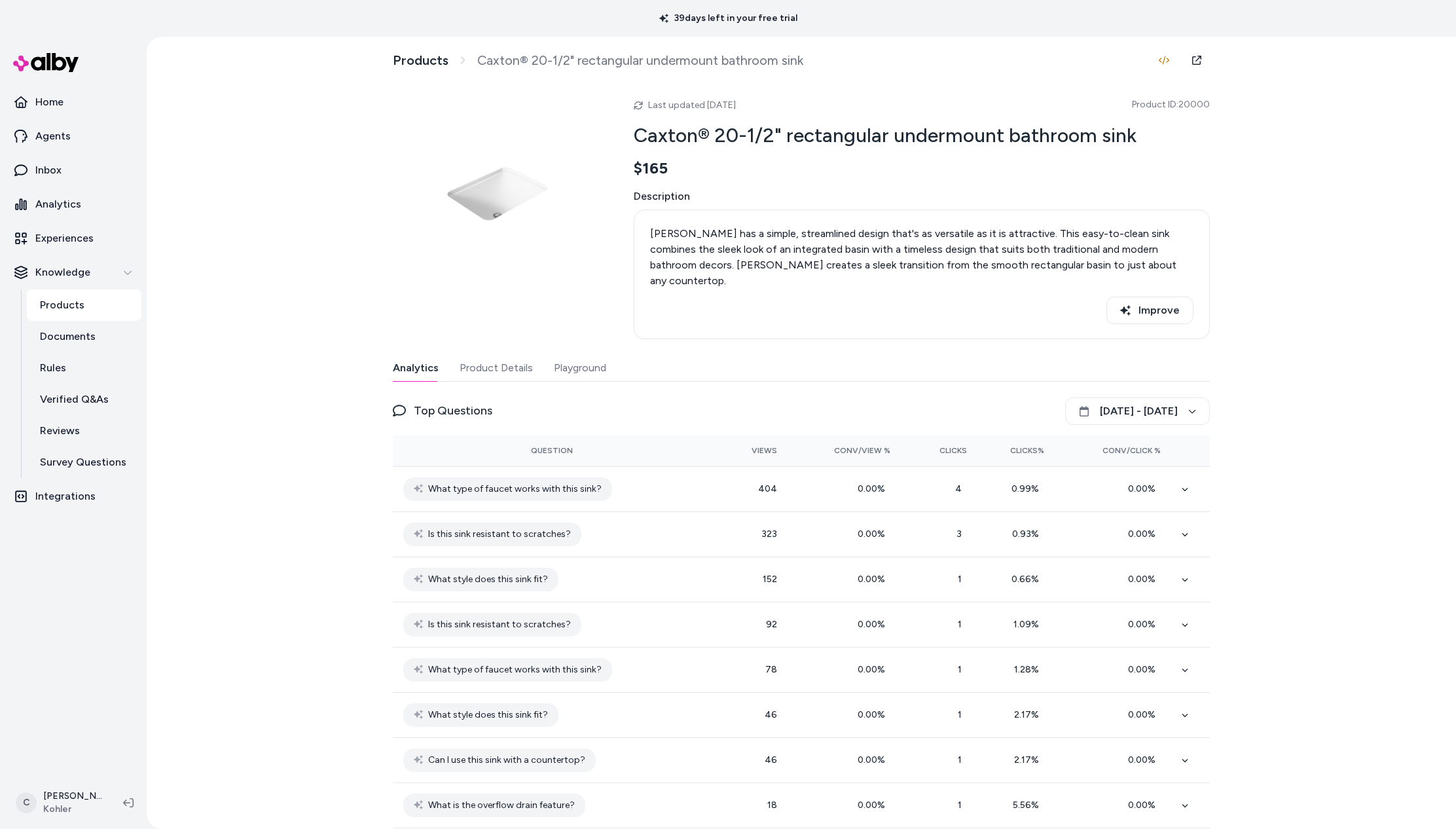
drag, startPoint x: 1001, startPoint y: 122, endPoint x: 848, endPoint y: 178, distance: 162.9
click at [993, 130] on div "Last updated [DATE] Product ID: 20000 Caxton® 20-1/2" rectangular undermount ba…" at bounding box center [922, 214] width 576 height 250
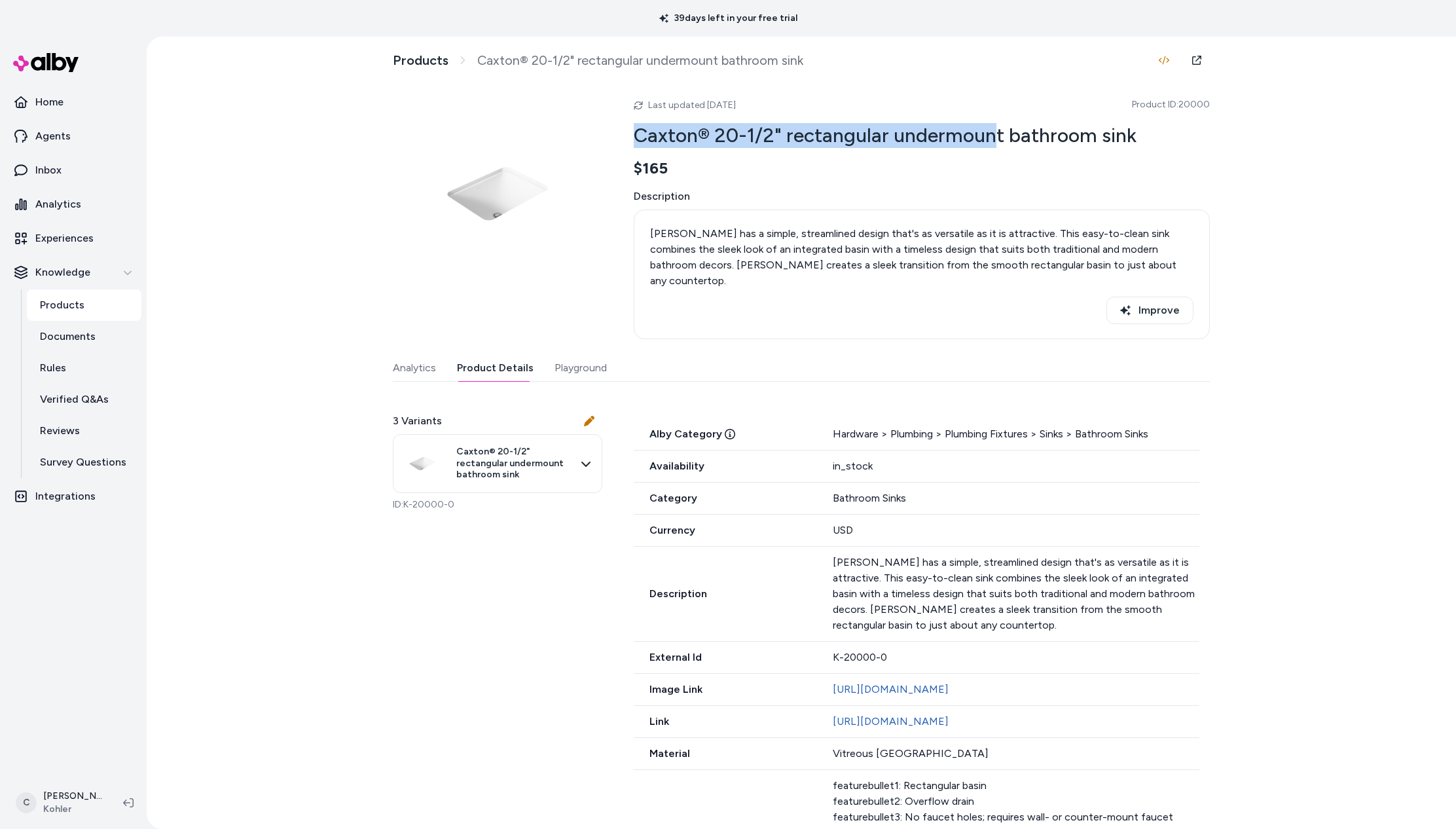
click at [497, 355] on button "Product Details" at bounding box center [495, 368] width 77 height 26
click at [567, 357] on button "Playground" at bounding box center [581, 368] width 52 height 26
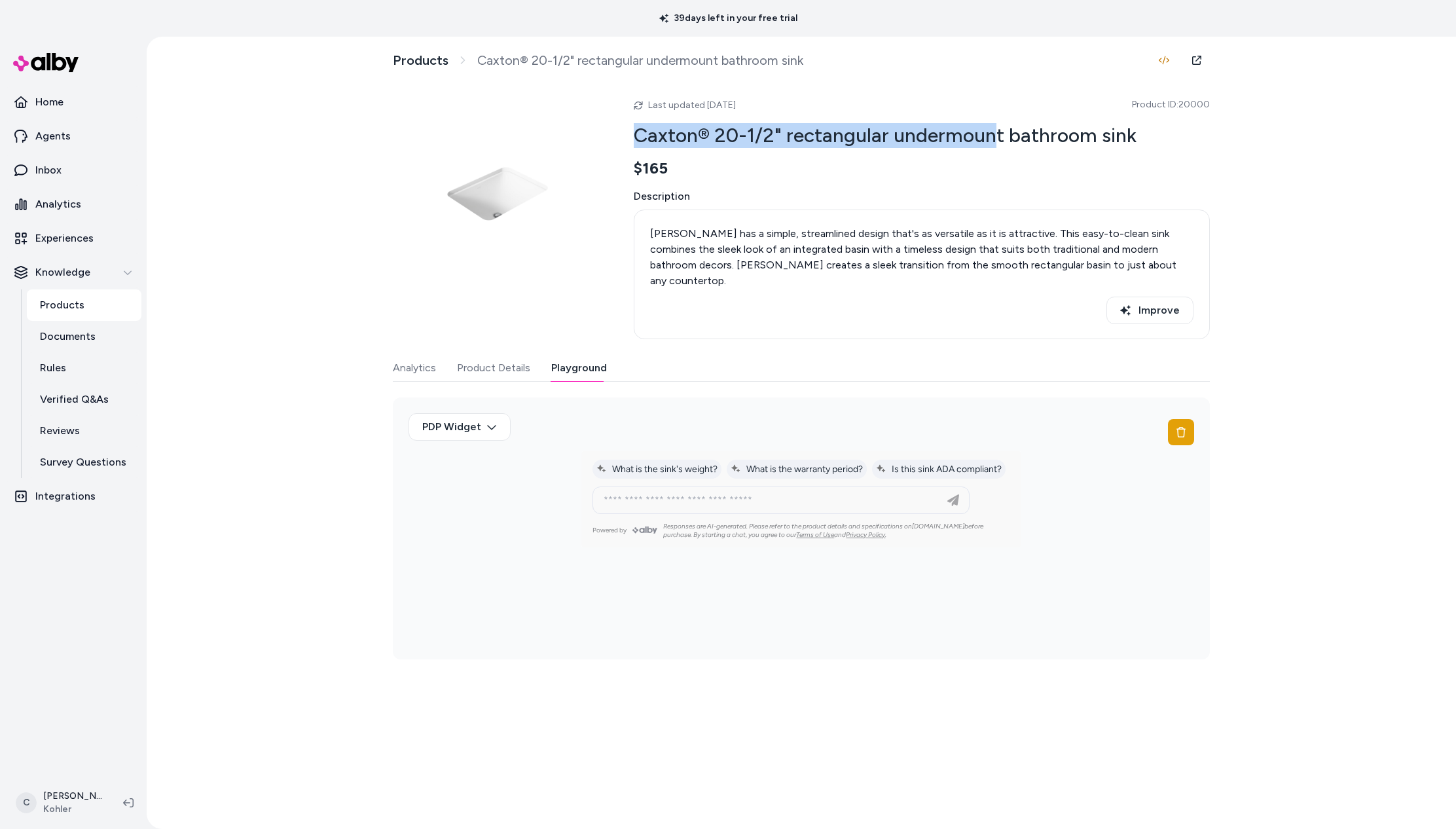
click at [507, 358] on button "Product Details" at bounding box center [493, 368] width 73 height 26
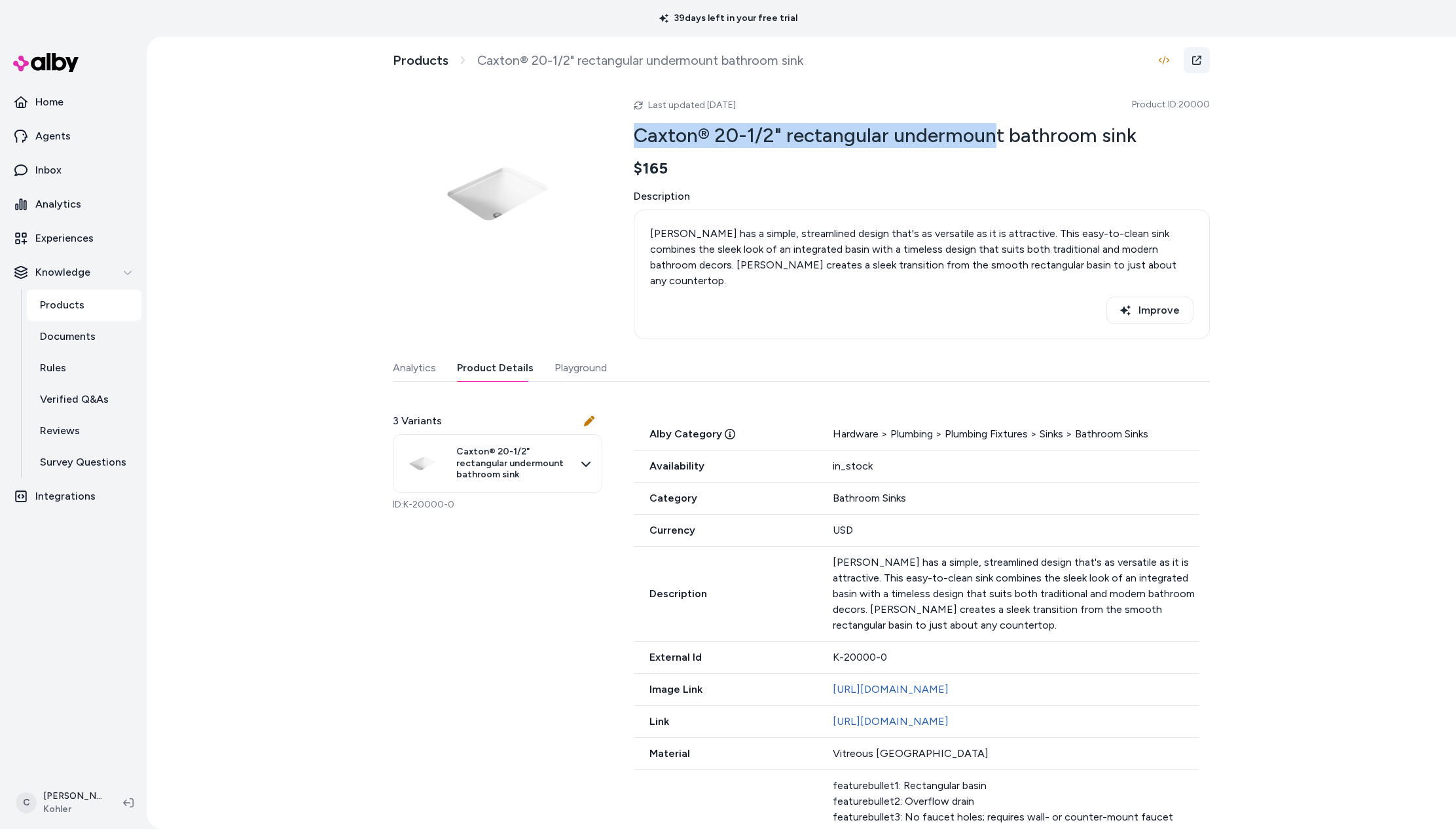
click at [1185, 63] on link at bounding box center [1196, 60] width 26 height 26
click at [81, 426] on link "Reviews" at bounding box center [84, 431] width 114 height 32
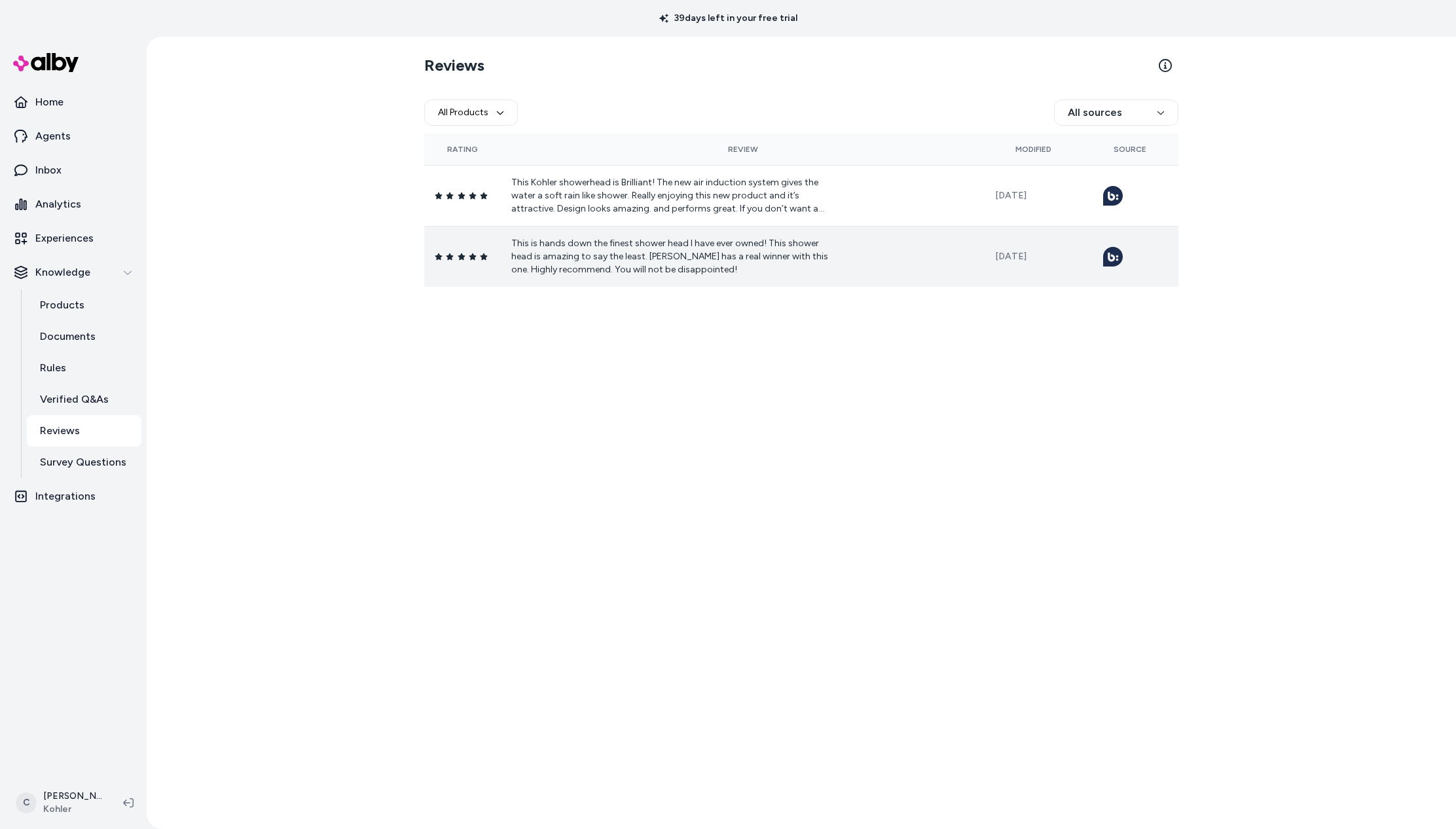
drag, startPoint x: 526, startPoint y: 435, endPoint x: 541, endPoint y: 251, distance: 184.6
click at [525, 434] on div "Reviews All Products All sources Rating Review Modified Source This Kohler show…" at bounding box center [802, 433] width 838 height 793
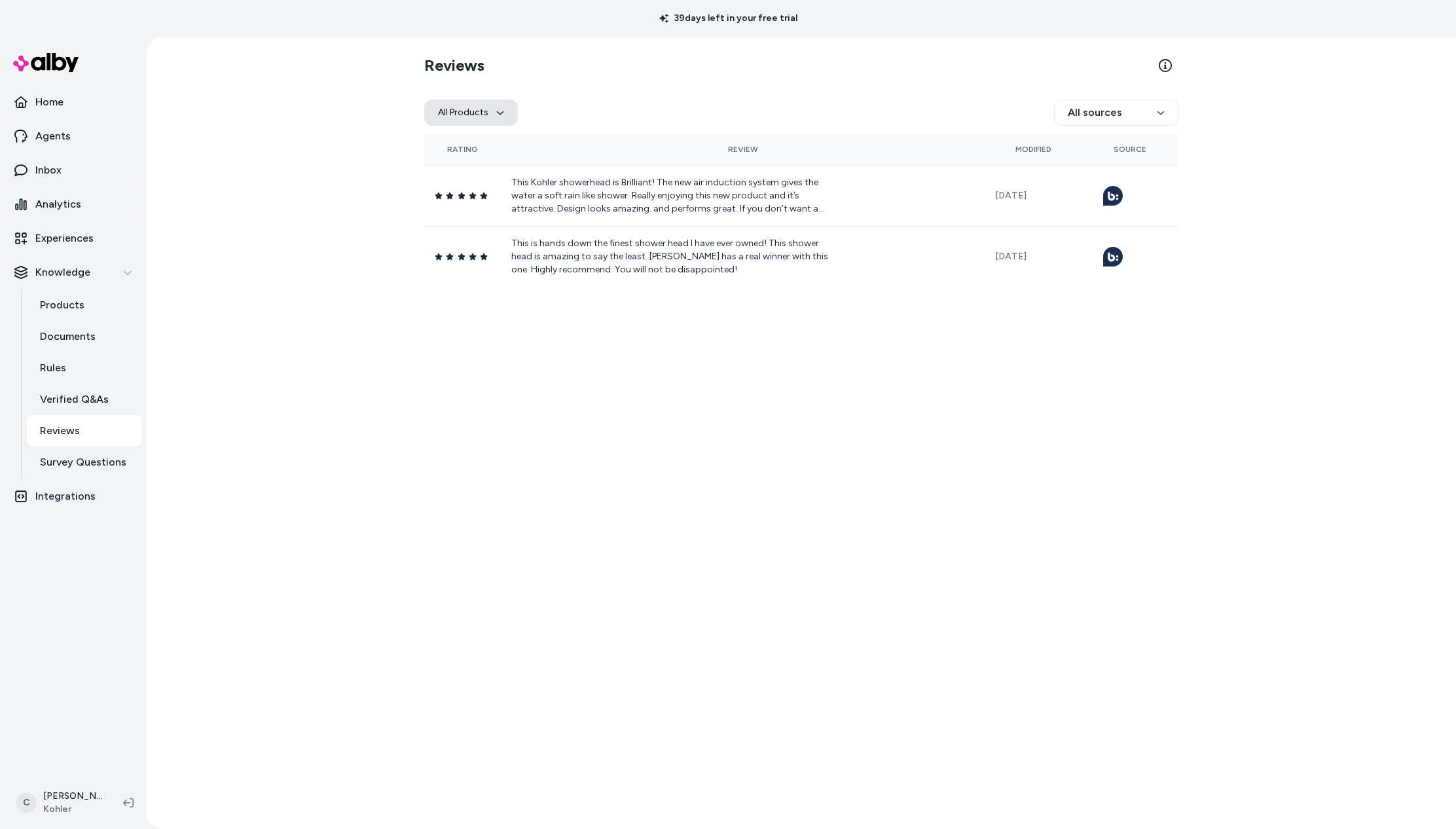
click at [479, 114] on button "All Products" at bounding box center [471, 112] width 94 height 26
click at [819, 19] on div "39 days left in your free trial" at bounding box center [728, 18] width 1456 height 36
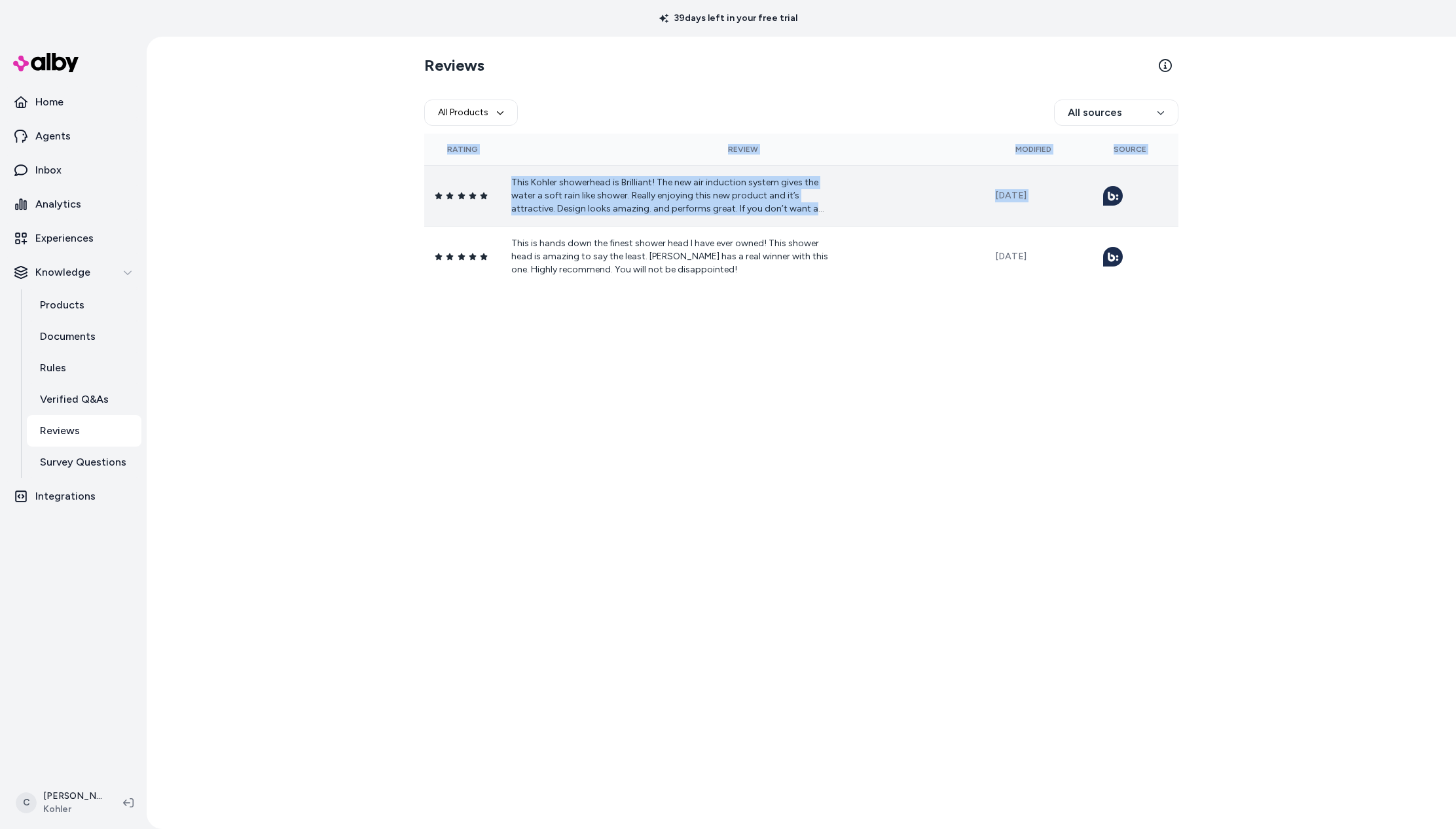
drag, startPoint x: 780, startPoint y: 394, endPoint x: 673, endPoint y: 209, distance: 213.7
click at [440, 226] on div "Reviews All Products All sources Rating Review Modified Source This Kohler show…" at bounding box center [802, 433] width 838 height 793
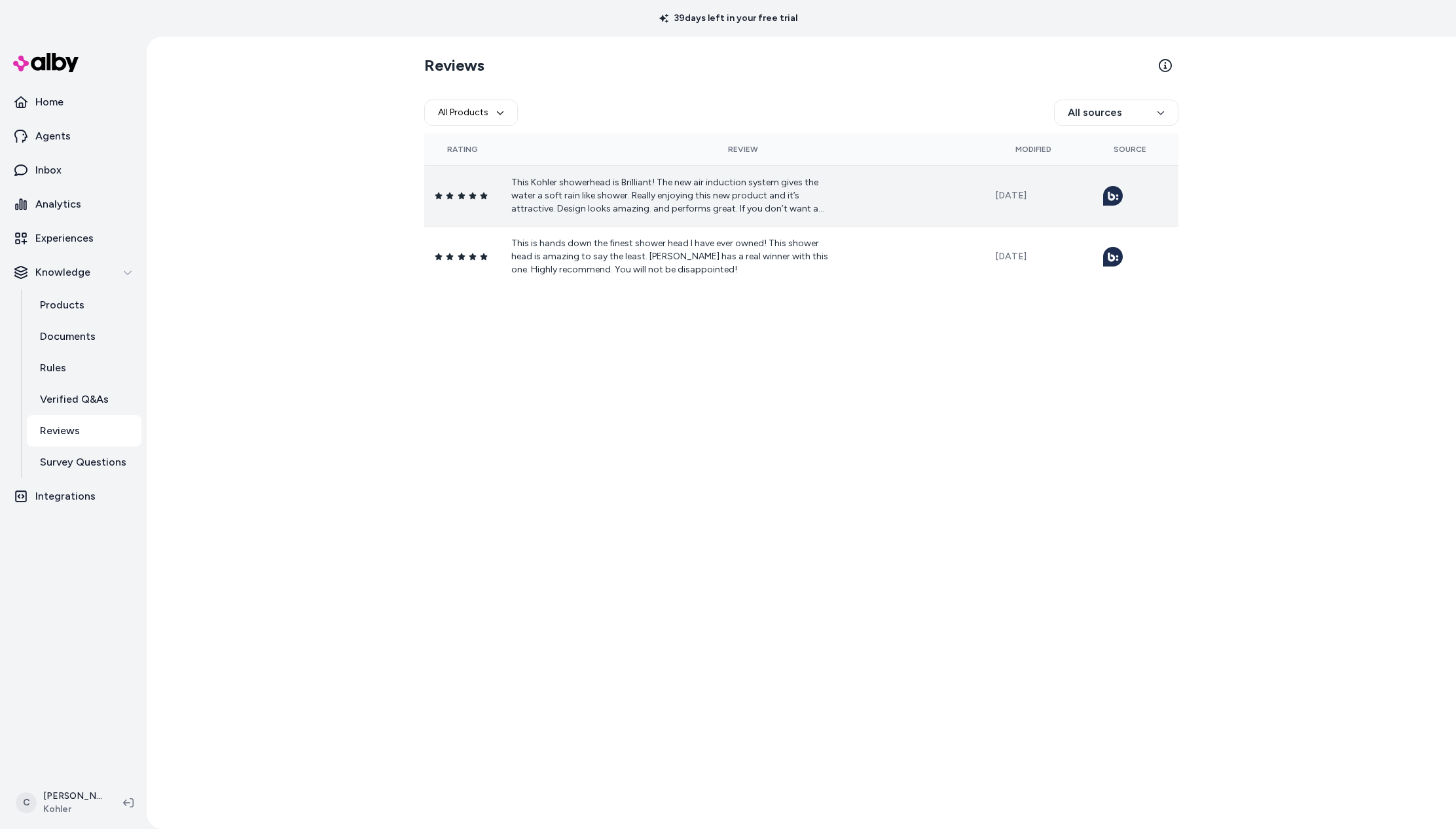
click at [844, 225] on tbody "This Kohler showerhead is Brilliant! The new air induction system gives the wat…" at bounding box center [802, 226] width 754 height 122
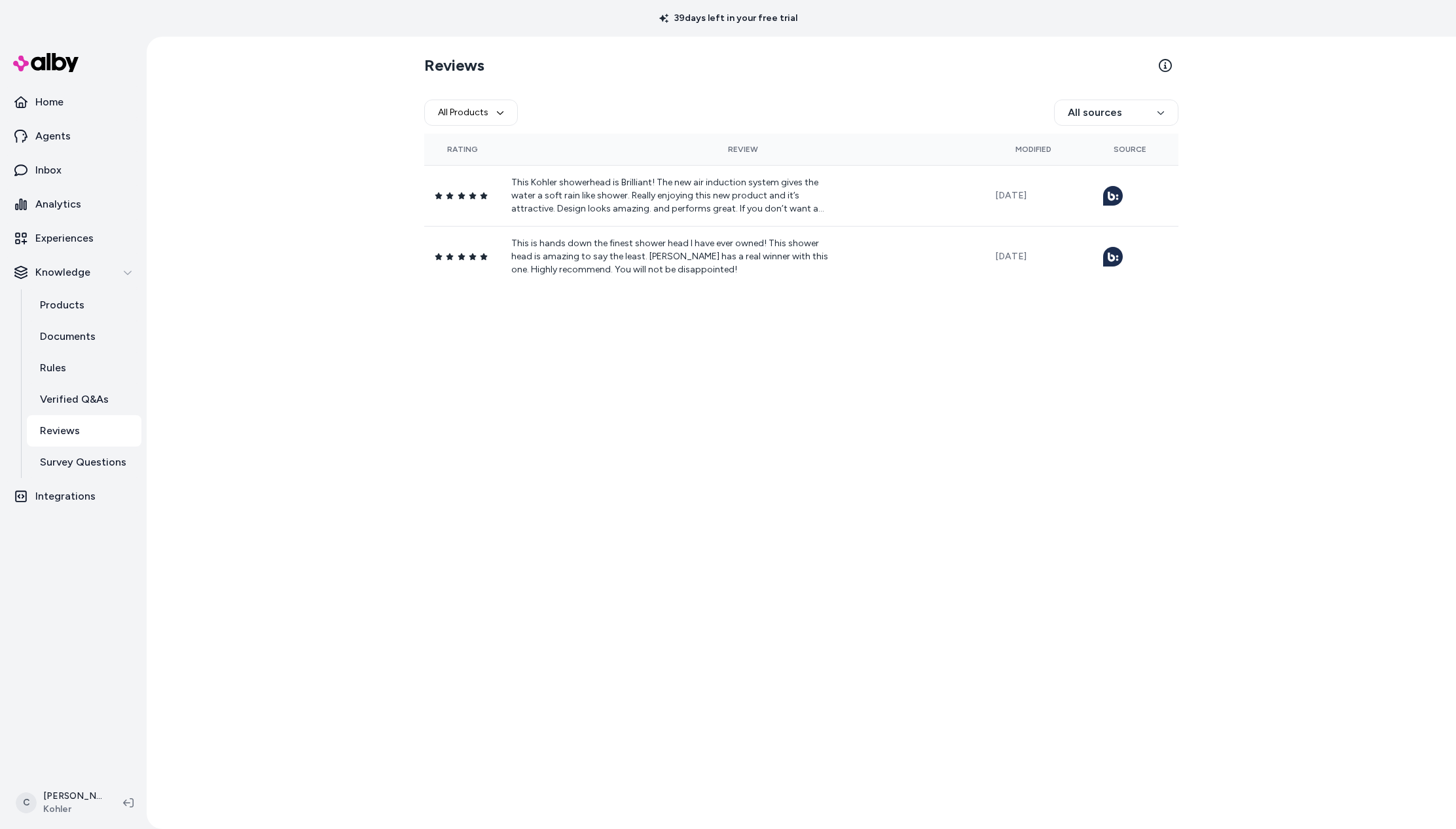
click at [636, 414] on div "Reviews All Products All sources Rating Review Modified Source This Kohler show…" at bounding box center [802, 433] width 838 height 793
click at [760, 137] on th "Review" at bounding box center [743, 149] width 484 height 32
click at [688, 561] on div "Reviews All Products All sources Rating Review Modified Source This Kohler show…" at bounding box center [802, 433] width 838 height 793
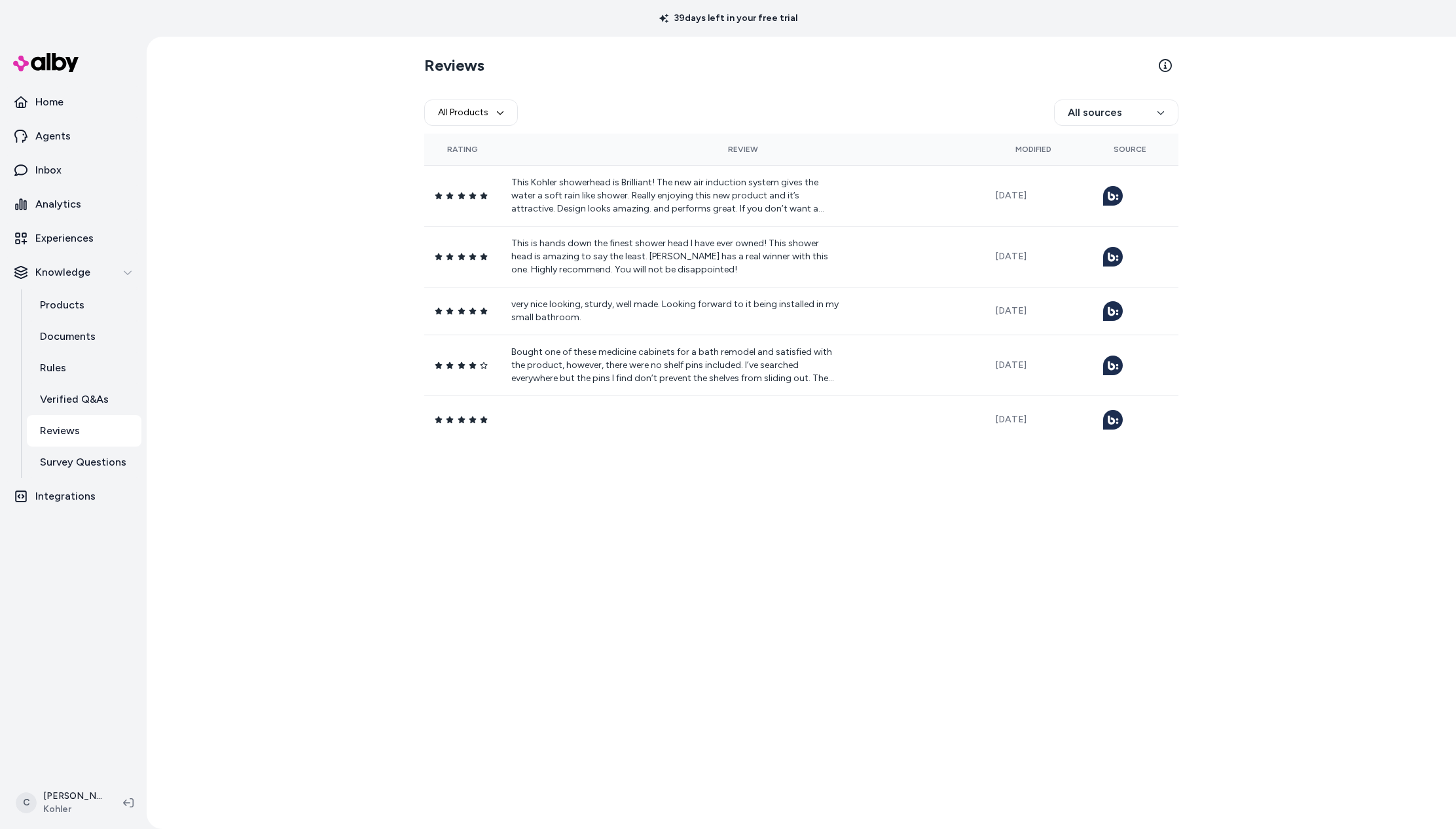
click at [676, 528] on div "Reviews All Products All sources Rating Review Modified Source This Kohler show…" at bounding box center [802, 433] width 838 height 793
click at [649, 59] on section "Reviews" at bounding box center [802, 66] width 754 height 36
click at [341, 333] on div "Reviews All Products All sources Rating Review Modified Source This Kohler show…" at bounding box center [802, 433] width 1310 height 793
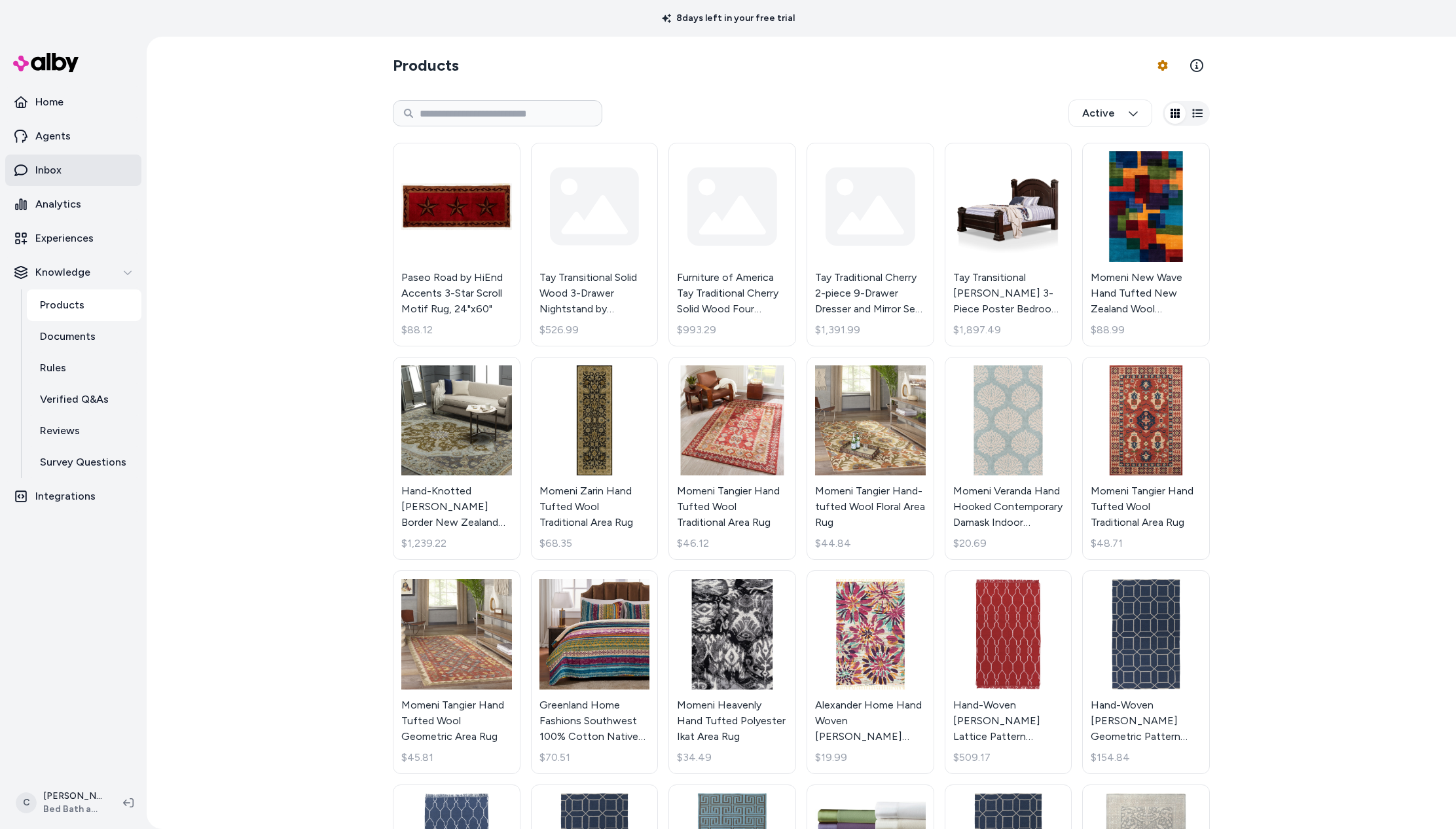
click at [80, 171] on link "Inbox" at bounding box center [73, 171] width 137 height 32
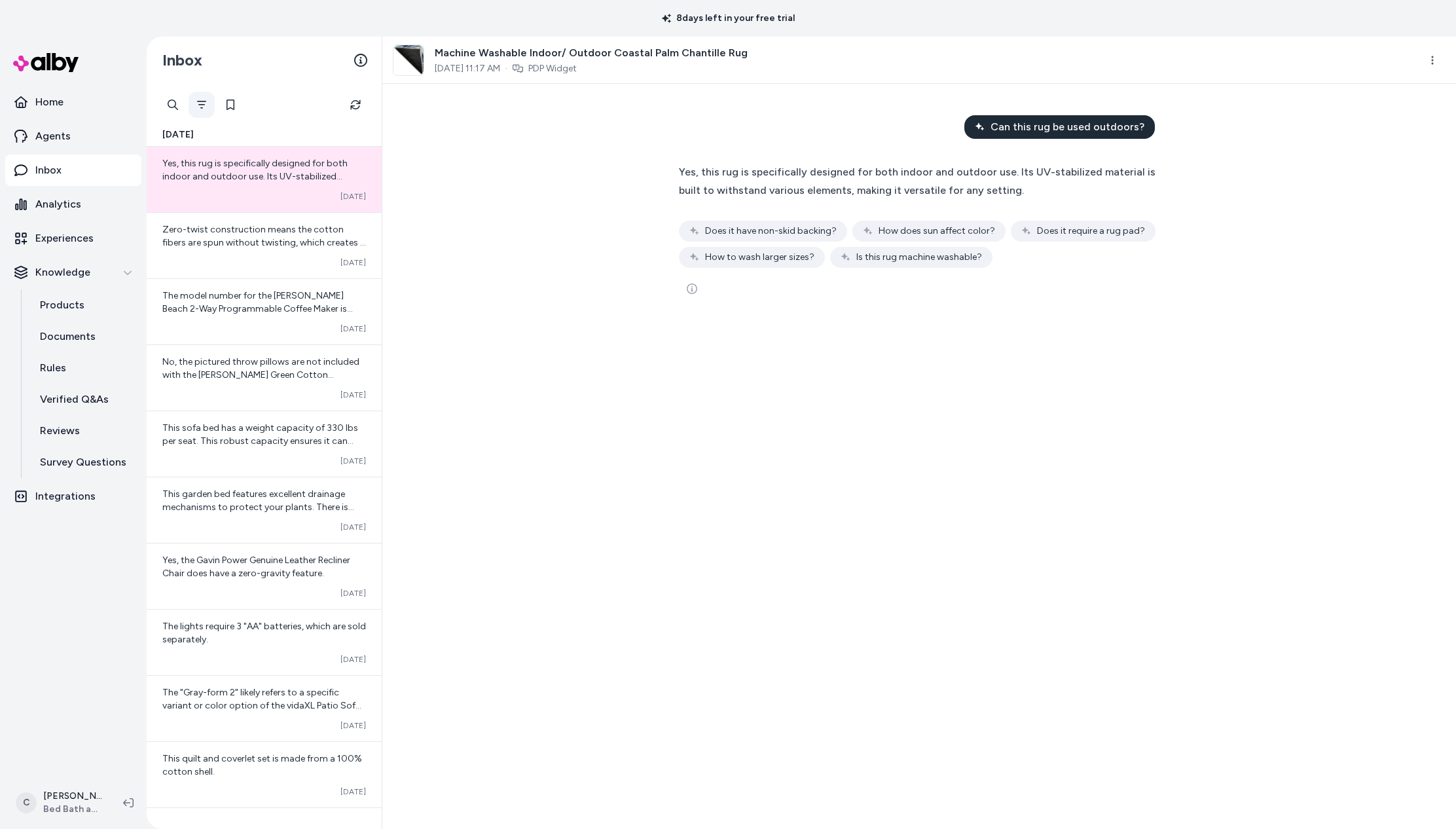
click at [206, 99] on icon "Filter" at bounding box center [201, 104] width 10 height 10
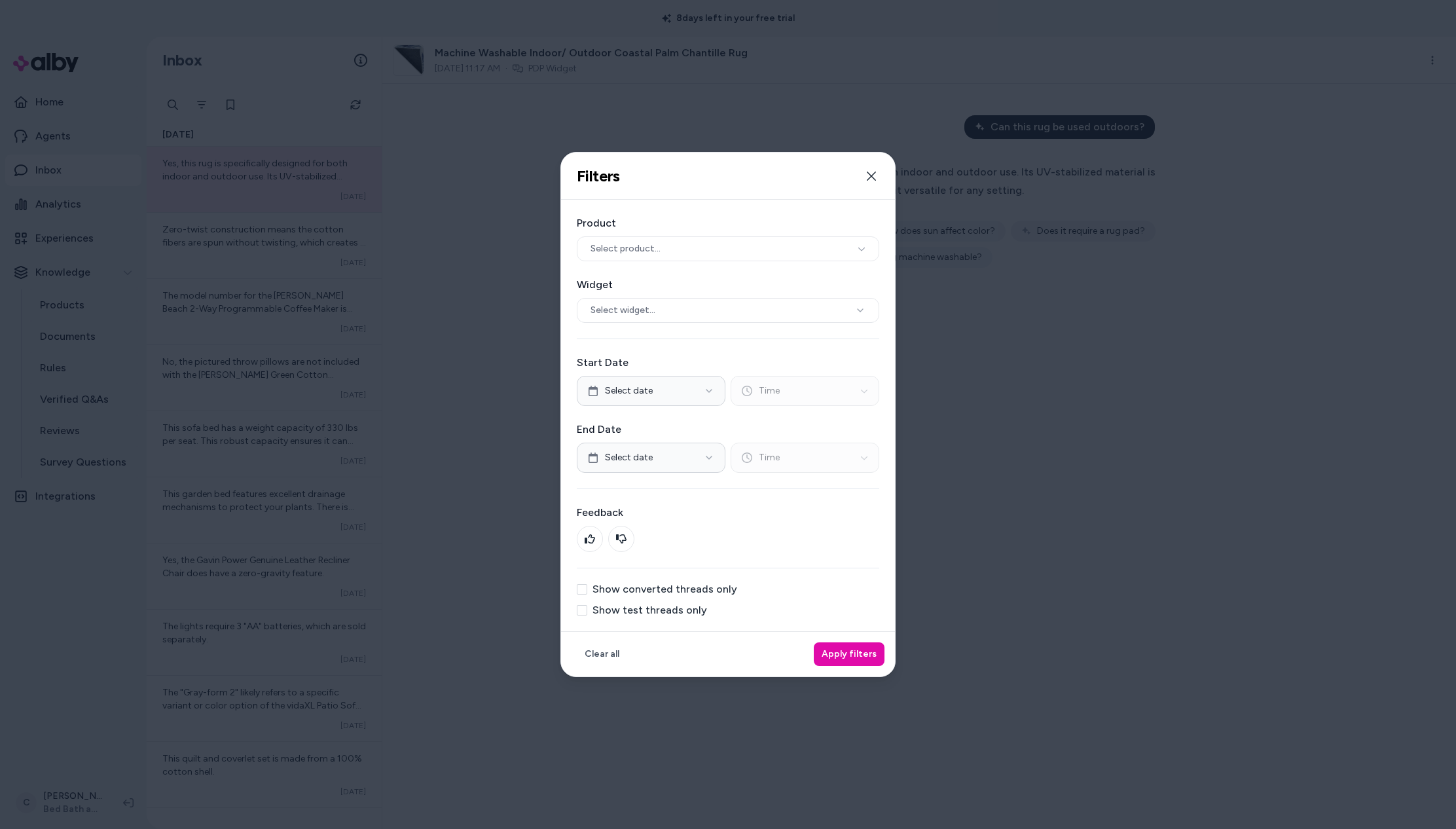
click at [84, 183] on div at bounding box center [728, 414] width 1456 height 829
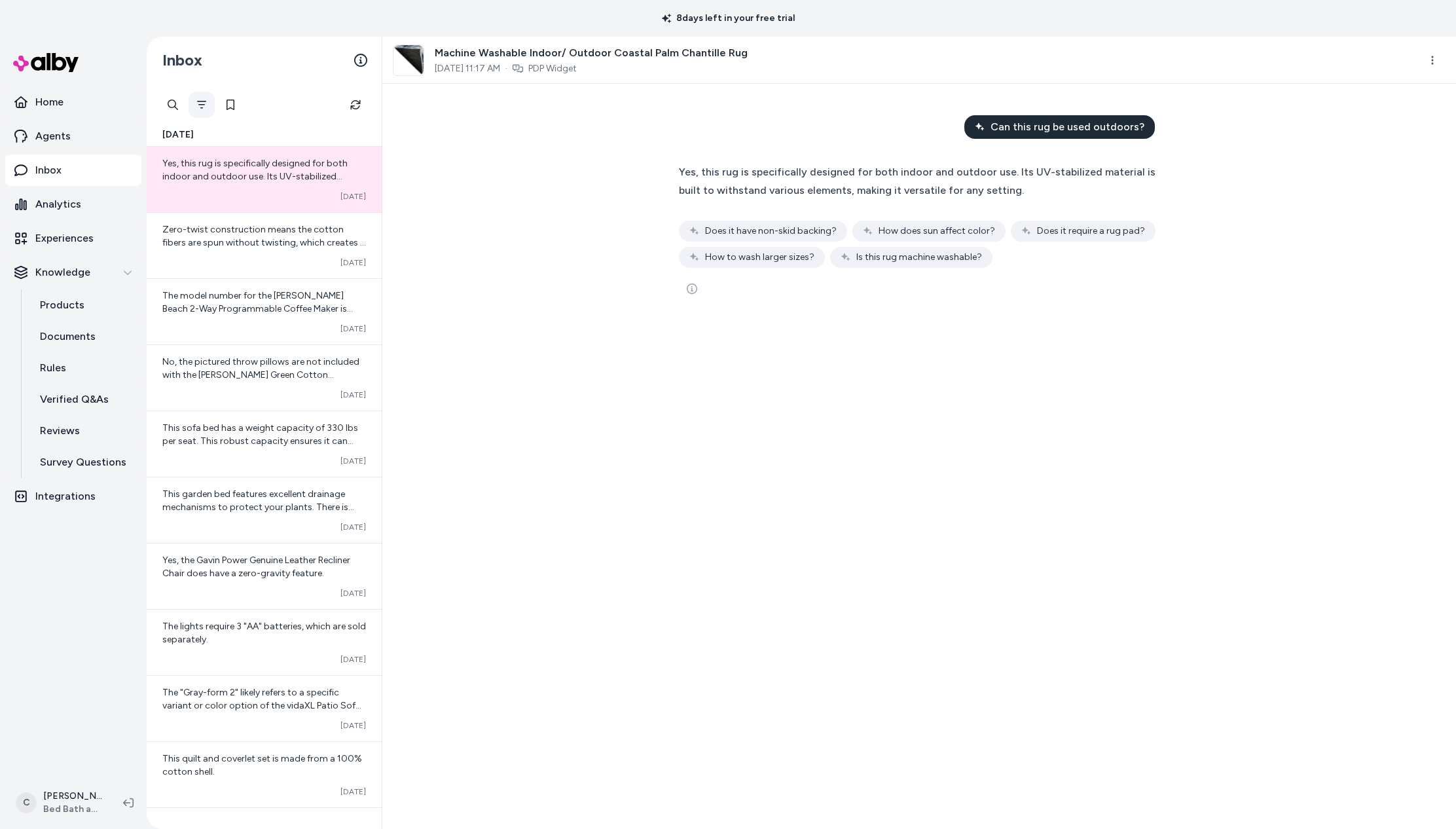
click at [204, 103] on icon "Filter" at bounding box center [201, 104] width 10 height 10
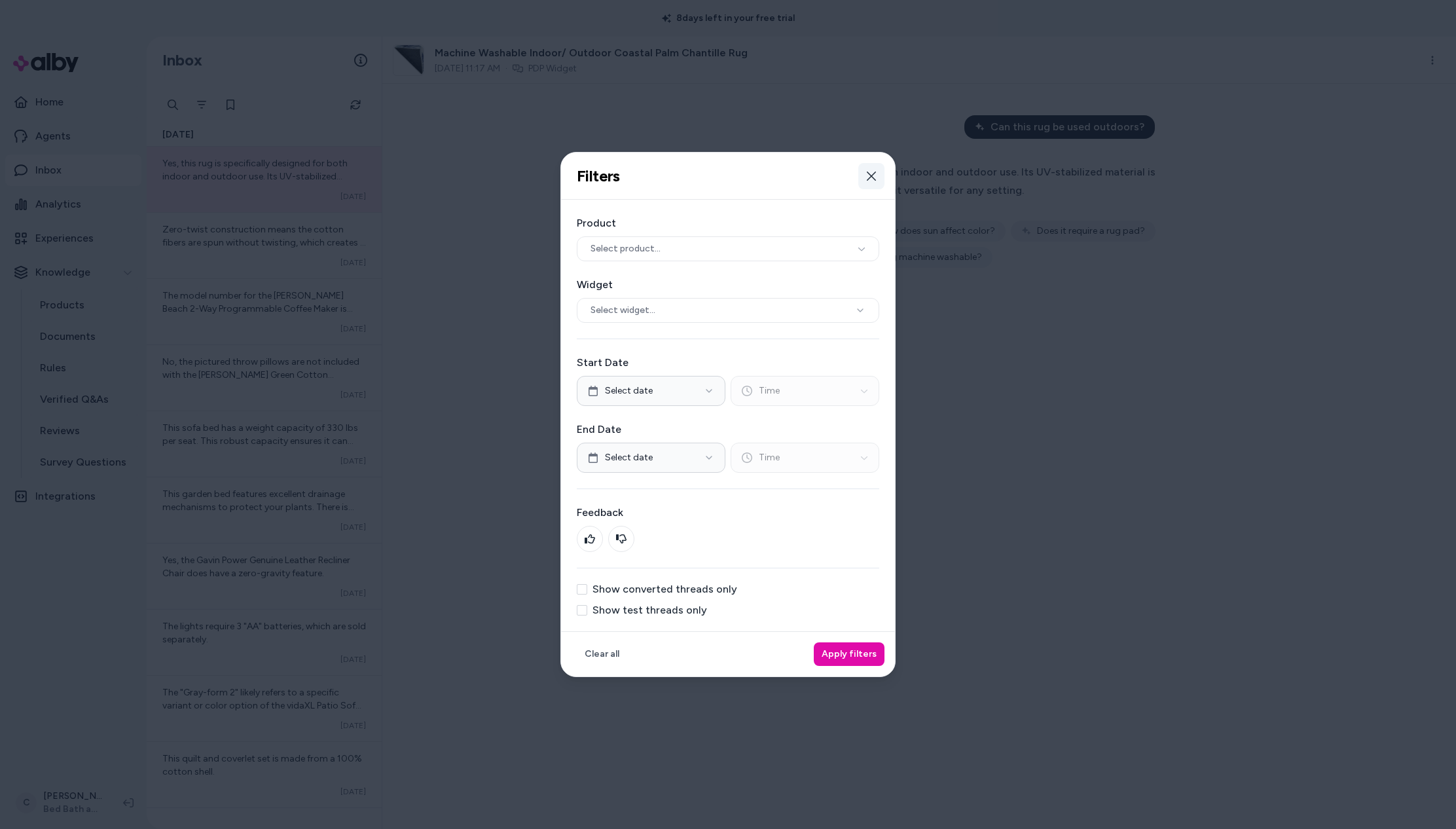
click at [873, 174] on icon "button" at bounding box center [872, 176] width 9 height 9
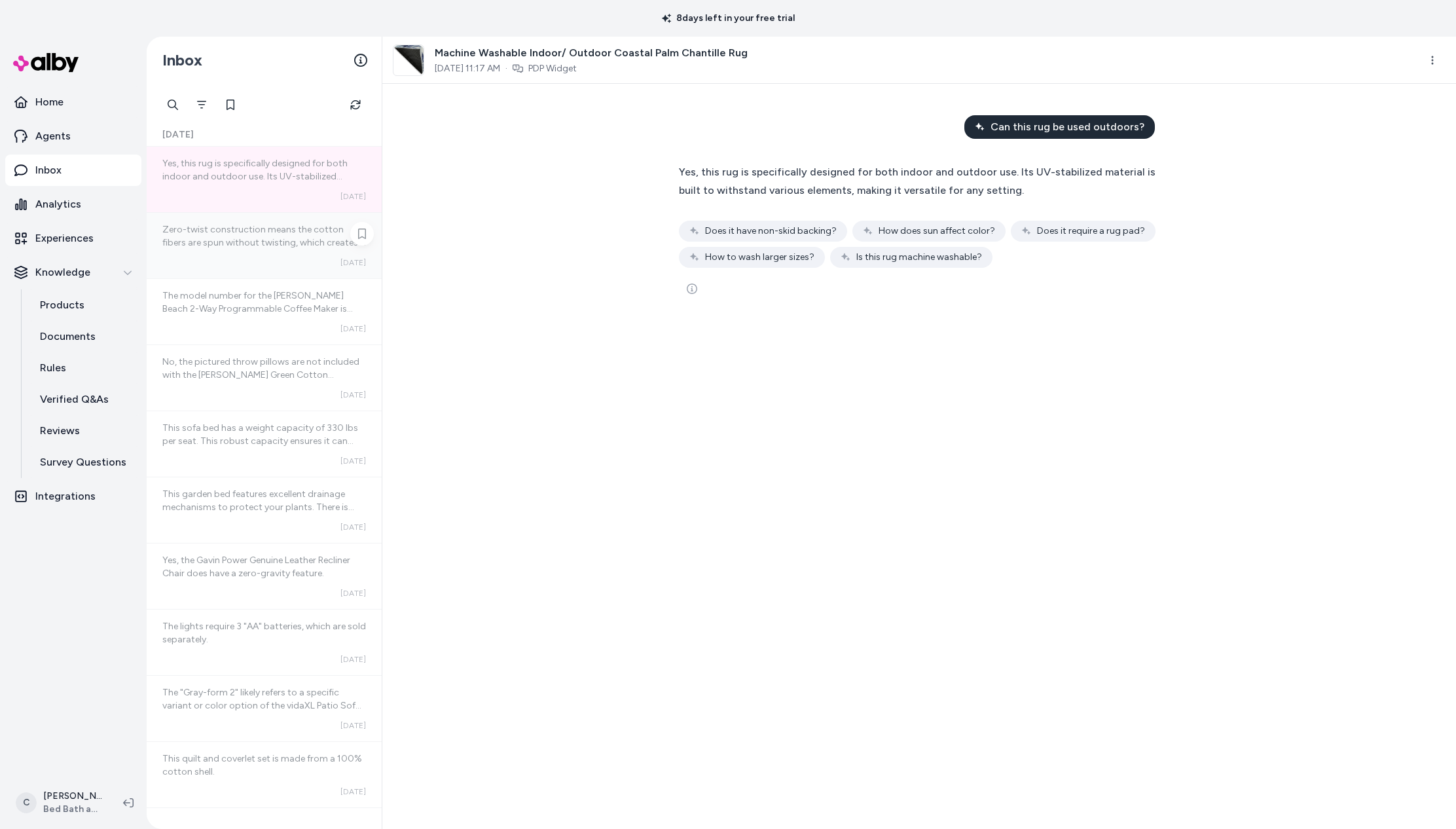
click at [244, 237] on span "Zero-twist construction means the cotton fibers are spun without twisting, whic…" at bounding box center [264, 269] width 204 height 90
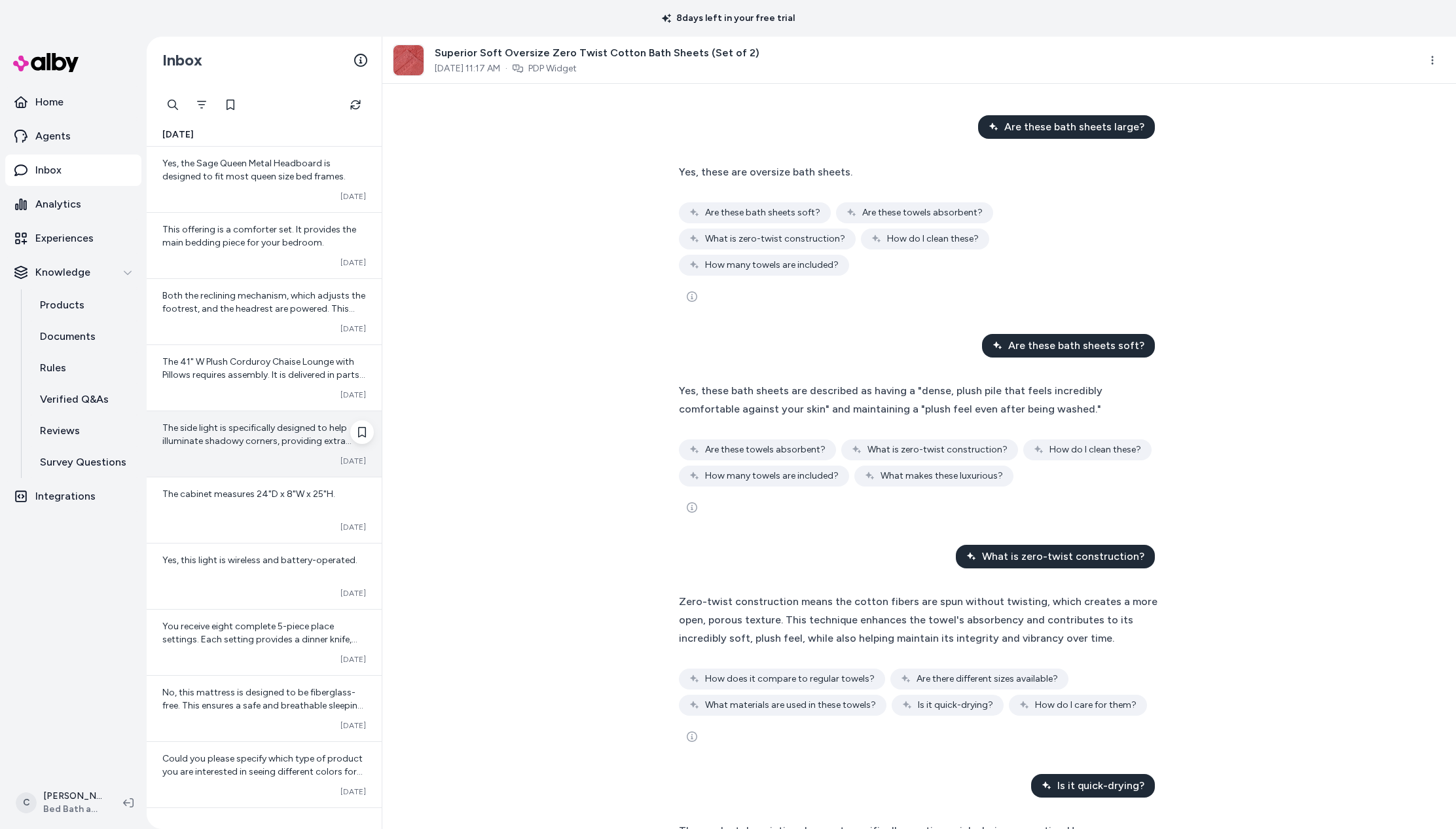
click at [271, 450] on div "The side light is specifically designed to help illuminate shadowy corners, pro…" at bounding box center [264, 444] width 235 height 66
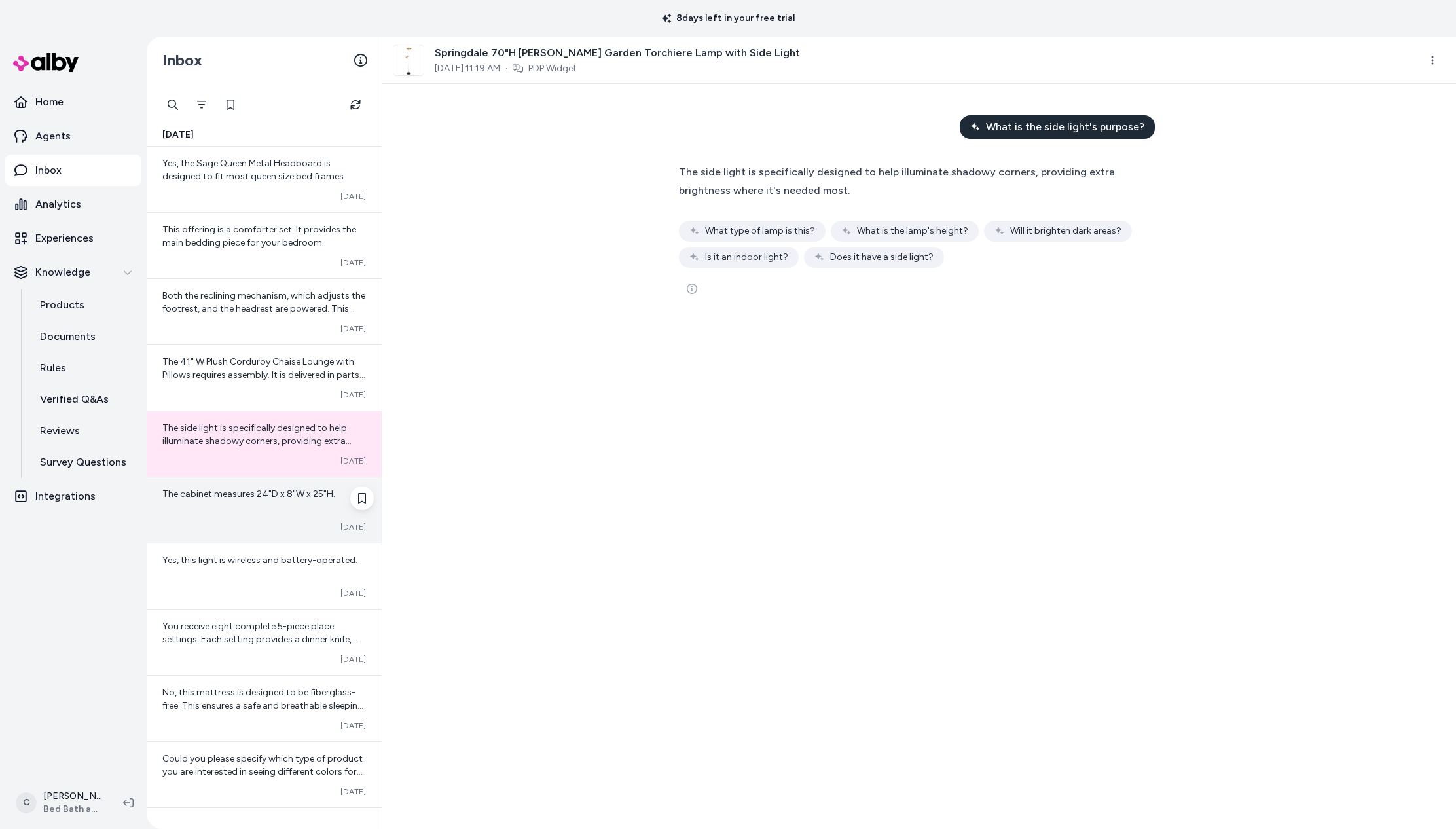
click at [286, 521] on div "The cabinet measures 24"D x 8"W x 25"H. Converted Oct 06" at bounding box center [264, 510] width 235 height 66
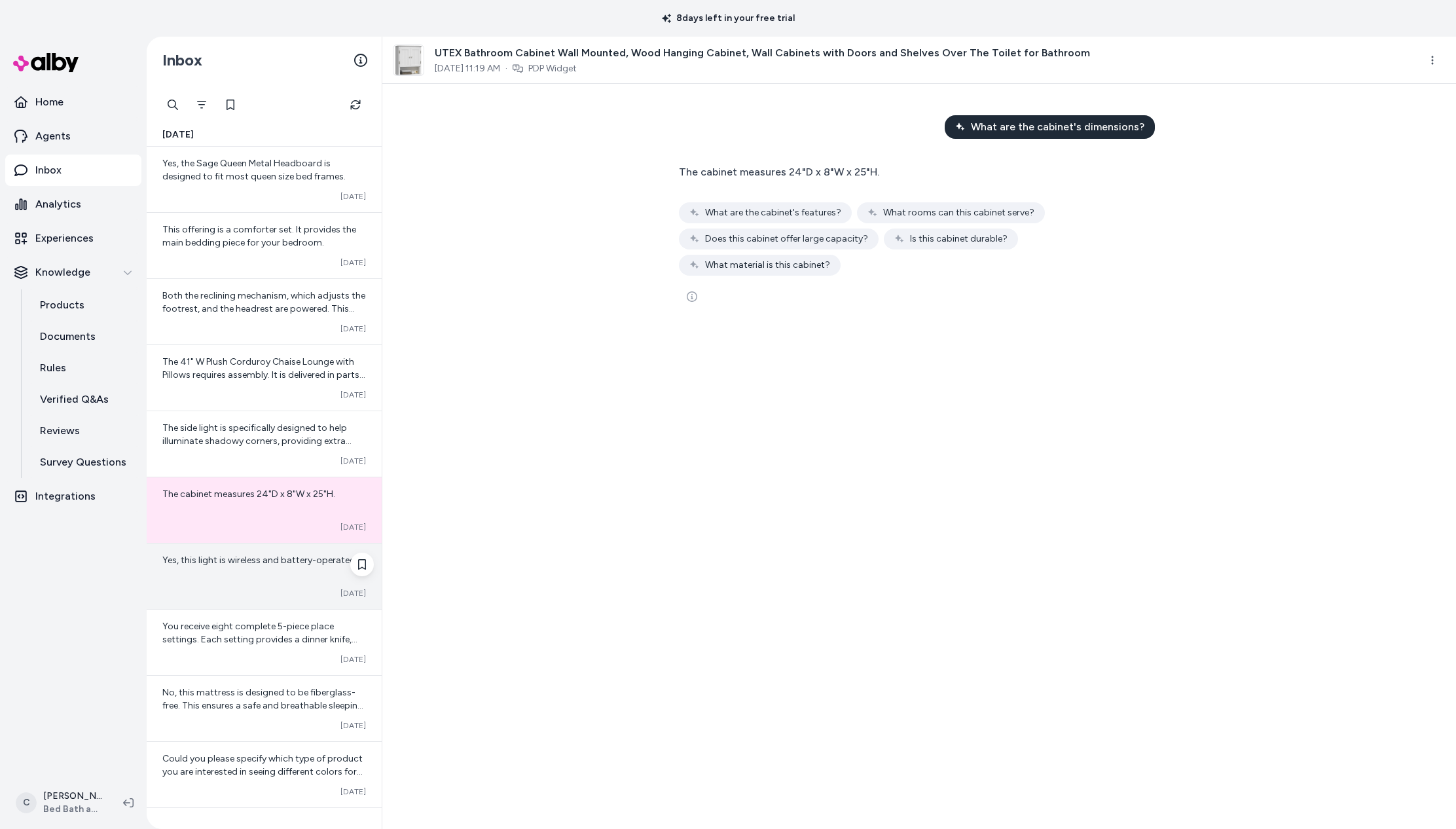
click at [272, 552] on div "Yes, this light is wireless and battery-operated. Converted Oct 06" at bounding box center [264, 576] width 235 height 66
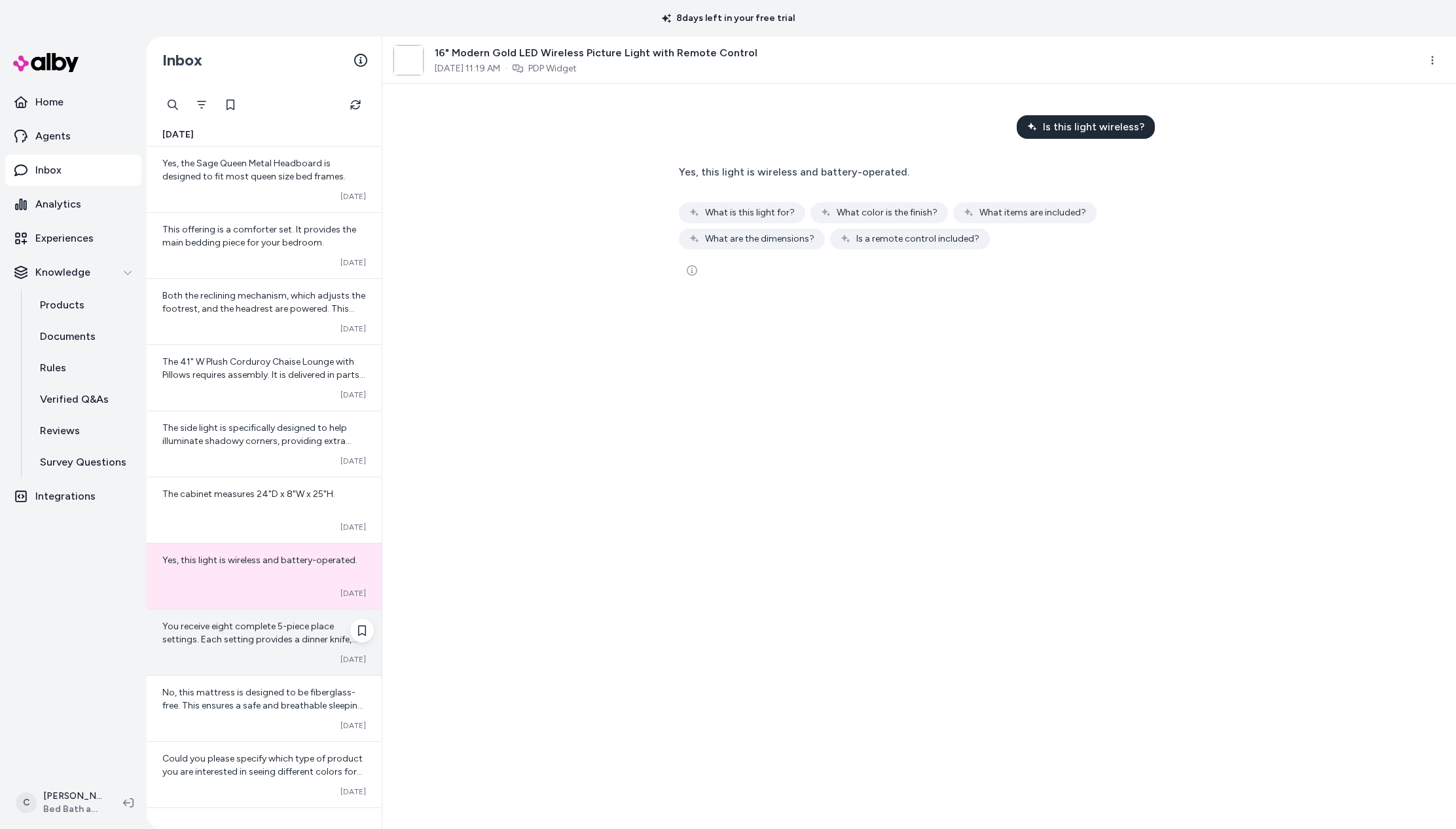
click at [269, 632] on div "You receive eight complete 5-piece place settings. Each setting provides a dinn…" at bounding box center [264, 633] width 204 height 26
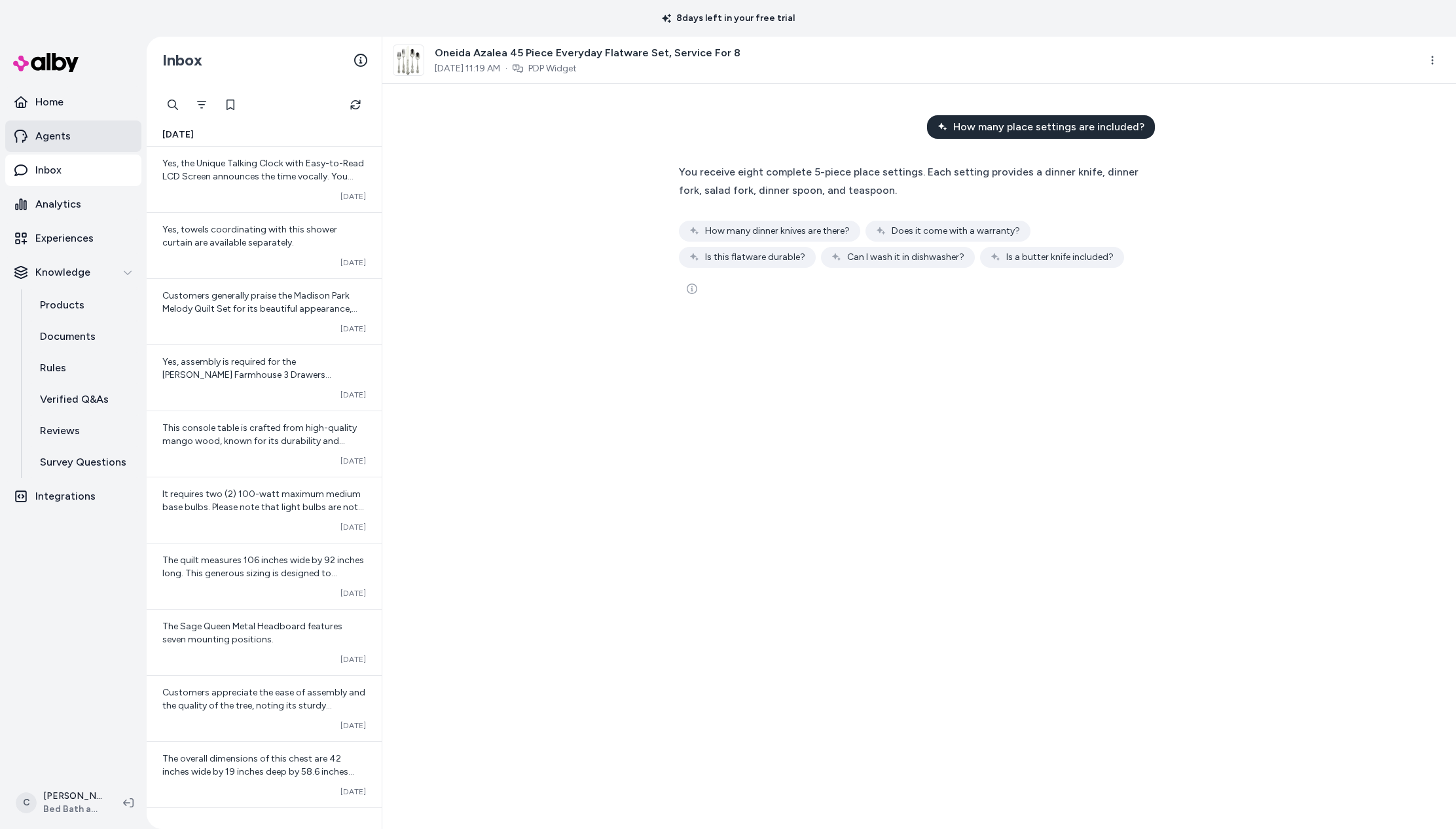
click at [83, 137] on link "Agents" at bounding box center [73, 137] width 137 height 32
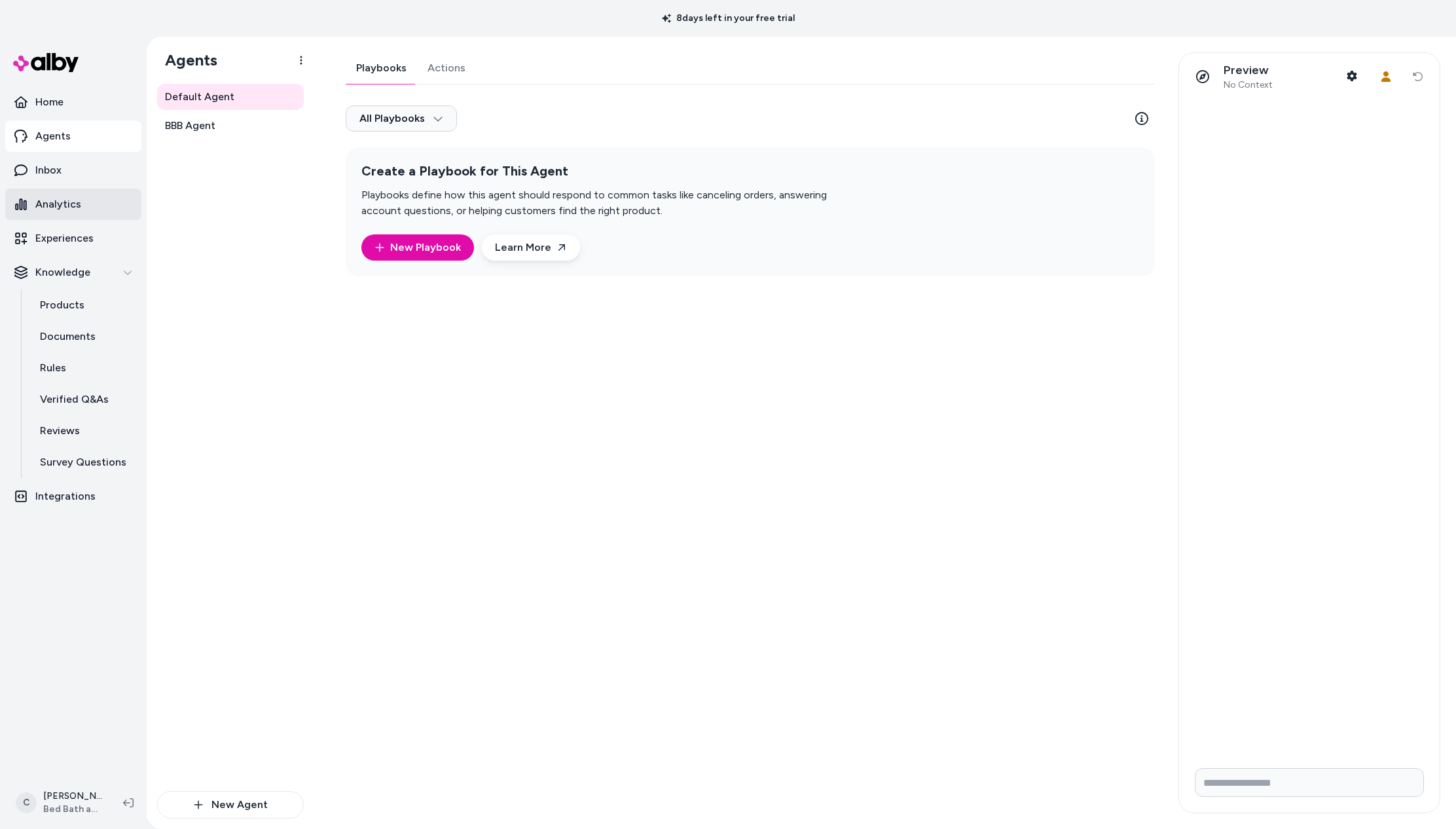
click at [73, 204] on p "Analytics" at bounding box center [58, 204] width 46 height 16
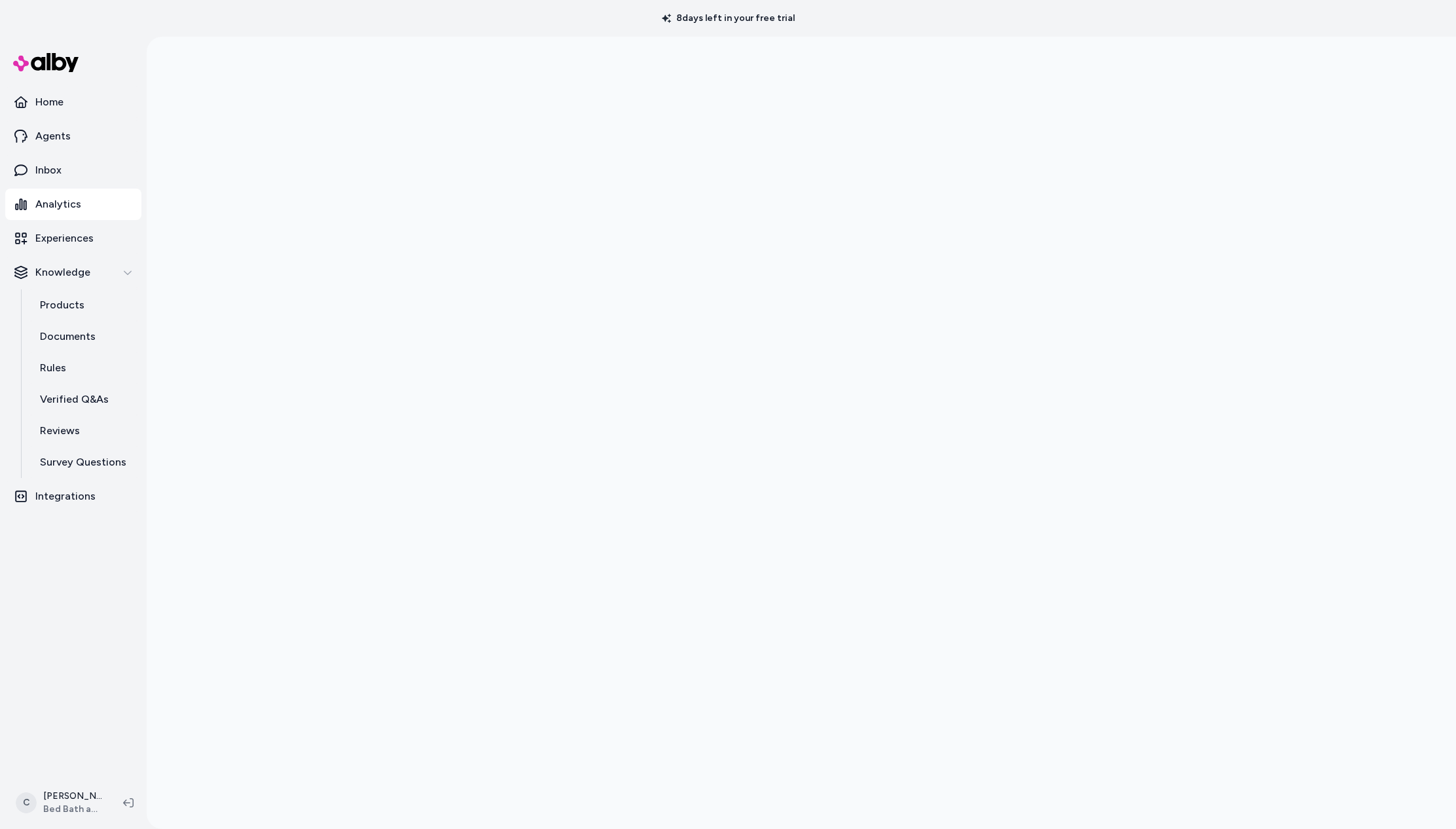
scroll to position [36, 0]
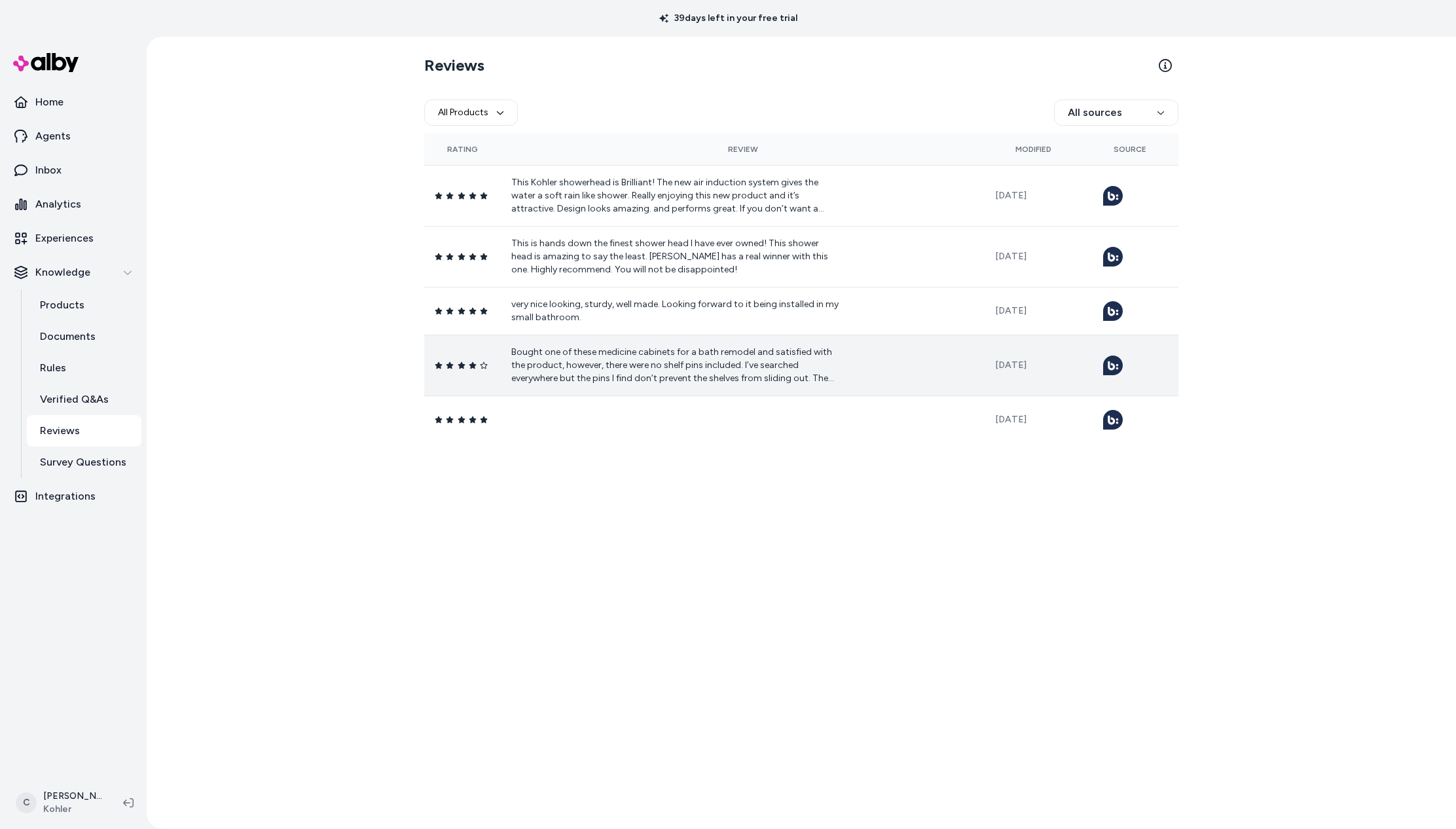
drag, startPoint x: 772, startPoint y: 92, endPoint x: 989, endPoint y: 93, distance: 217.0
click at [772, 92] on div "All Products All sources" at bounding box center [802, 112] width 754 height 42
click at [1129, 113] on html "39 days left in your free trial Home Agents Inbox Analytics Experiences Knowled…" at bounding box center [728, 414] width 1456 height 829
click at [906, 104] on html "39 days left in your free trial Home Agents Inbox Analytics Experiences Knowled…" at bounding box center [728, 414] width 1456 height 829
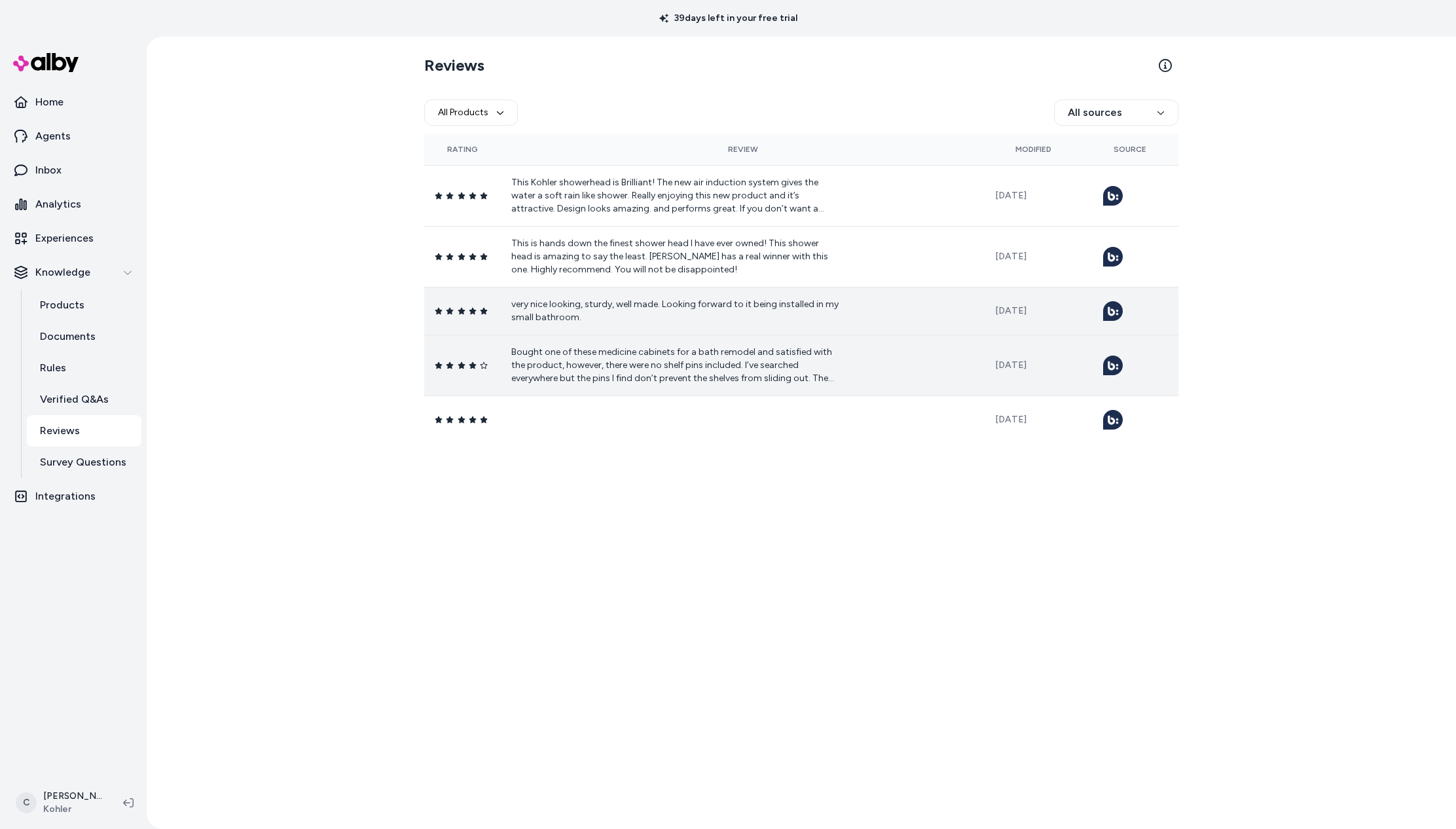
drag, startPoint x: 612, startPoint y: 568, endPoint x: 652, endPoint y: 308, distance: 263.1
click at [612, 561] on div "Reviews All Products All sources Rating Review Modified Source This Kohler show…" at bounding box center [802, 433] width 838 height 793
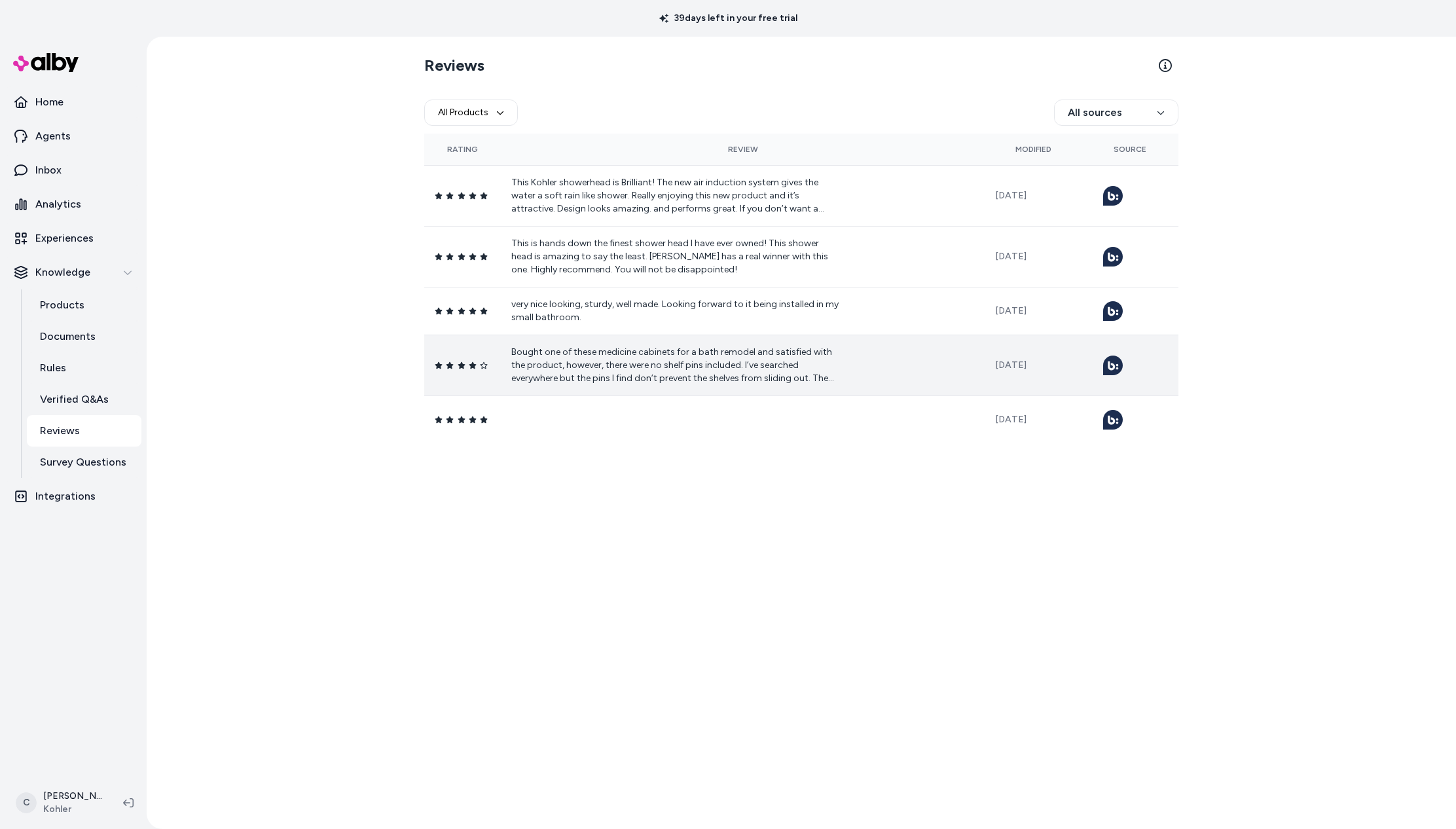
click at [683, 357] on p "Bought one of these medicine cabinets for a bath remodel and satisfied with the…" at bounding box center [675, 366] width 328 height 39
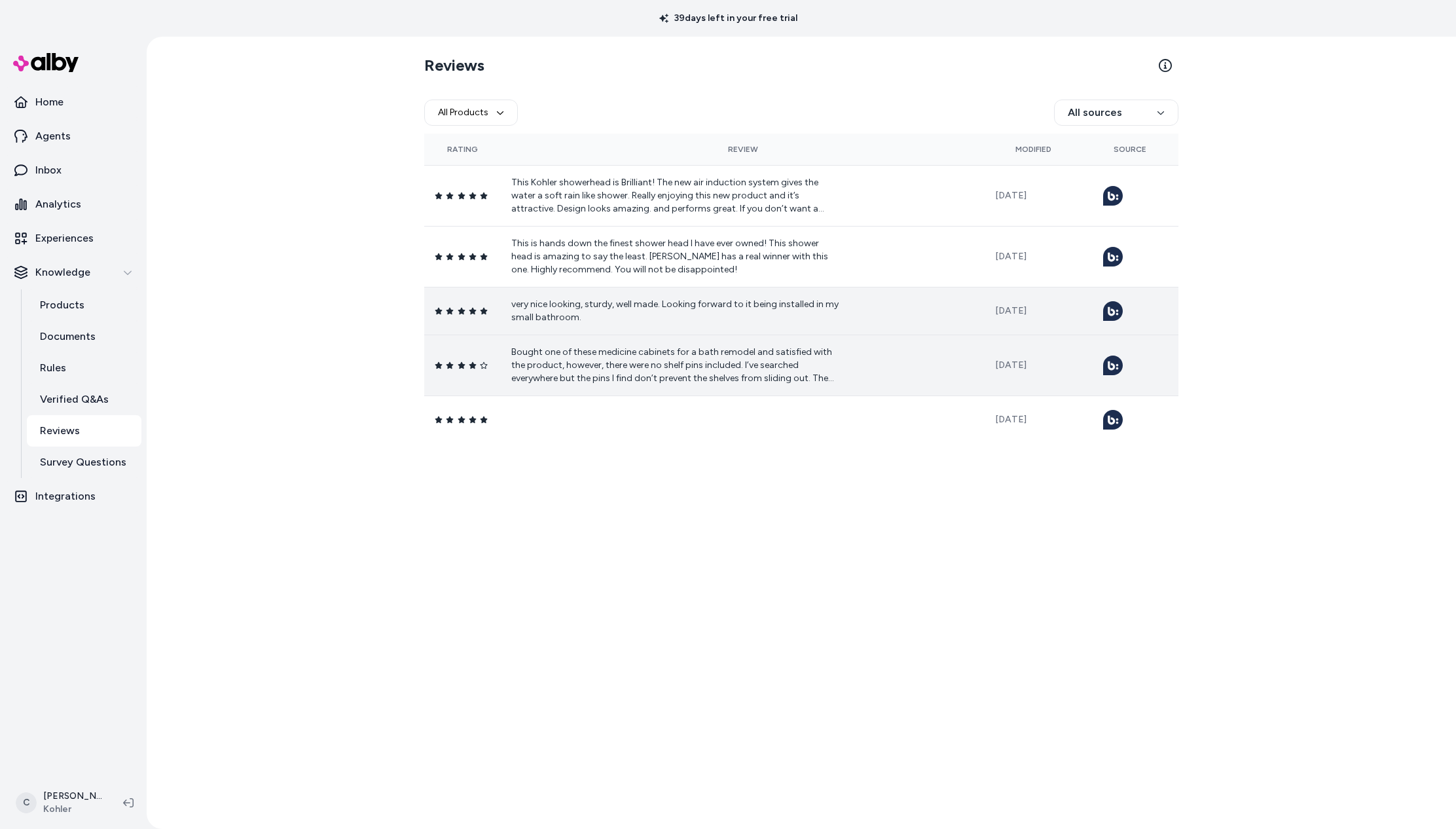
click at [695, 315] on p "very nice looking, sturdy, well made. Looking forward to it being installed in …" at bounding box center [675, 311] width 328 height 26
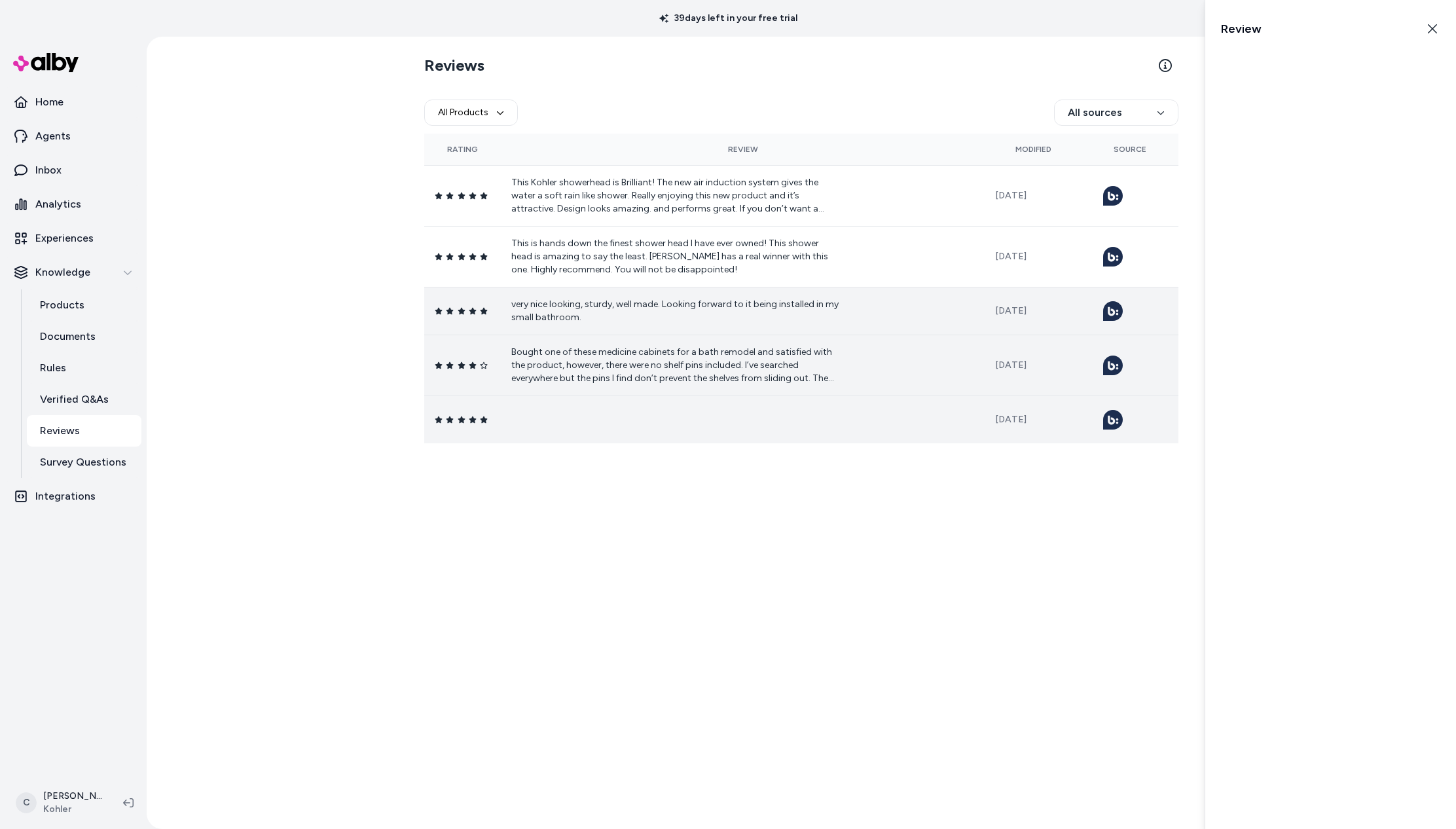
click at [727, 403] on td at bounding box center [743, 419] width 484 height 48
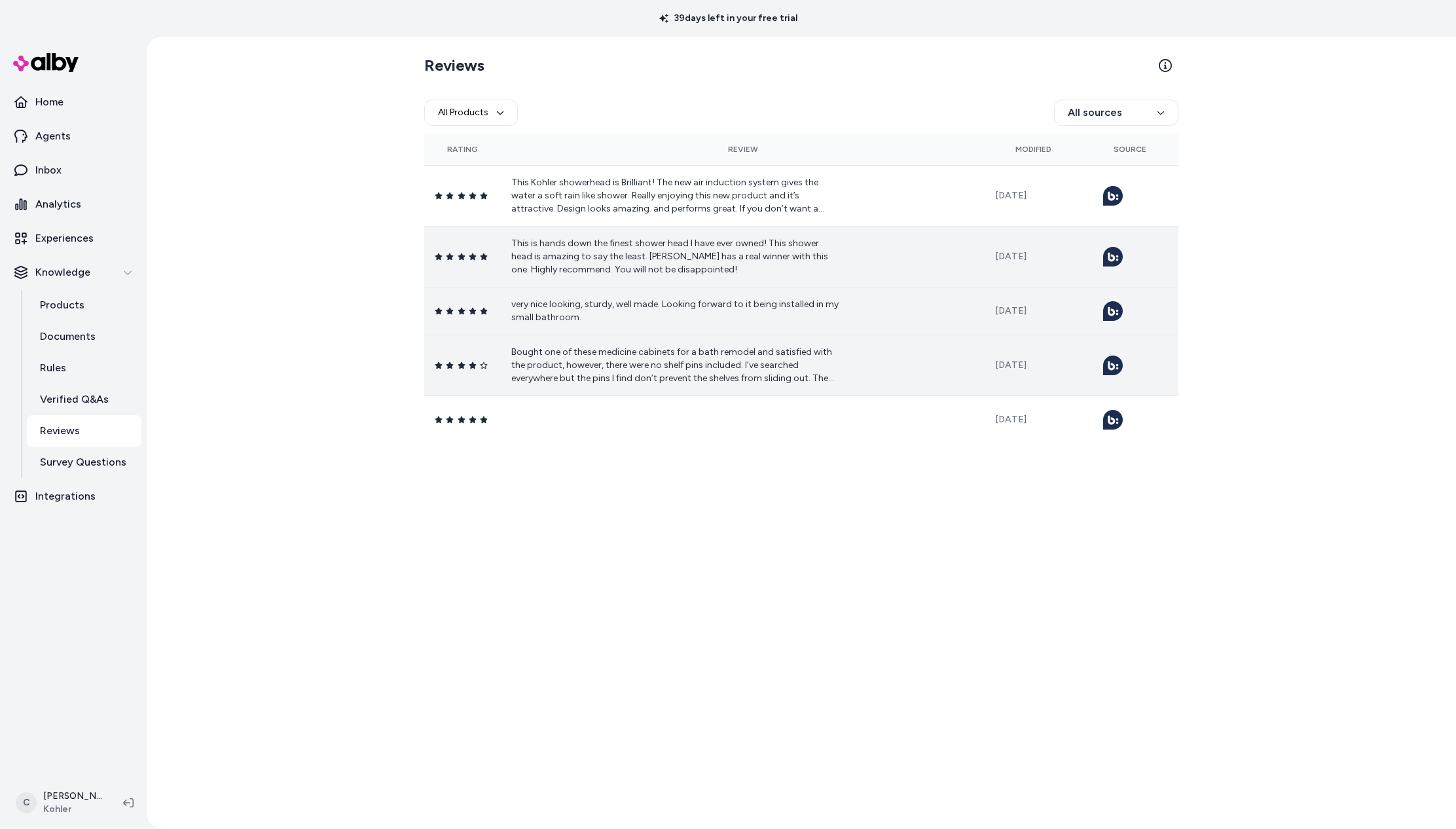
click at [679, 253] on p "This is hands down the finest shower head I have ever owned! This shower head i…" at bounding box center [675, 257] width 328 height 39
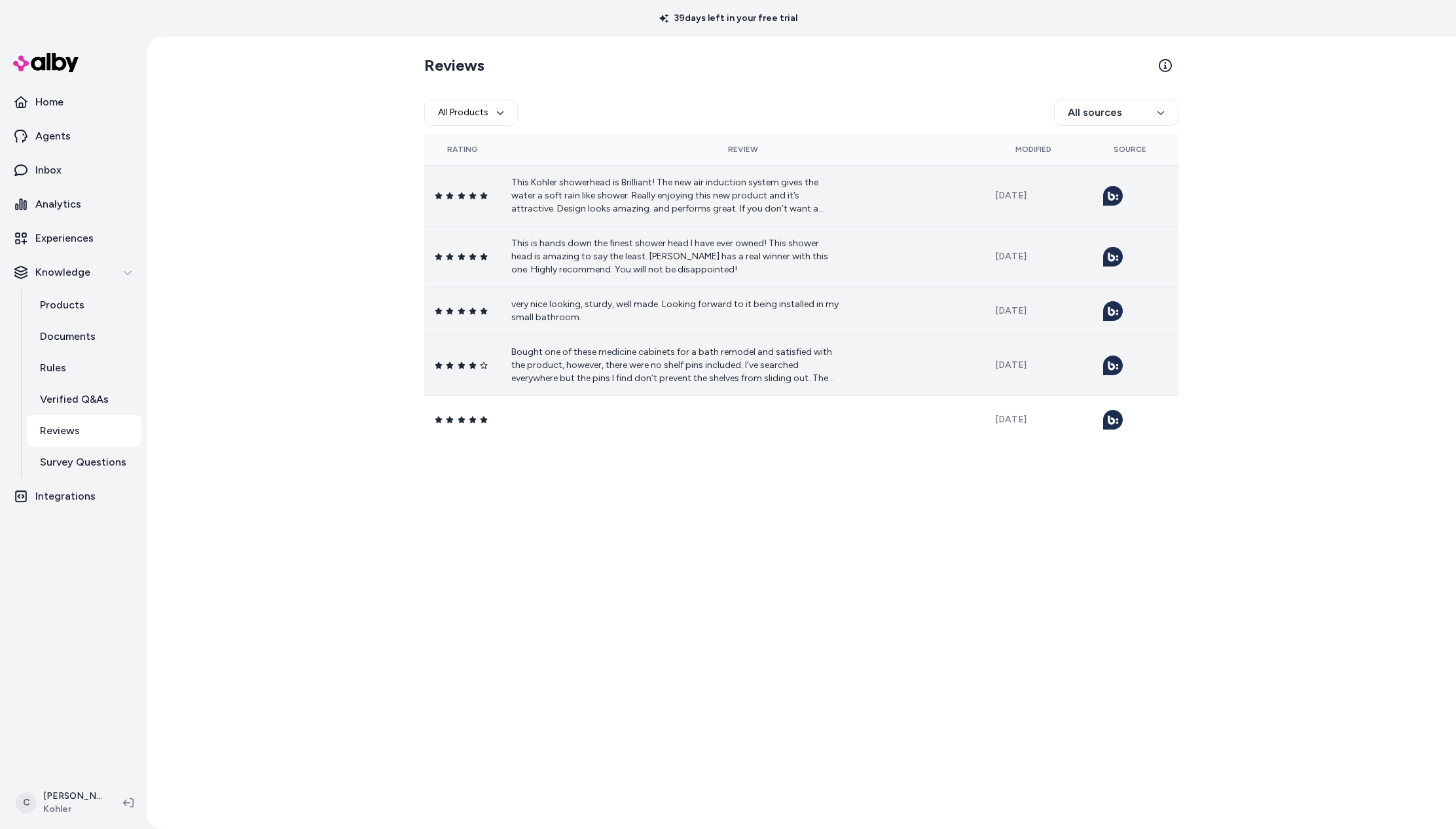
click at [687, 208] on p "This Kohler showerhead is Brilliant! The new air induction system gives the wat…" at bounding box center [675, 196] width 328 height 39
click at [691, 118] on div "All Products All sources" at bounding box center [802, 112] width 754 height 42
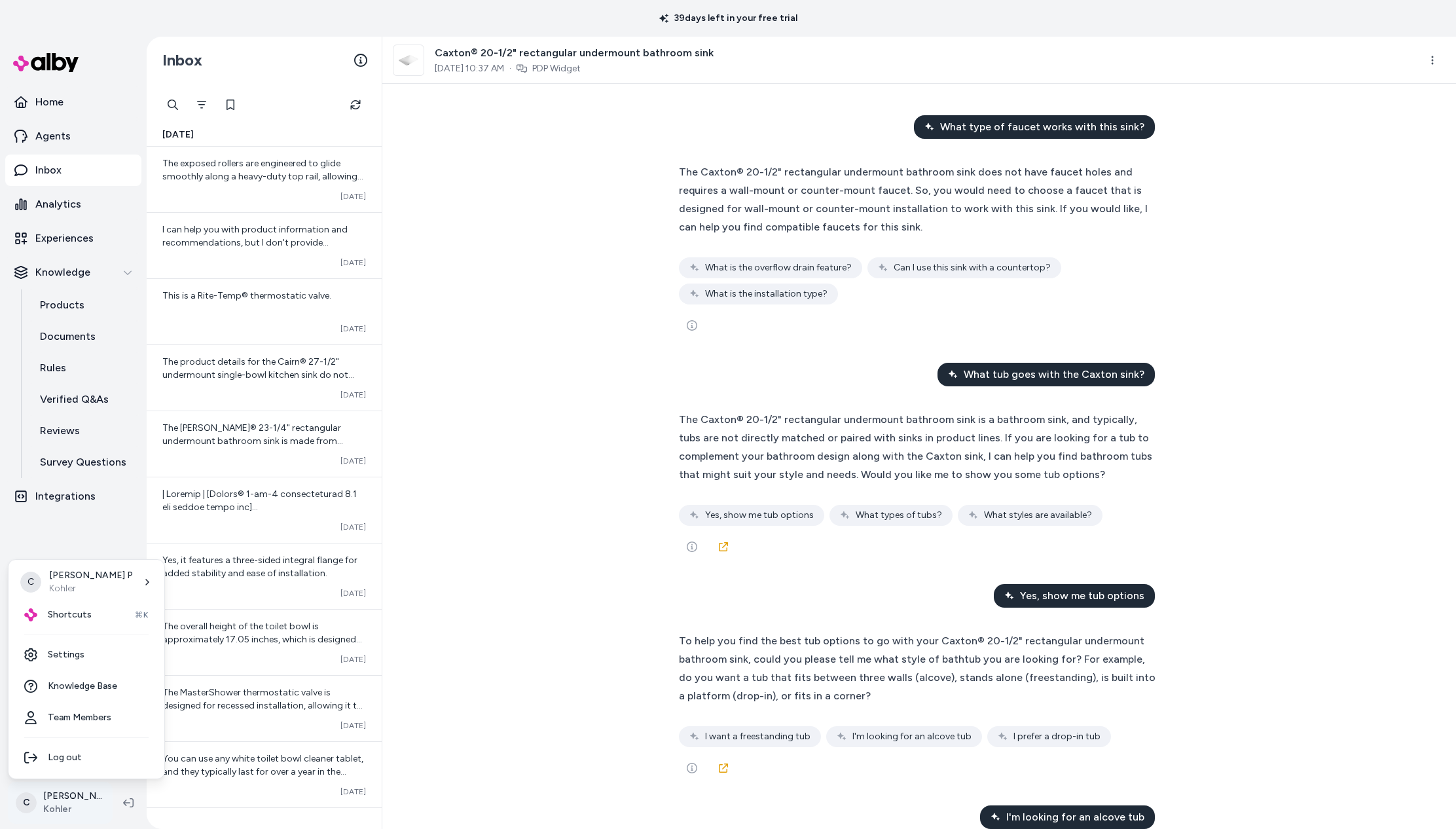
click at [75, 806] on html "39 days left in your free trial Home Agents Inbox Analytics Experiences Knowled…" at bounding box center [728, 414] width 1456 height 829
click at [80, 624] on div "Shortcuts ⌘K" at bounding box center [86, 615] width 145 height 32
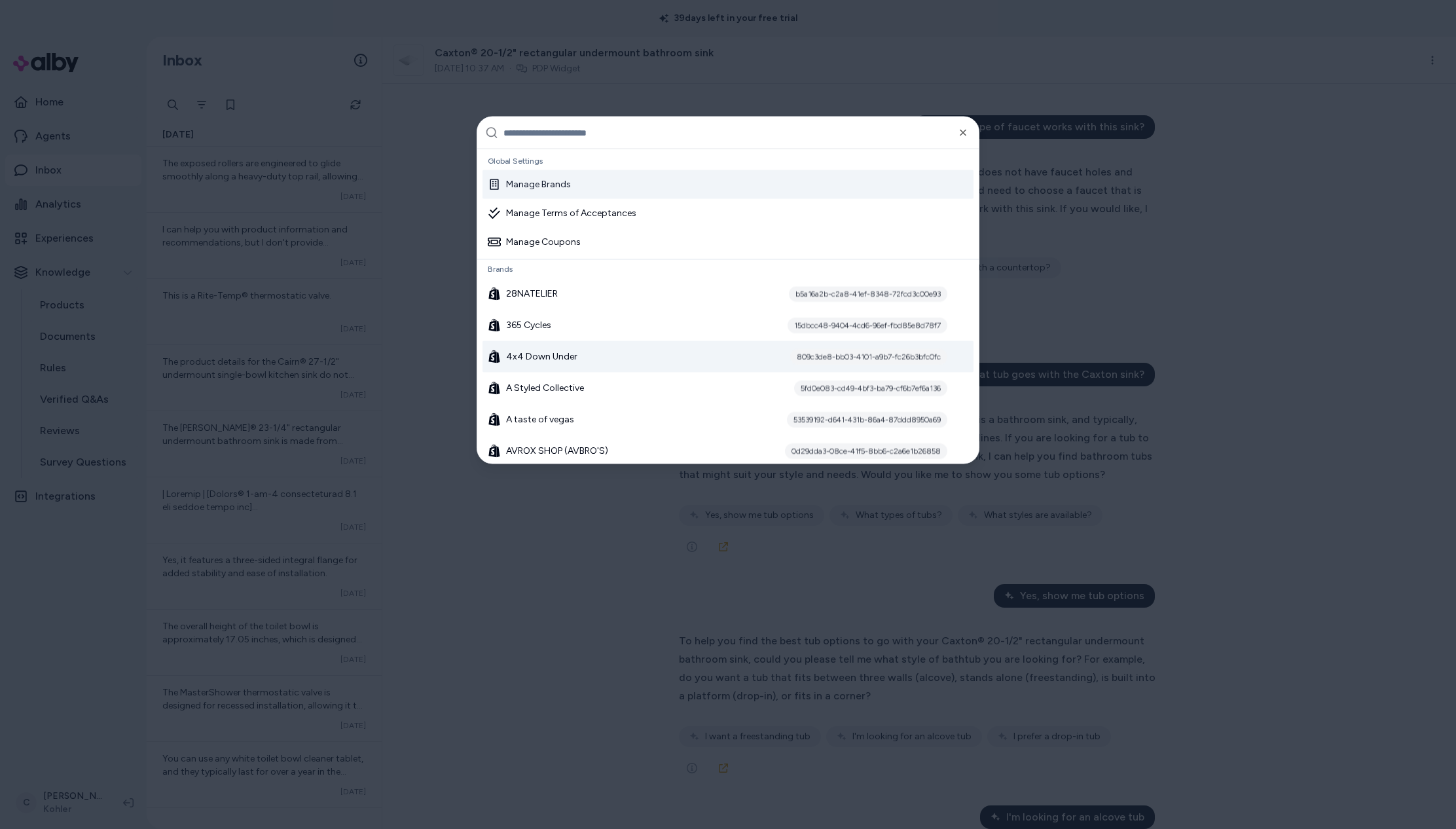
type input "*"
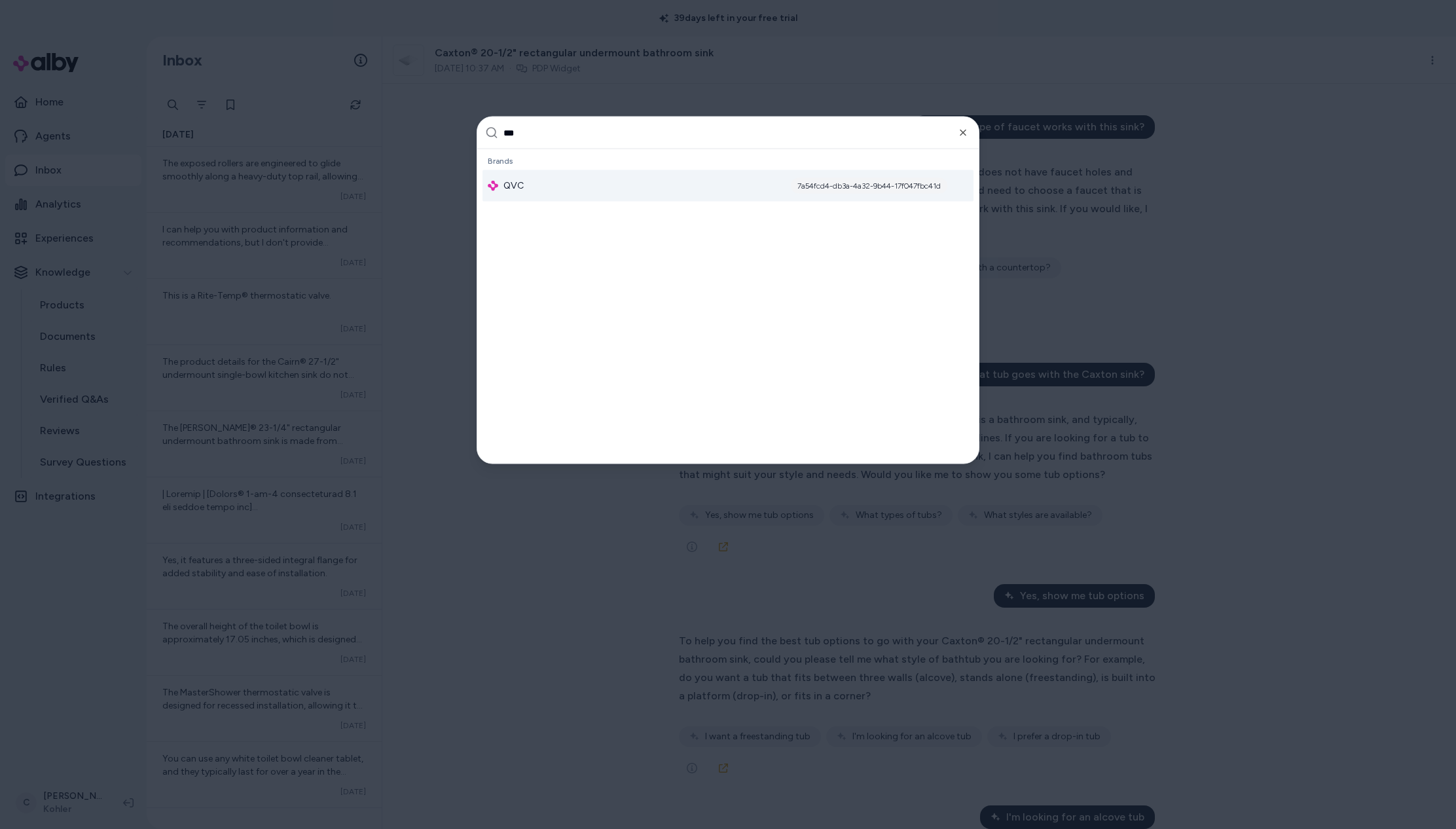
type input "***"
click at [548, 176] on div "QVC 7a54fcd4-db3a-4a32-9b44-17f047fbc41d" at bounding box center [728, 186] width 491 height 32
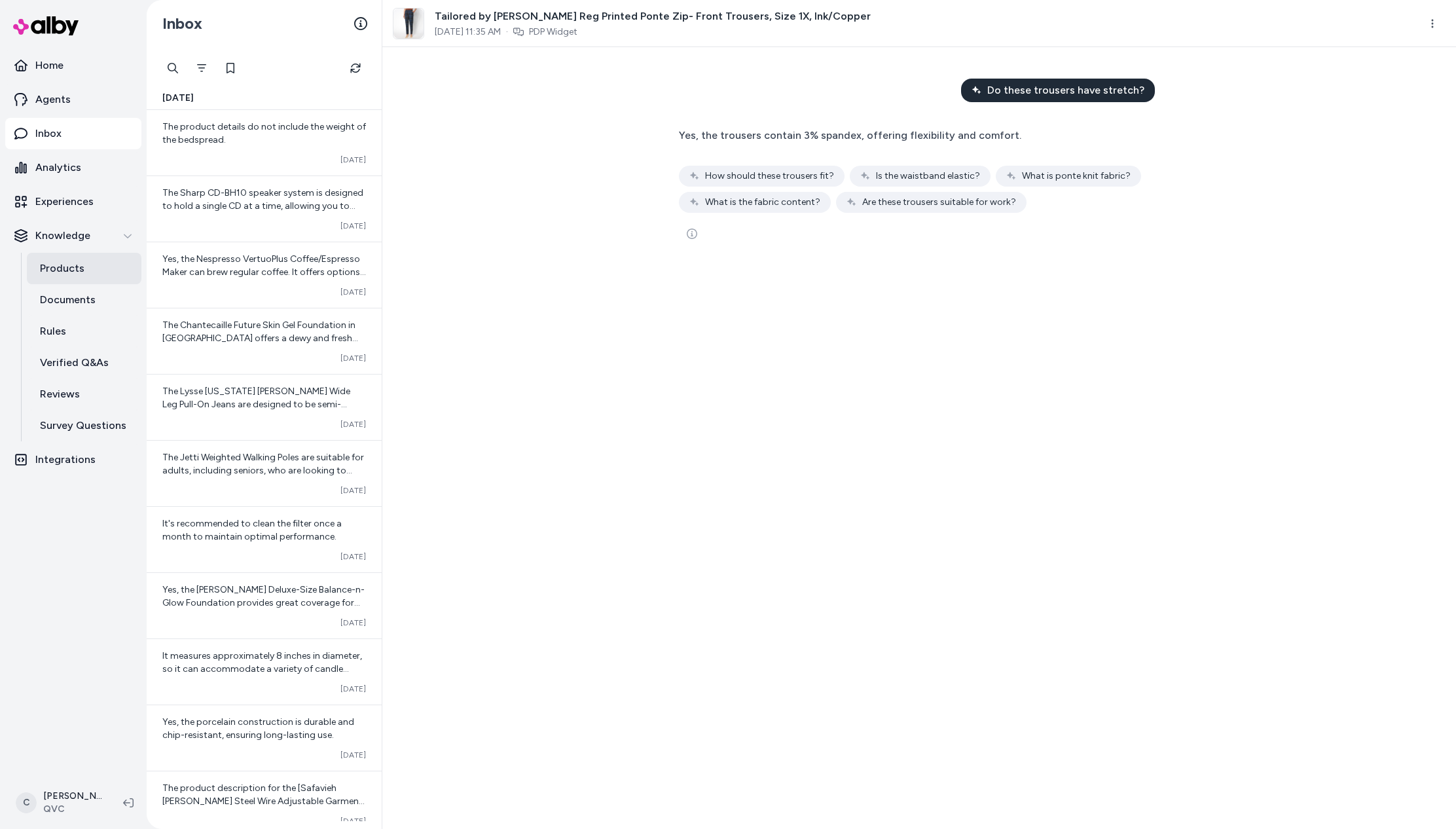
click at [63, 274] on p "Products" at bounding box center [62, 268] width 44 height 16
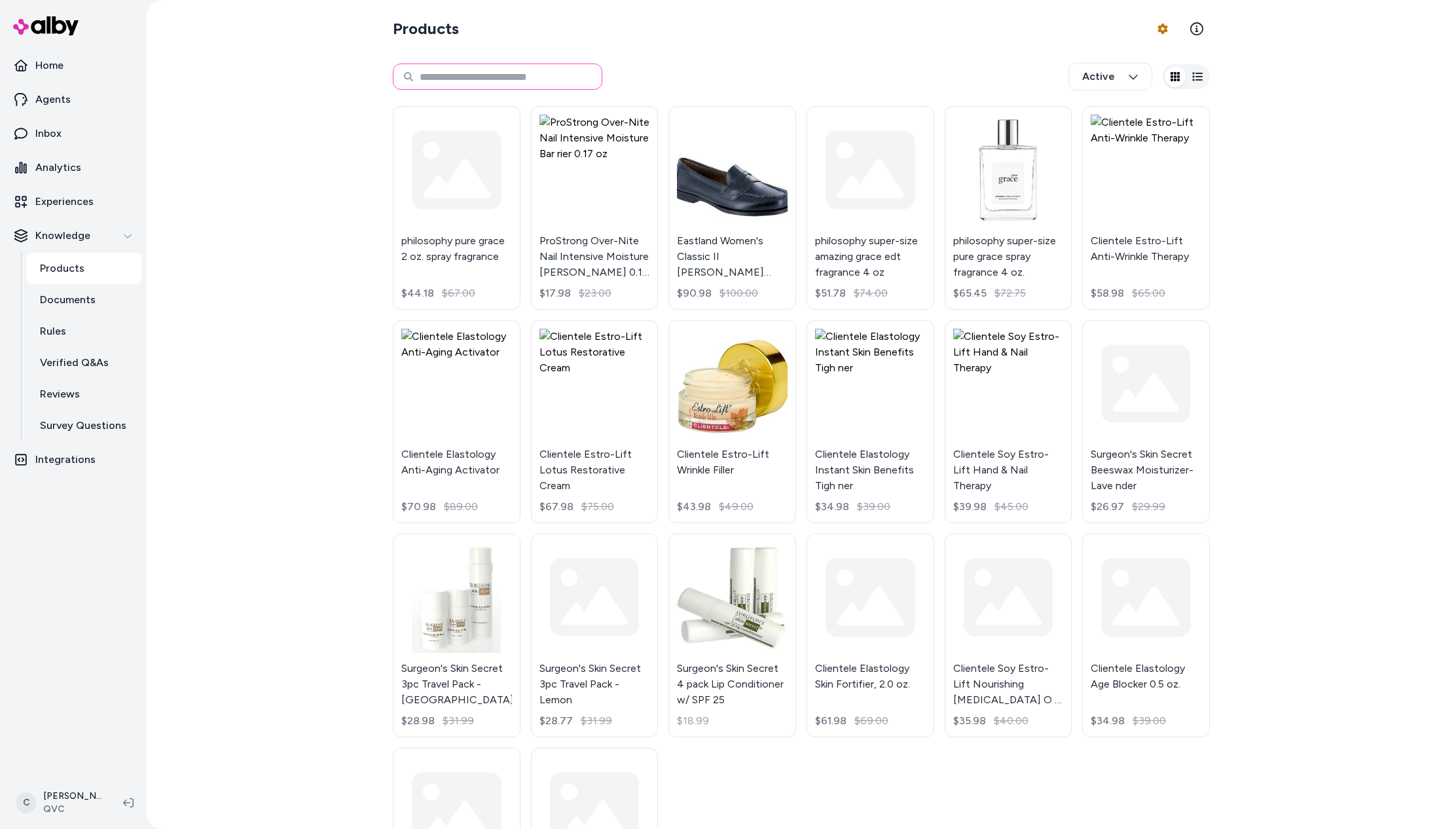
click at [504, 69] on input at bounding box center [498, 76] width 210 height 26
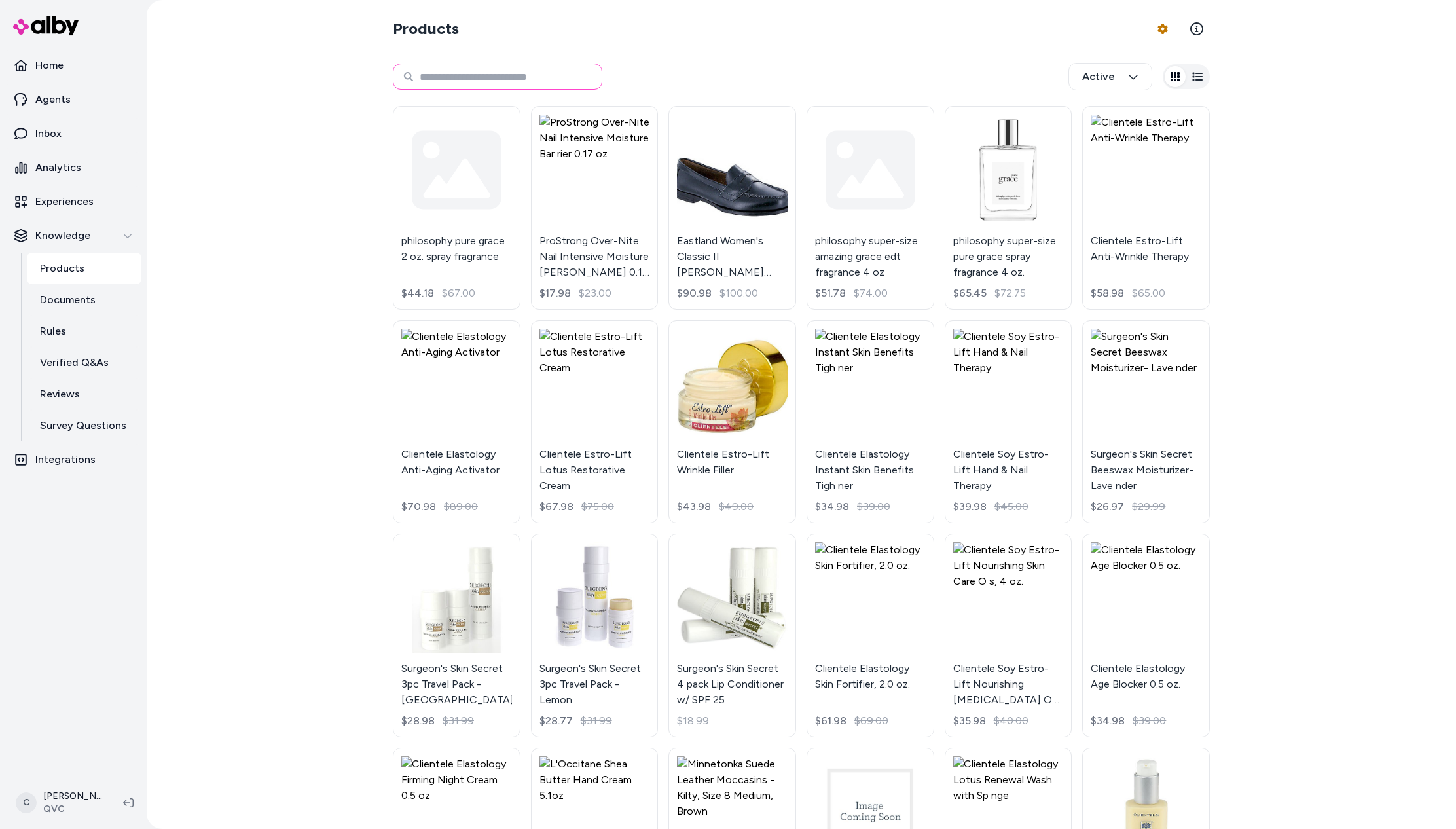
paste input "*******"
type input "*******"
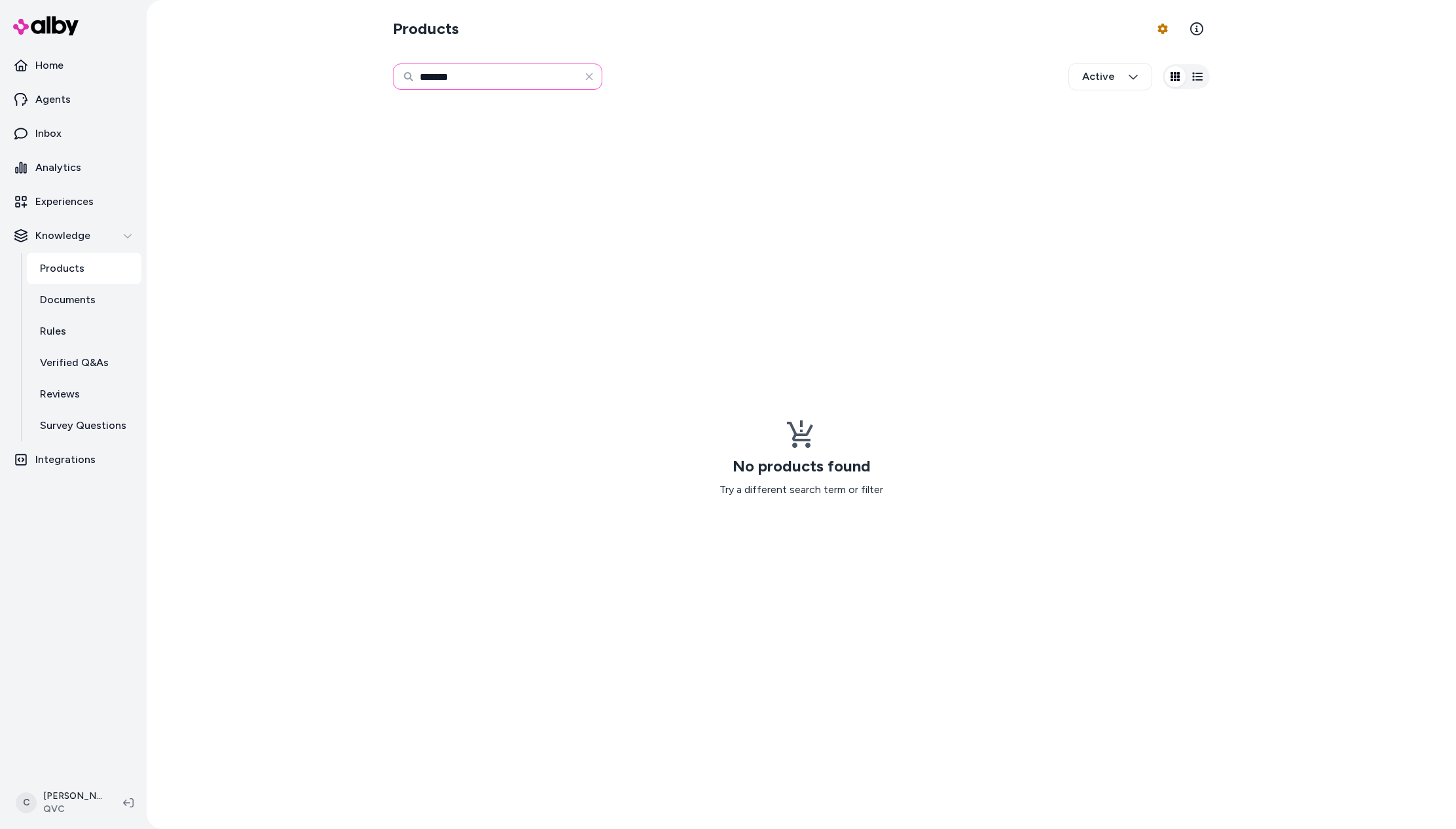
click at [475, 80] on input "*******" at bounding box center [498, 76] width 210 height 26
click at [1129, 84] on html "Home Agents Inbox Analytics Experiences Knowledge Products Documents Rules Veri…" at bounding box center [728, 414] width 1456 height 829
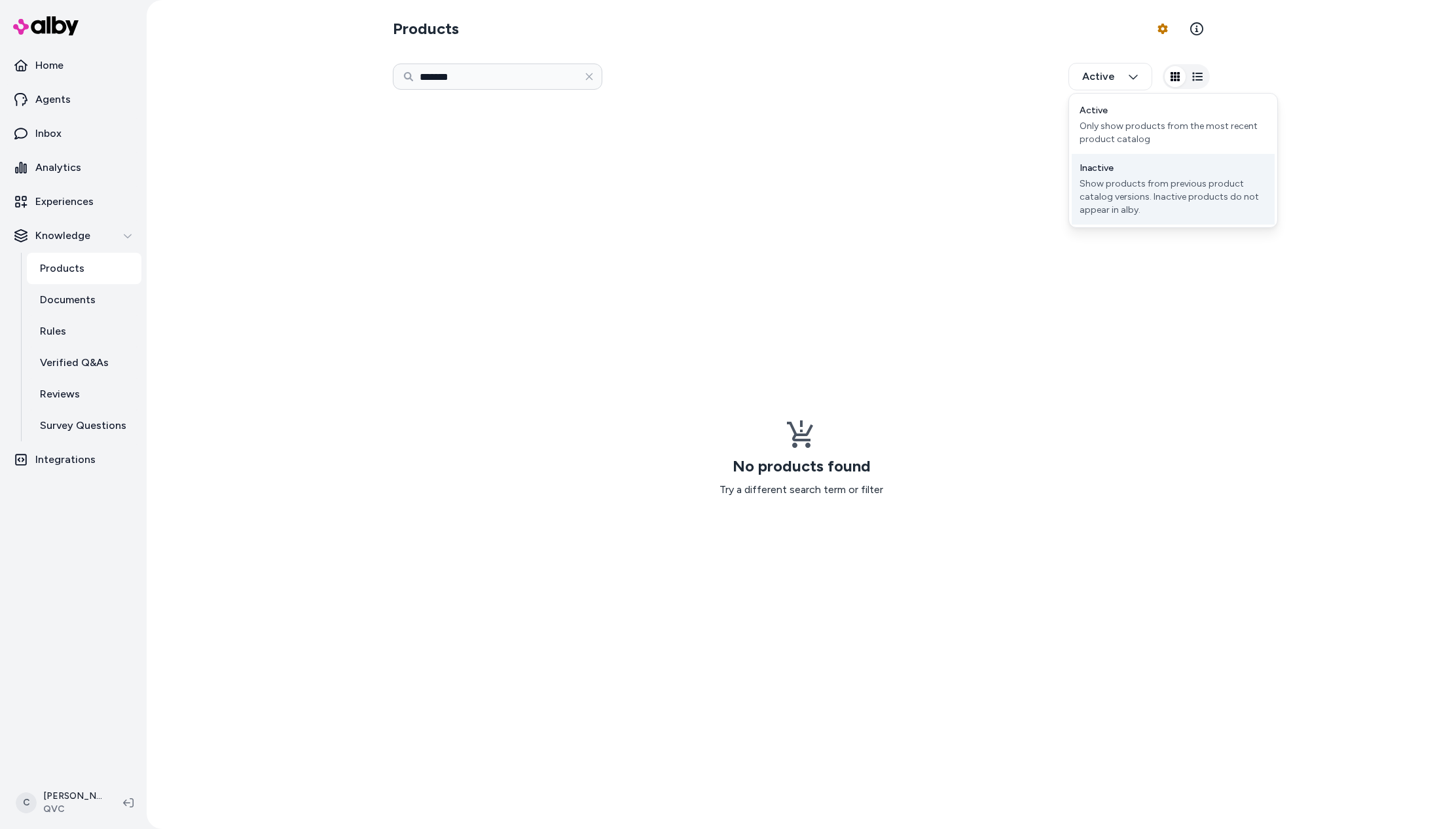
click at [1124, 185] on div "Show products from previous product catalog versions. Inactive products do not …" at bounding box center [1173, 197] width 187 height 39
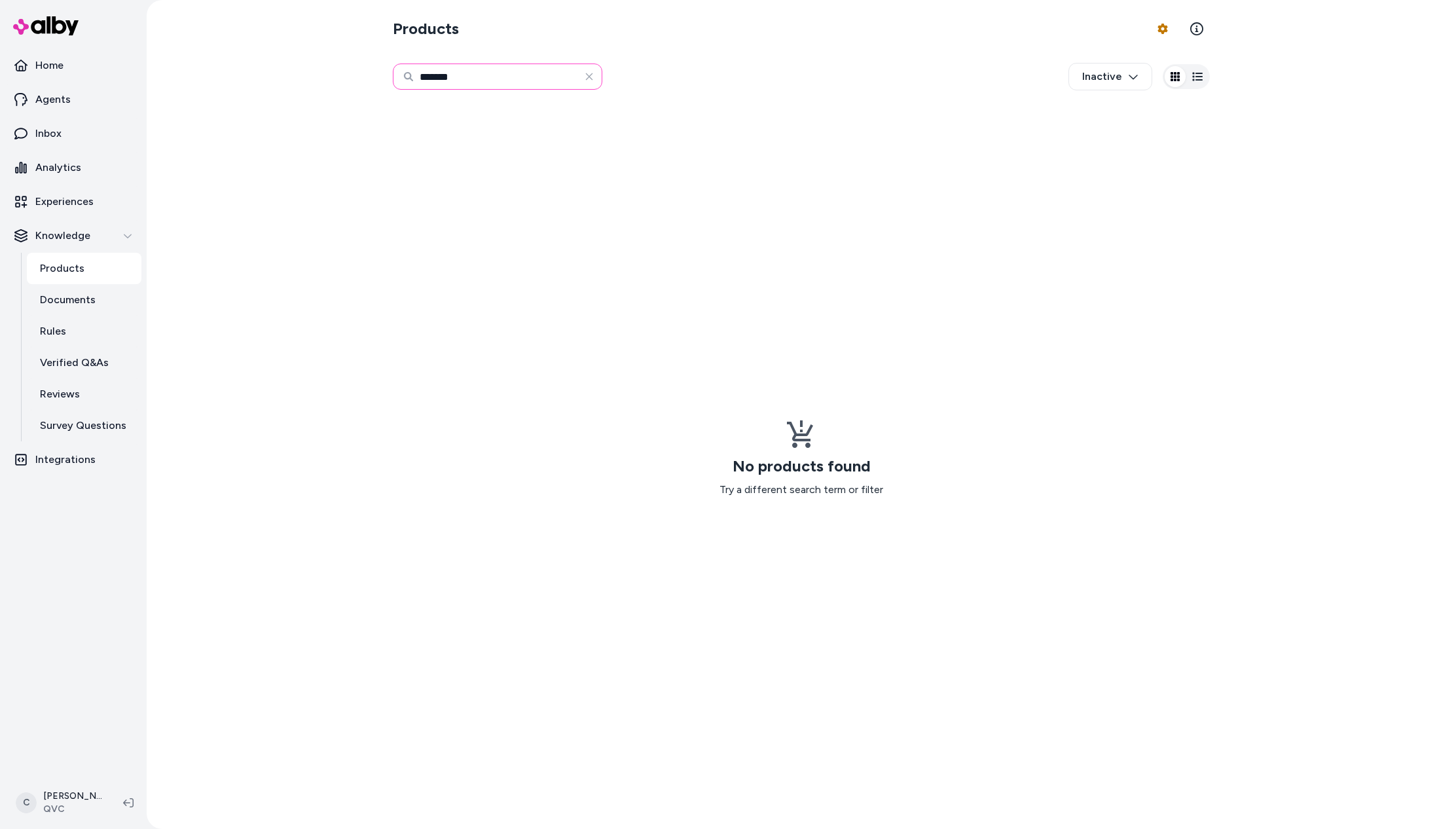
click at [483, 84] on input "*******" at bounding box center [498, 76] width 210 height 26
drag, startPoint x: 485, startPoint y: 86, endPoint x: 494, endPoint y: 83, distance: 9.5
click at [485, 86] on input "*******" at bounding box center [498, 76] width 210 height 26
click at [502, 77] on input "*******" at bounding box center [498, 76] width 210 height 26
drag, startPoint x: 498, startPoint y: 74, endPoint x: 485, endPoint y: 79, distance: 13.9
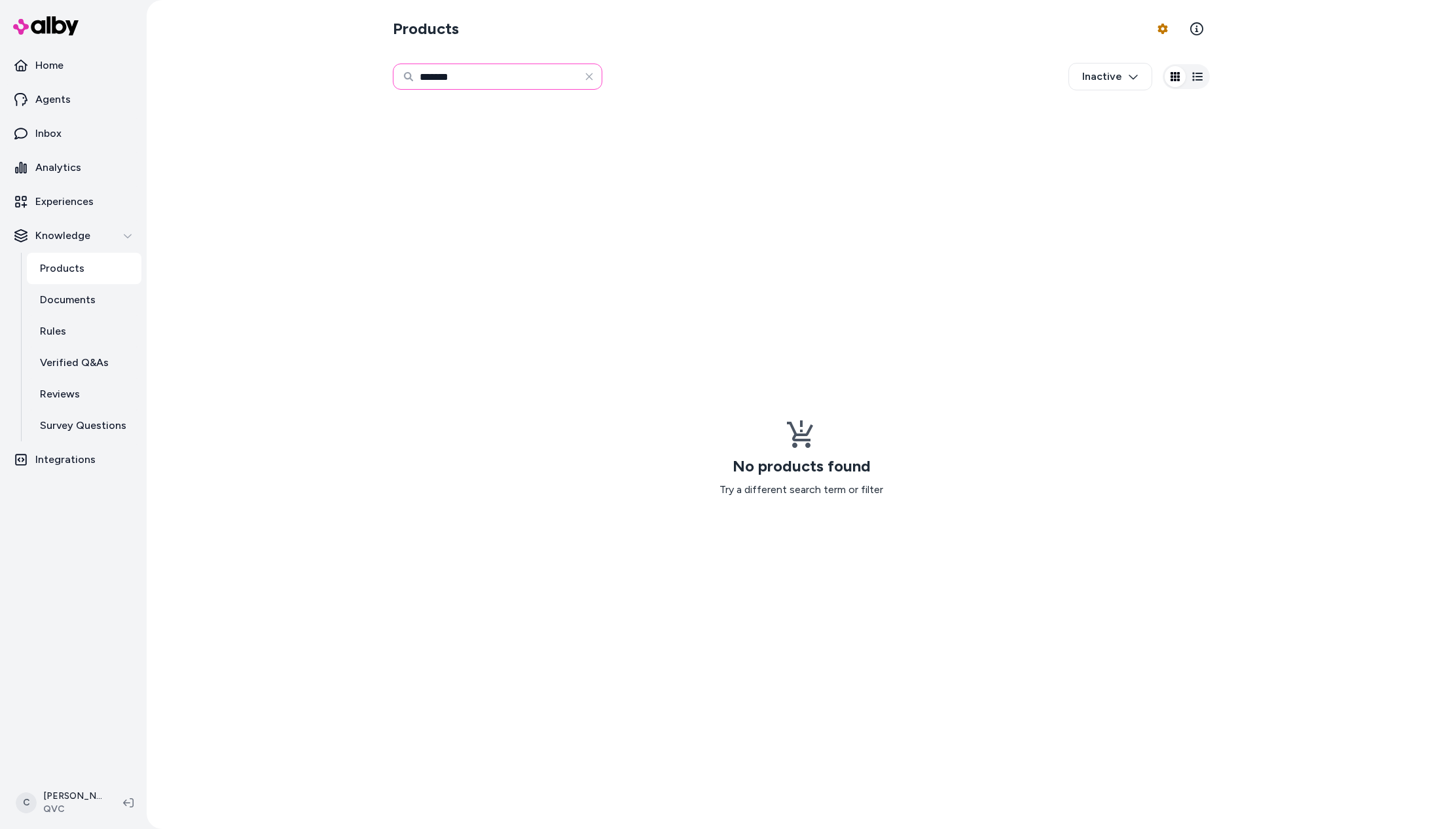
click at [498, 74] on input "*******" at bounding box center [498, 76] width 210 height 26
drag, startPoint x: 471, startPoint y: 84, endPoint x: 346, endPoint y: 148, distance: 140.4
click at [459, 94] on div "******* Inactive" at bounding box center [802, 77] width 818 height 43
click at [567, 80] on input "*******" at bounding box center [498, 76] width 210 height 26
click at [564, 78] on input "*******" at bounding box center [498, 76] width 210 height 26
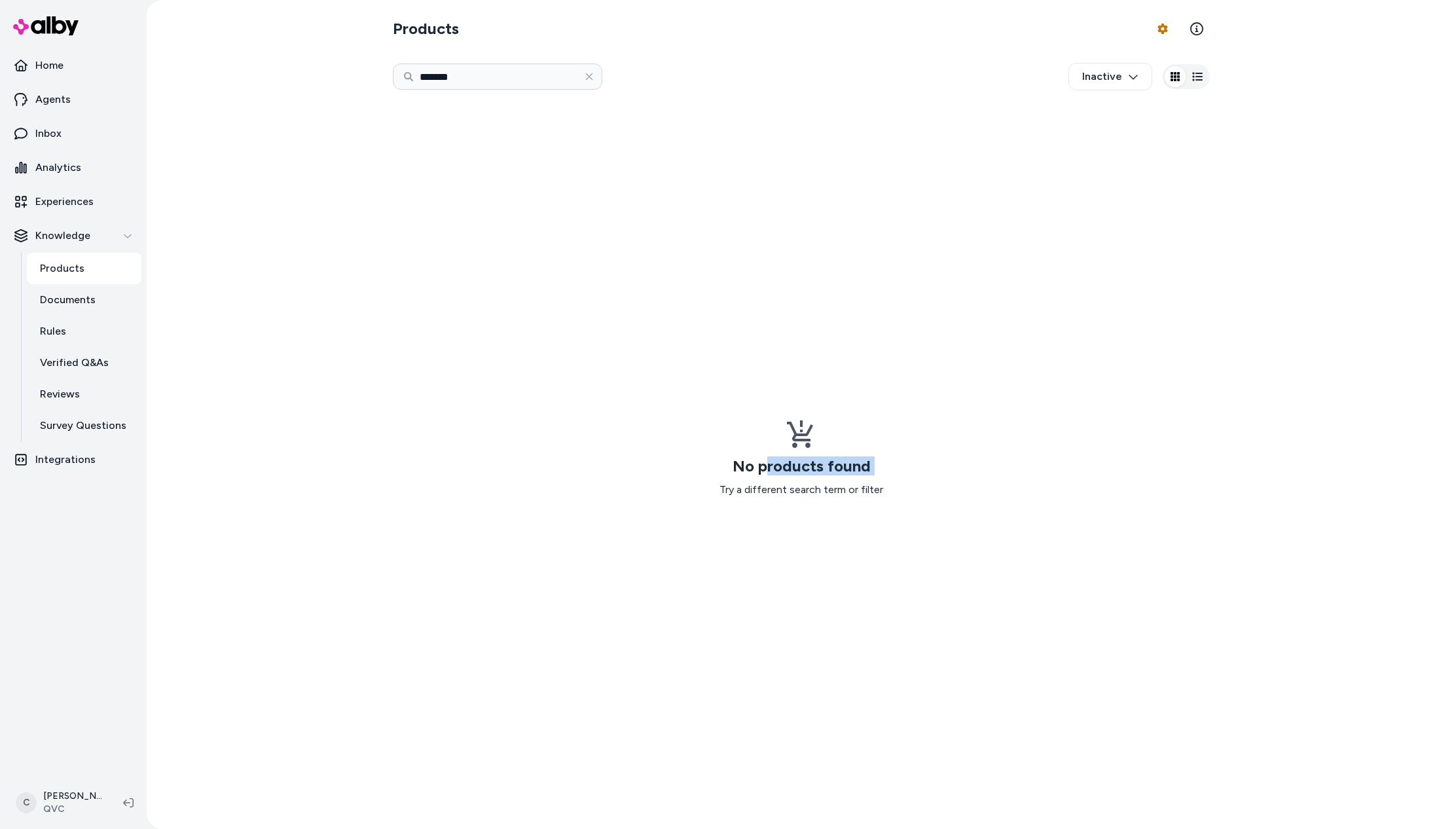
drag, startPoint x: 866, startPoint y: 482, endPoint x: 764, endPoint y: 465, distance: 103.4
click at [764, 465] on div "No products found Try a different search term or filter" at bounding box center [801, 459] width 163 height 79
click at [765, 465] on h3 "No products found" at bounding box center [801, 467] width 138 height 16
drag, startPoint x: 767, startPoint y: 468, endPoint x: 293, endPoint y: 308, distance: 500.3
click at [765, 468] on h3 "No products found" at bounding box center [801, 467] width 138 height 16
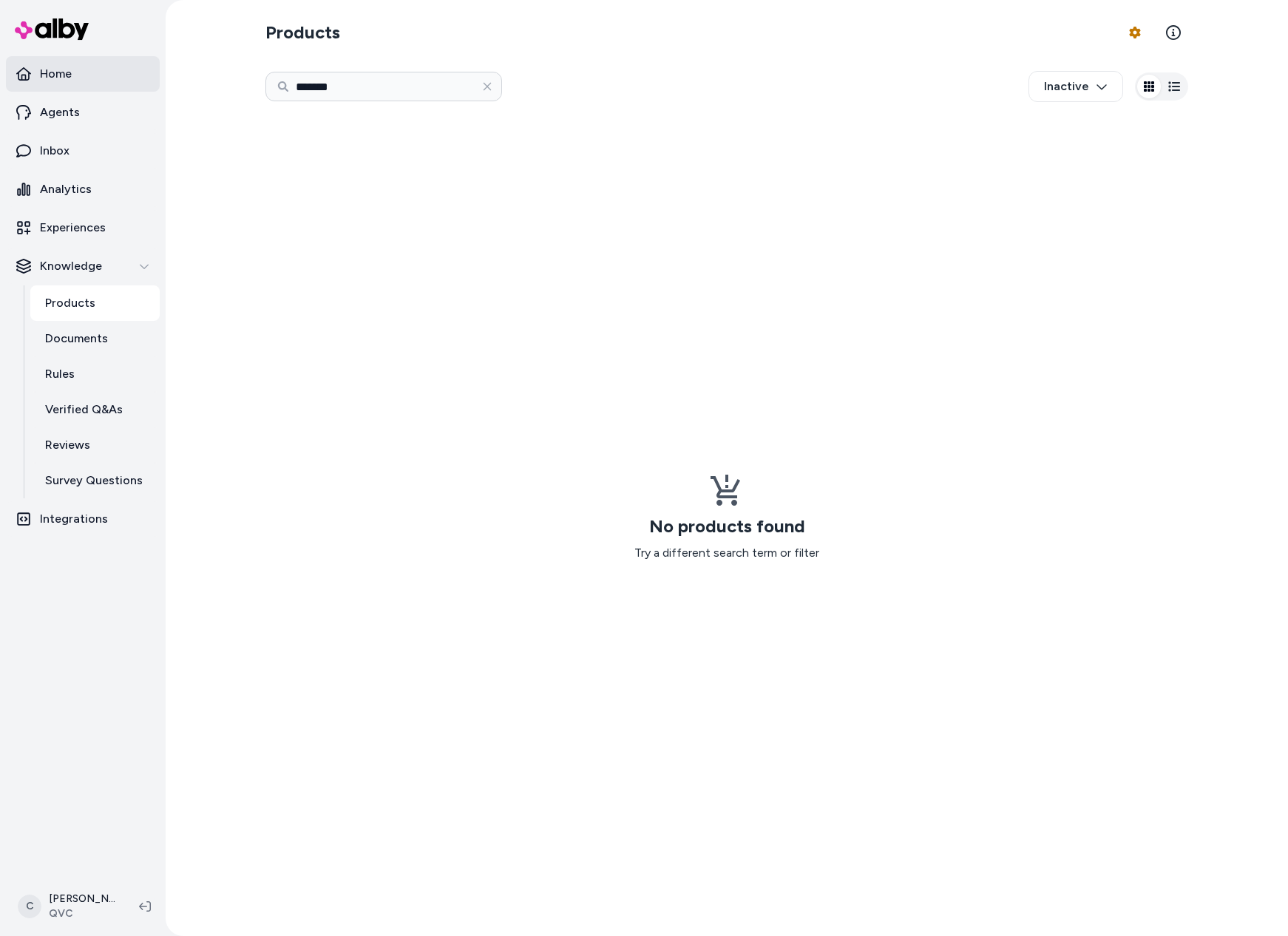
click at [83, 70] on link "Home" at bounding box center [83, 74] width 154 height 36
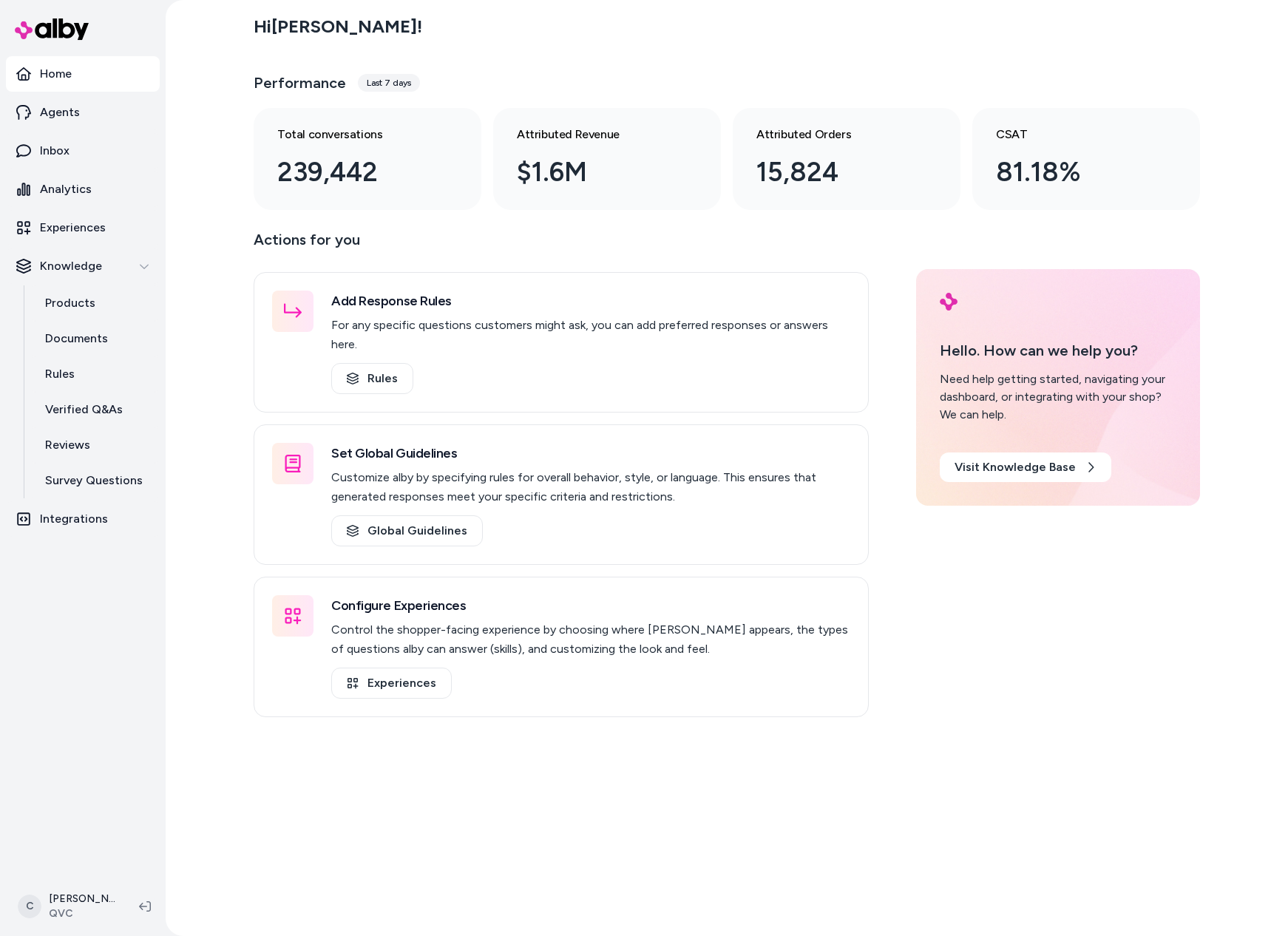
drag, startPoint x: 1109, startPoint y: 682, endPoint x: 1226, endPoint y: 668, distance: 117.8
click at [1109, 682] on div "Actions for you Add Response Rules For any specific questions customers might a…" at bounding box center [727, 472] width 947 height 489
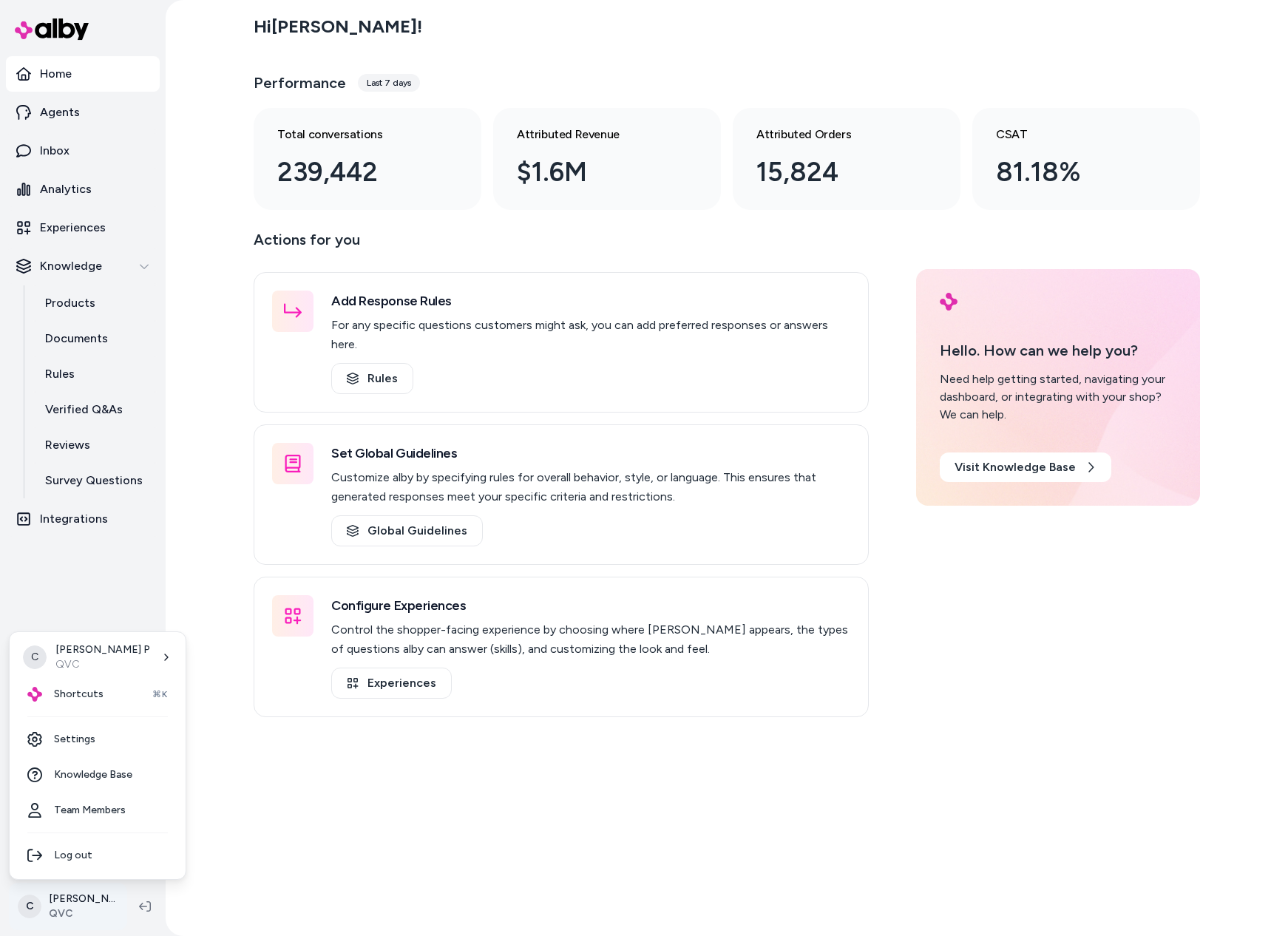
click at [93, 921] on html "Home Agents Inbox Analytics Experiences Knowledge Products Documents Rules Veri…" at bounding box center [644, 468] width 1288 height 936
click at [98, 681] on div "Shortcuts ⌘K" at bounding box center [97, 694] width 164 height 36
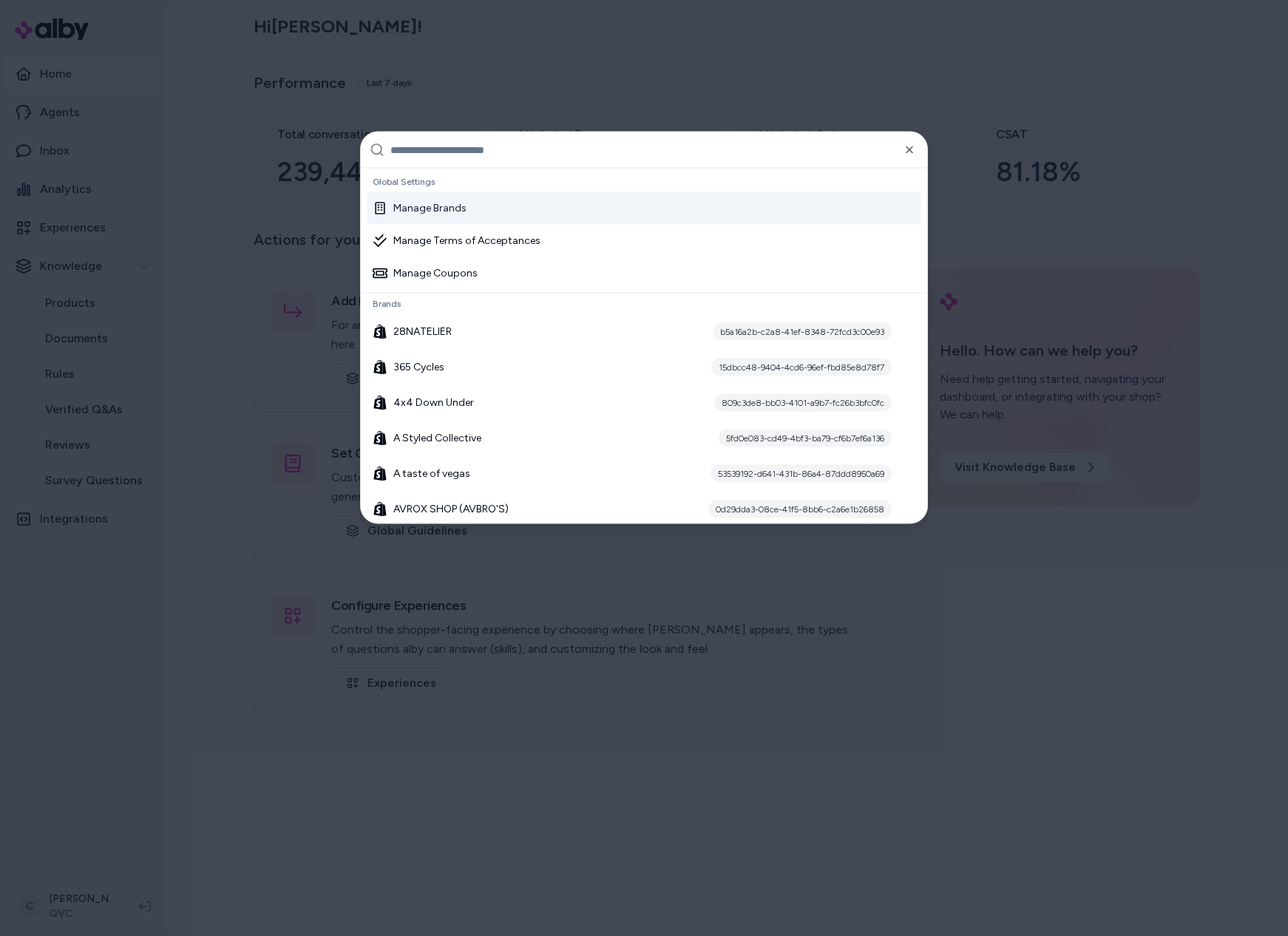
click at [636, 145] on input "text" at bounding box center [654, 151] width 528 height 36
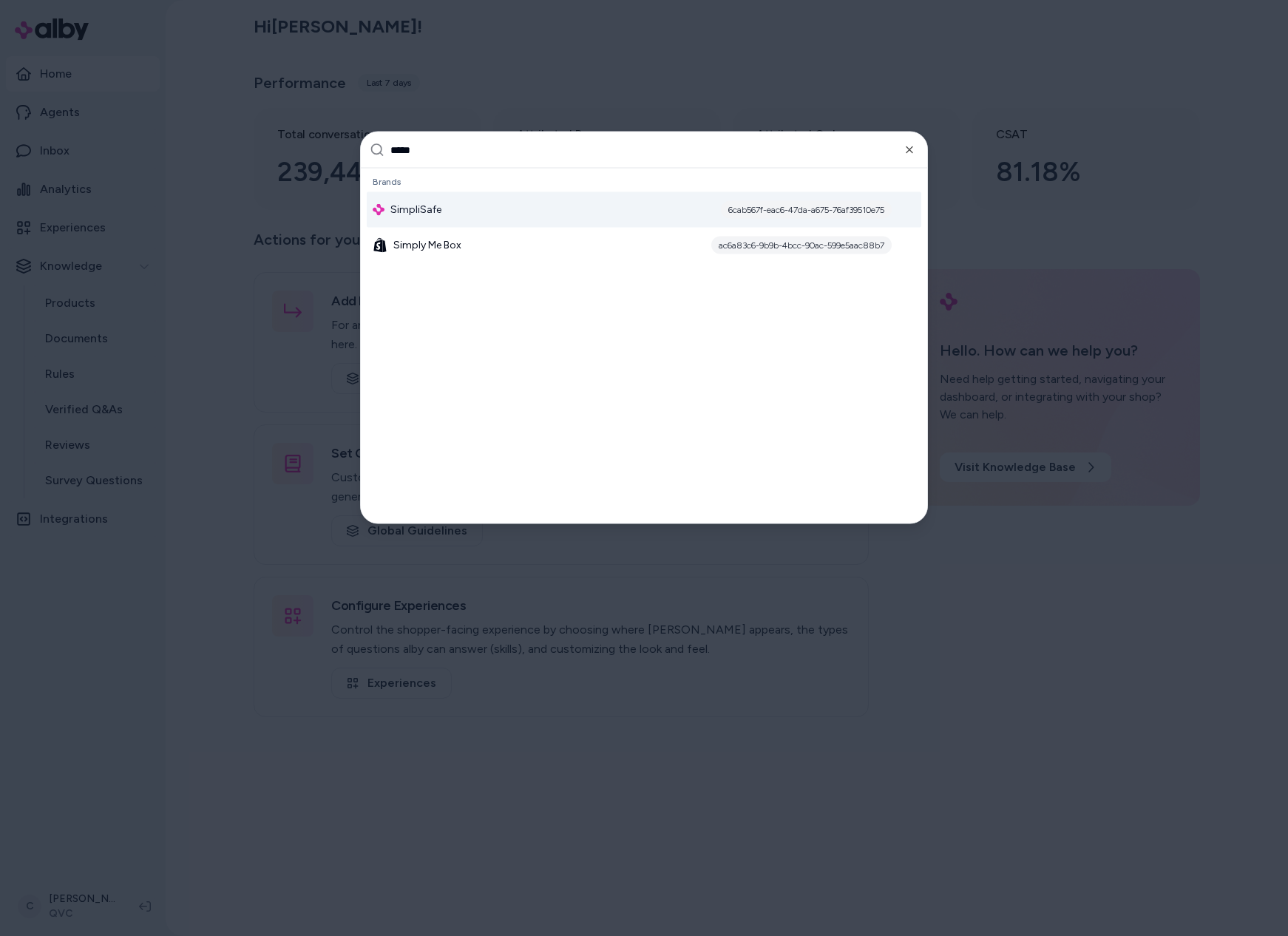
type input "*****"
click at [570, 201] on div "SimpliSafe 6cab567f-eac6-47da-a675-76af39510e75" at bounding box center [644, 210] width 554 height 36
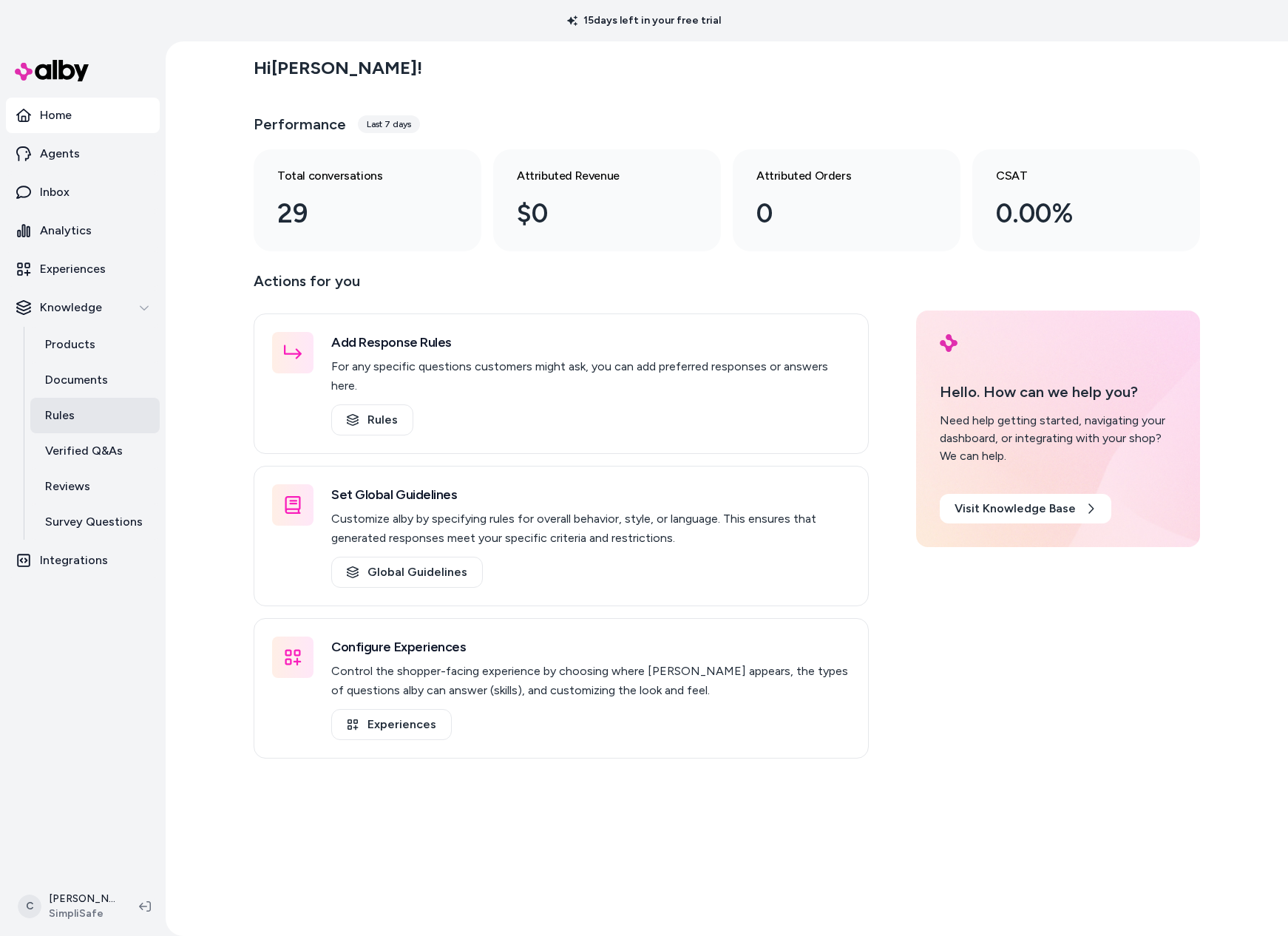
click at [97, 411] on link "Rules" at bounding box center [94, 415] width 129 height 36
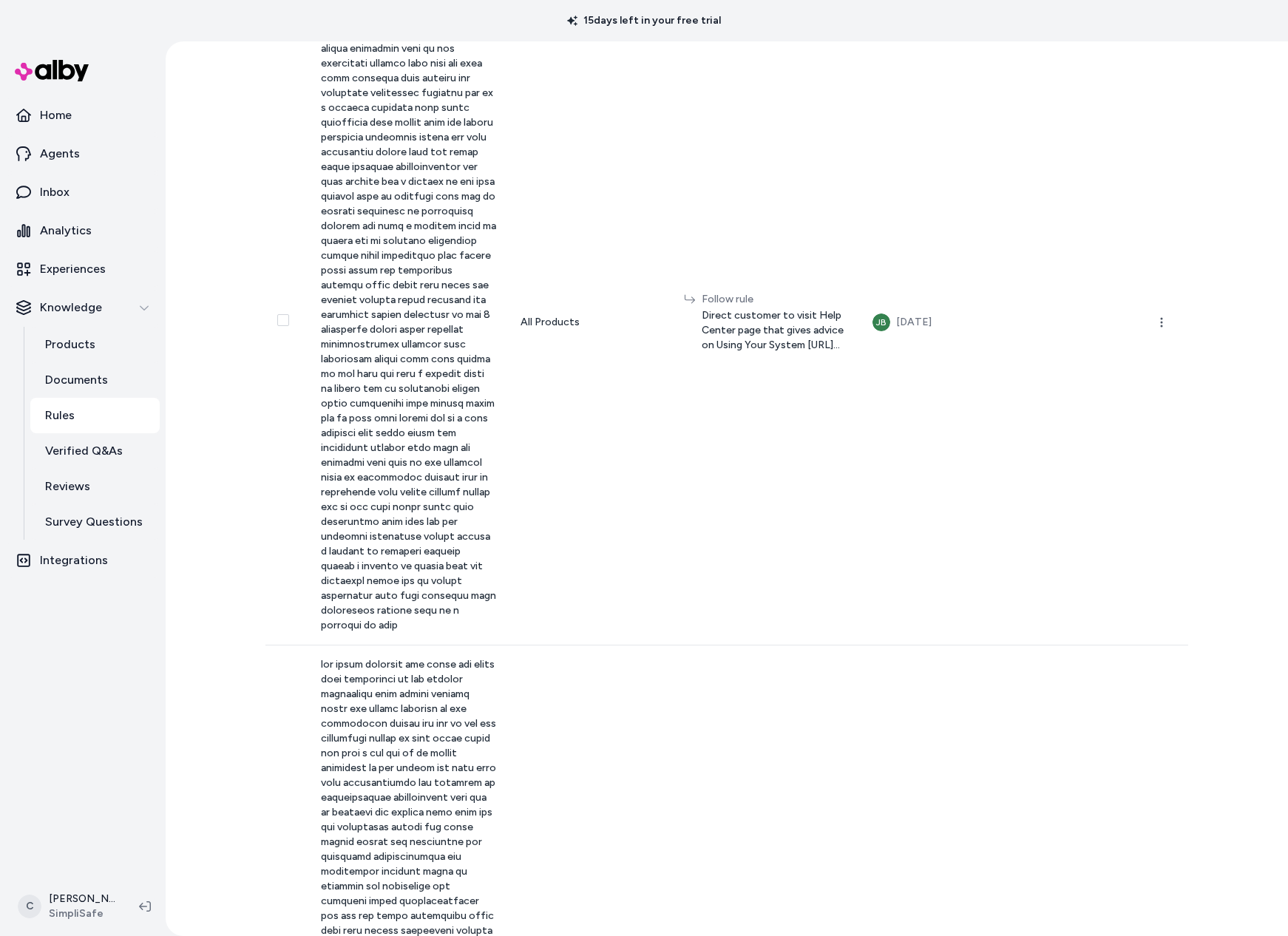
scroll to position [2863, 0]
